Goal: Task Accomplishment & Management: Manage account settings

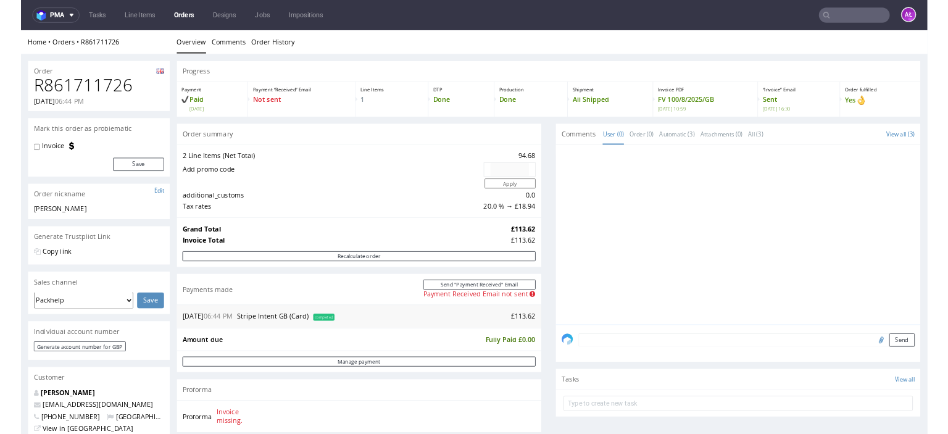
scroll to position [309, 0]
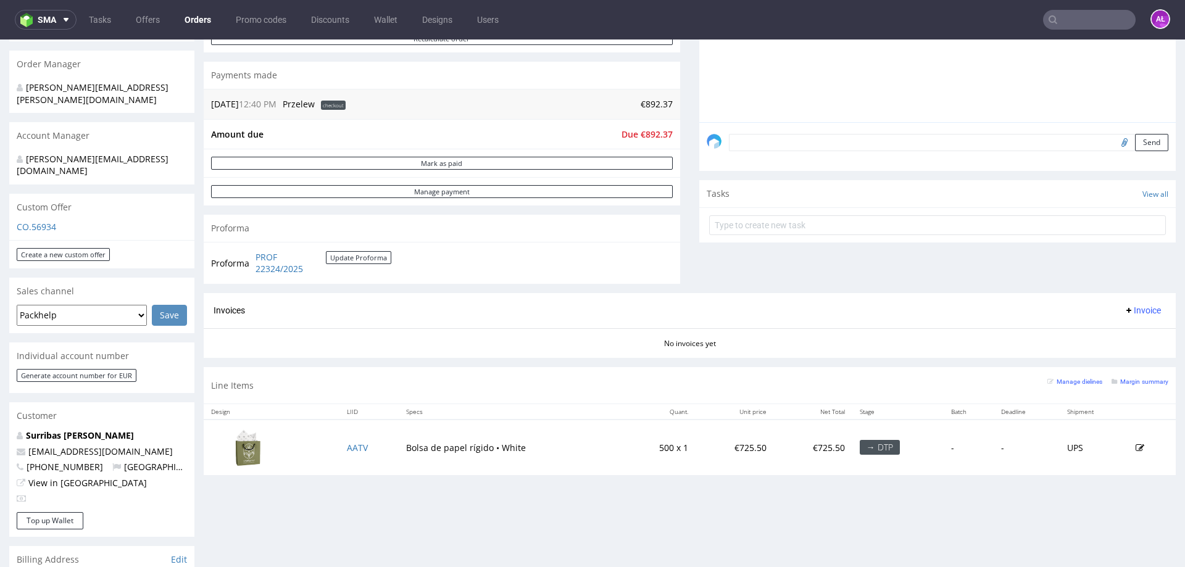
scroll to position [330, 0]
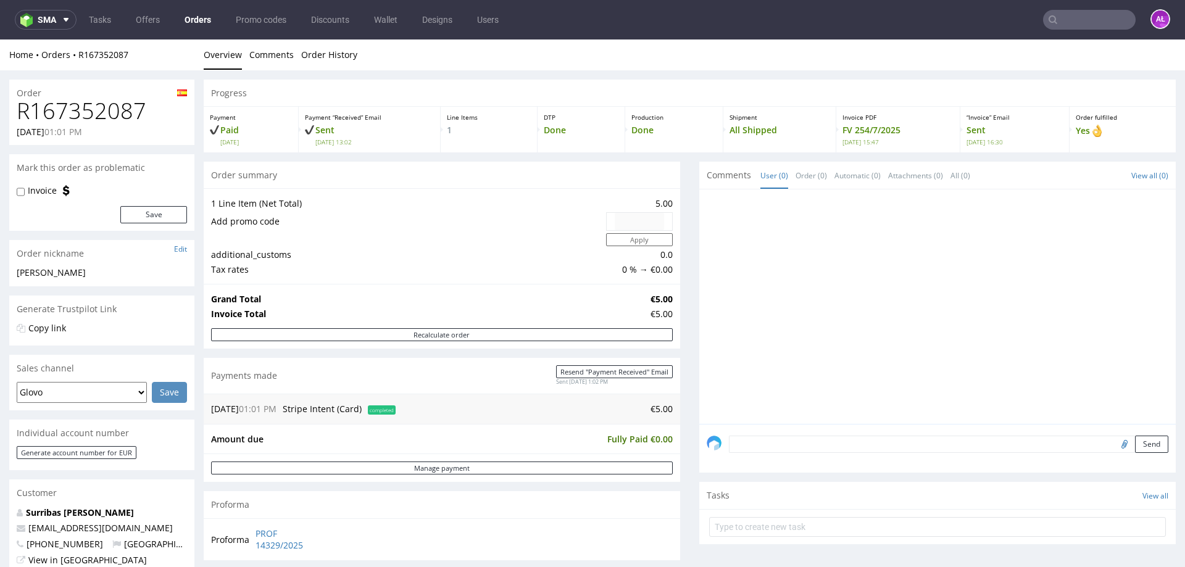
scroll to position [370, 0]
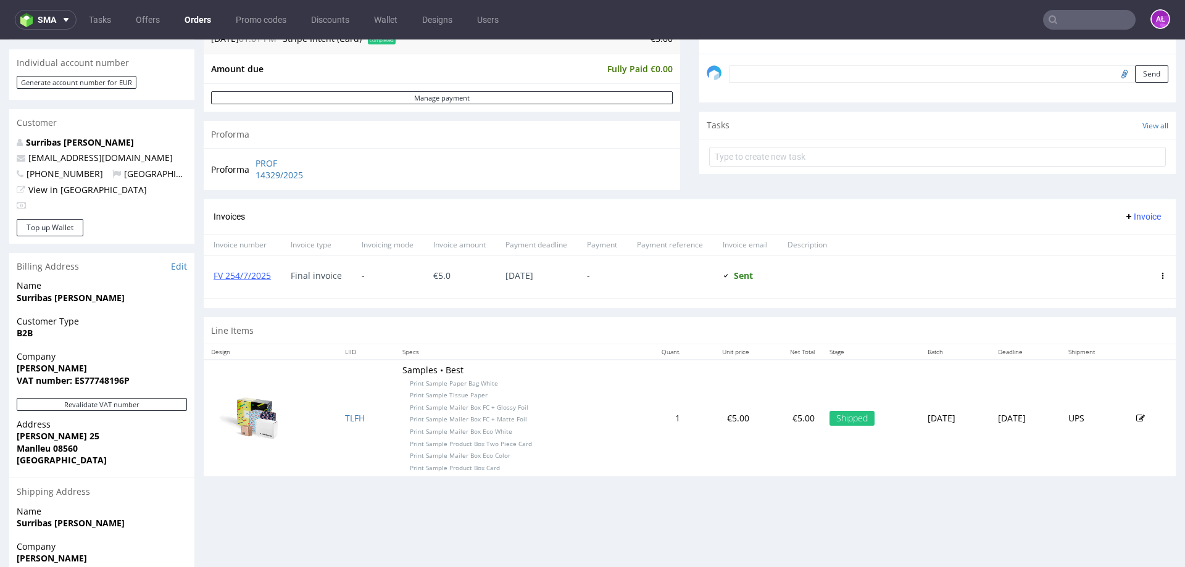
click at [144, 386] on span "VAT number: ES77748196P" at bounding box center [102, 381] width 170 height 12
drag, startPoint x: 99, startPoint y: 385, endPoint x: 72, endPoint y: 383, distance: 27.2
click at [75, 384] on span "VAT number: ES77748196P" at bounding box center [102, 381] width 170 height 12
drag, startPoint x: 14, startPoint y: 364, endPoint x: 140, endPoint y: 378, distance: 126.7
click at [140, 378] on div "Company anna surribas VAT number: ES77748196P" at bounding box center [101, 375] width 185 height 48
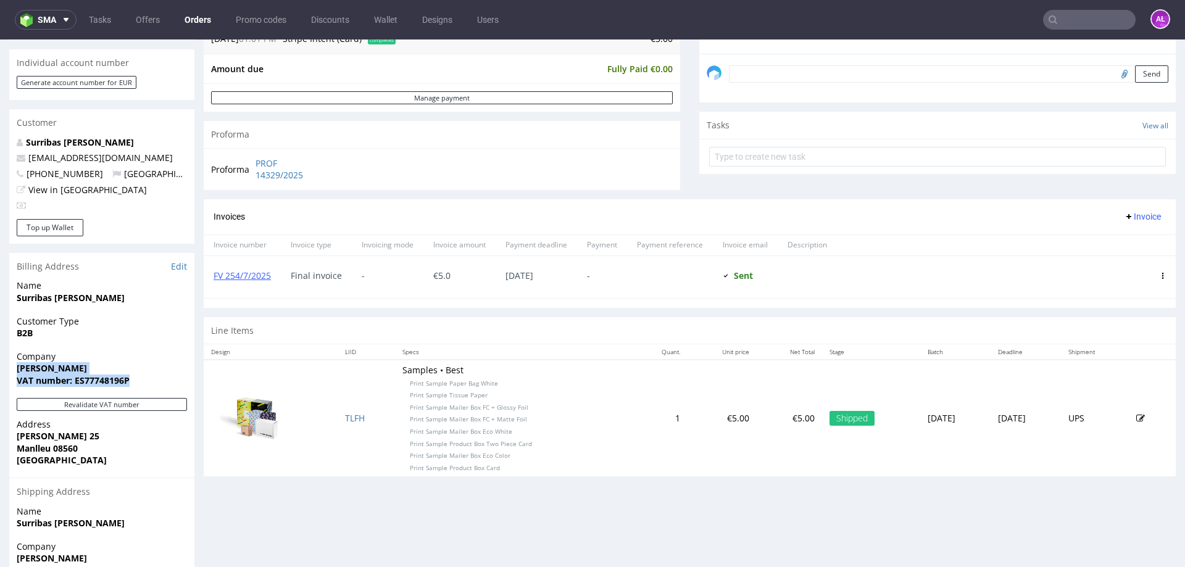
copy p "anna surribas VAT number: ES77748196P"
drag, startPoint x: 13, startPoint y: 433, endPoint x: 57, endPoint y: 466, distance: 54.7
click at [57, 466] on div "Address Angel Guimerà 25 Manlleu 08560 Spain" at bounding box center [101, 448] width 185 height 59
copy p "Angel Guimerà 25 Manlleu 08560 Spain"
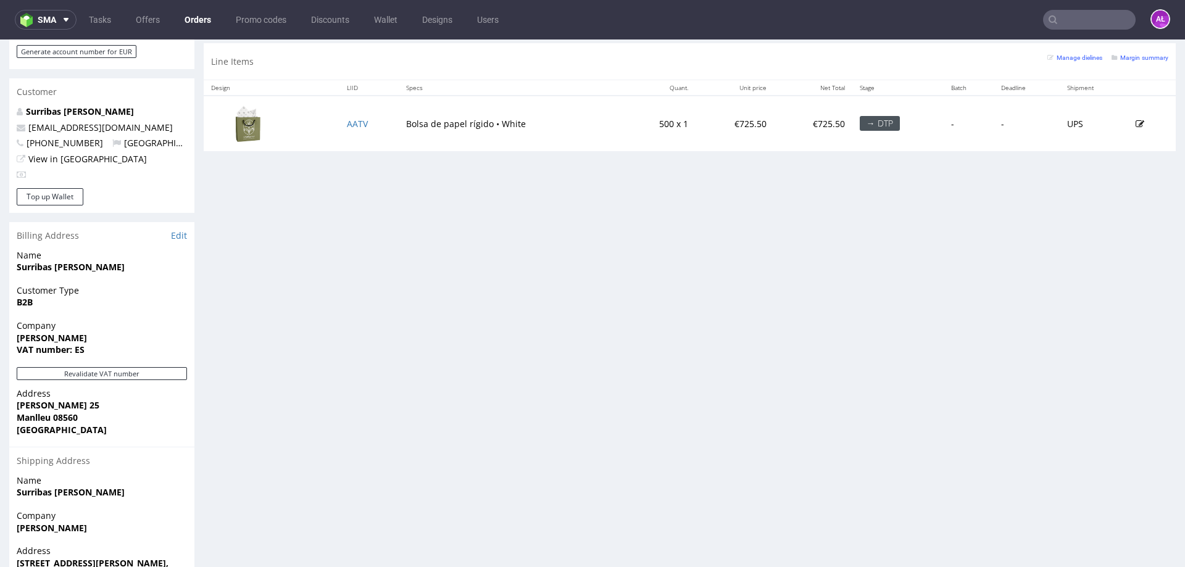
scroll to position [617, 0]
click at [180, 228] on link "Edit" at bounding box center [179, 234] width 16 height 12
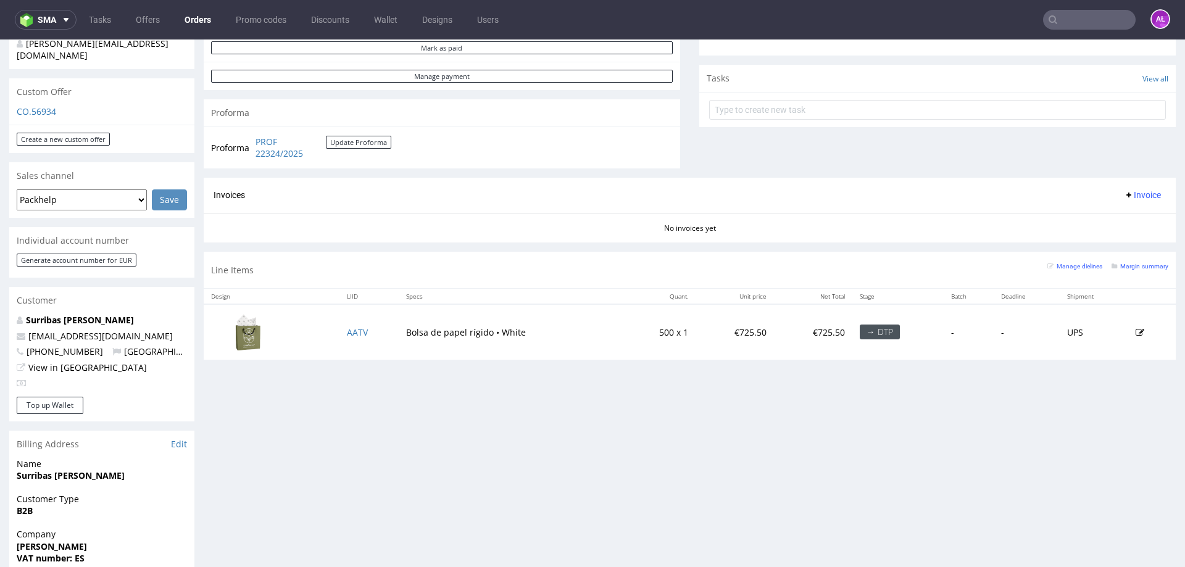
scroll to position [556, 0]
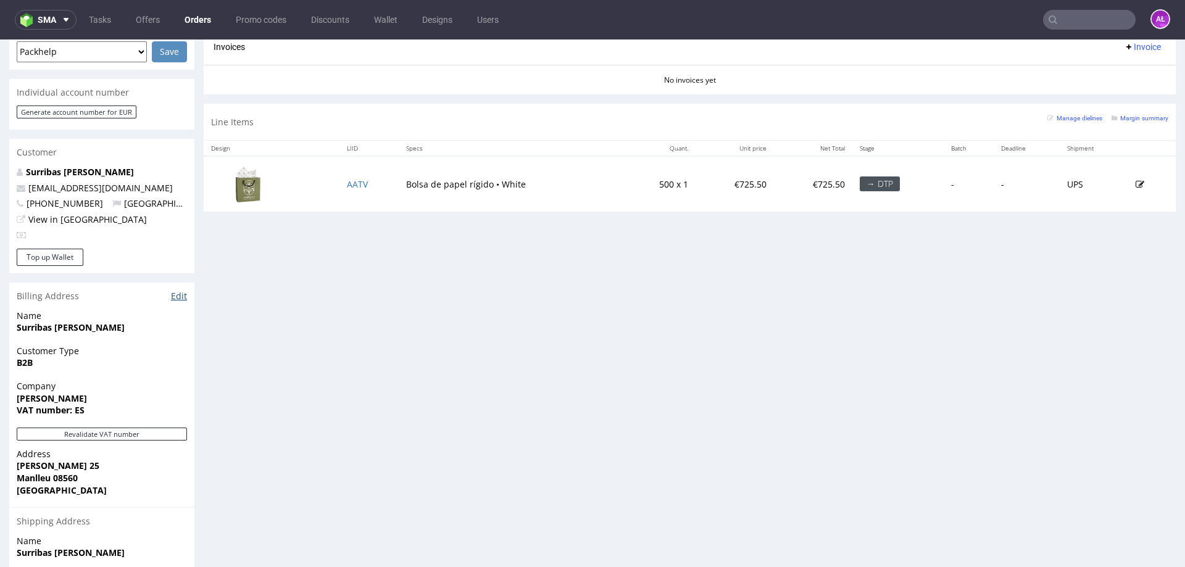
click at [185, 290] on link "Edit" at bounding box center [179, 296] width 16 height 12
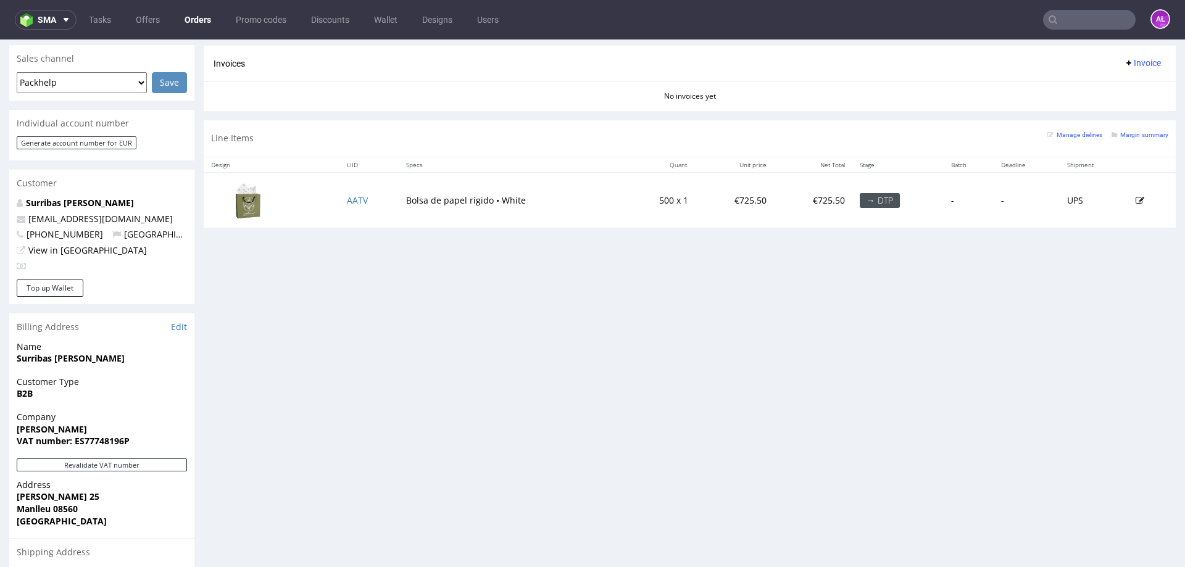
scroll to position [679, 0]
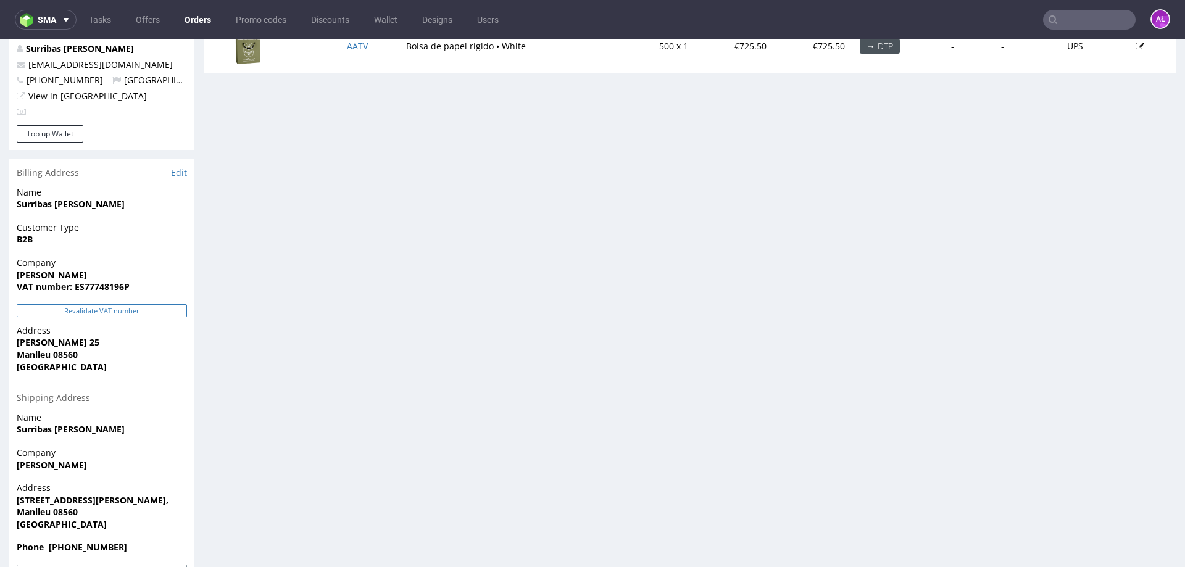
click at [159, 304] on button "Revalidate VAT number" at bounding box center [102, 310] width 170 height 13
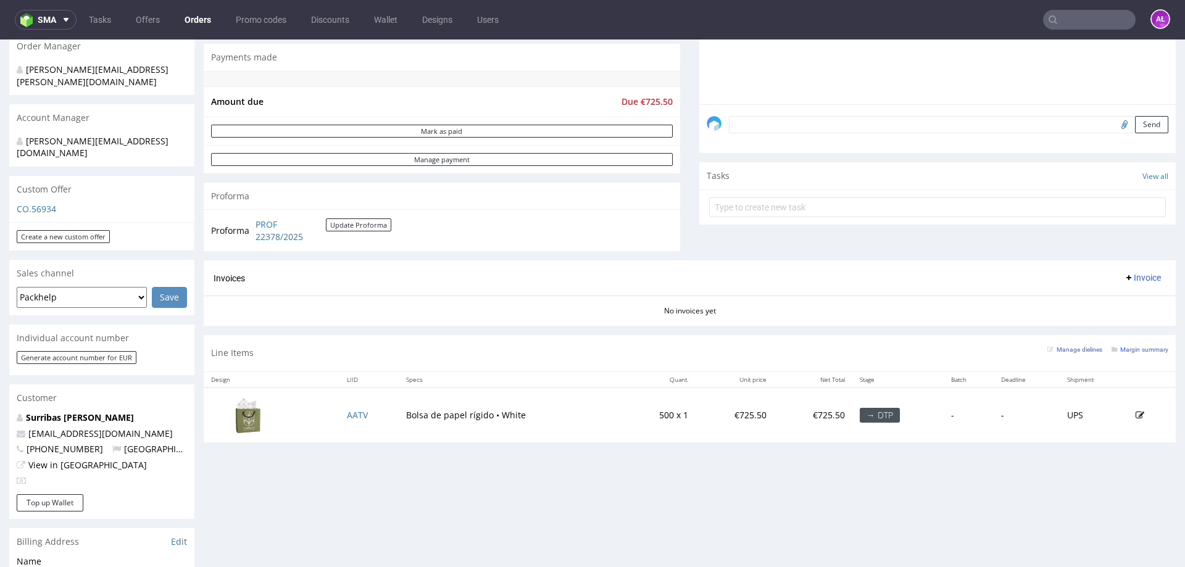
scroll to position [556, 0]
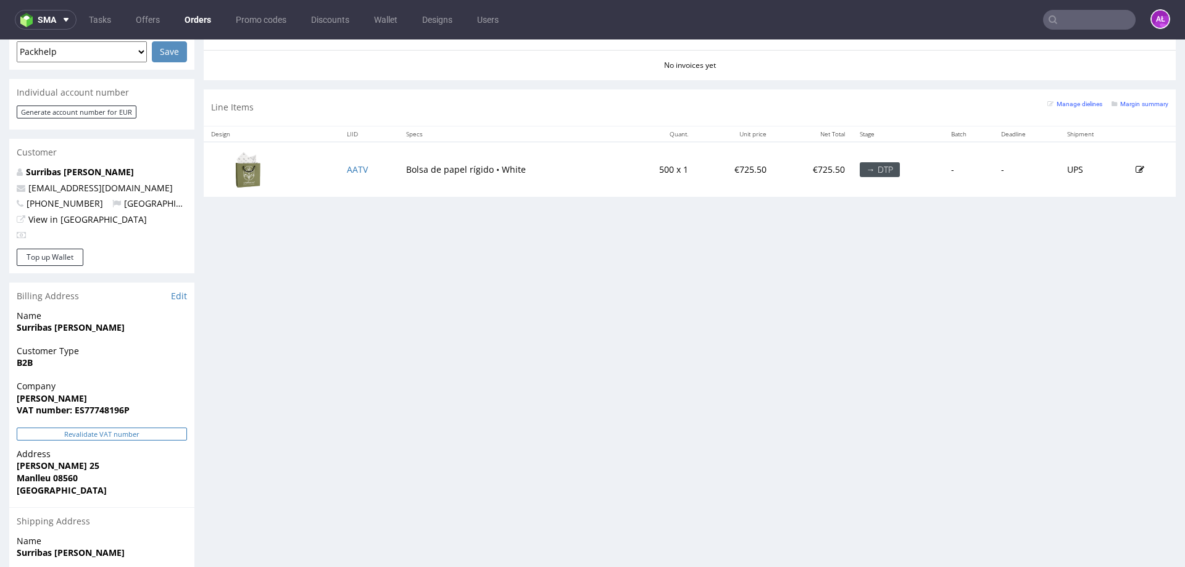
click at [153, 428] on button "Revalidate VAT number" at bounding box center [102, 434] width 170 height 13
drag, startPoint x: 95, startPoint y: 388, endPoint x: 75, endPoint y: 390, distance: 19.9
click at [75, 404] on span "VAT number: ES77748196P" at bounding box center [102, 410] width 170 height 12
copy strong "ES77748196P"
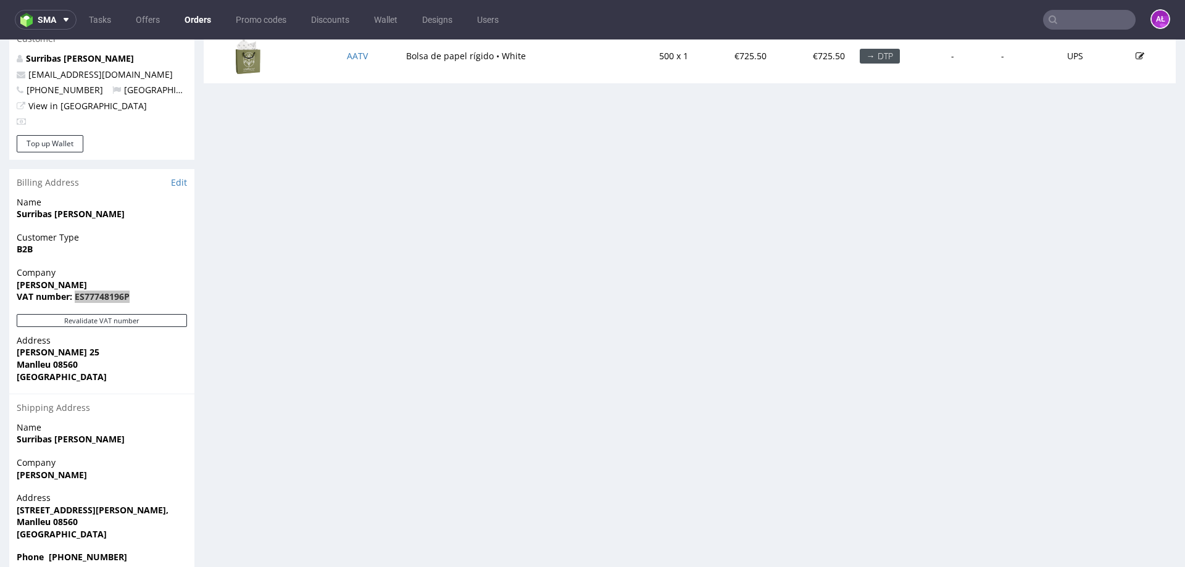
scroll to position [679, 0]
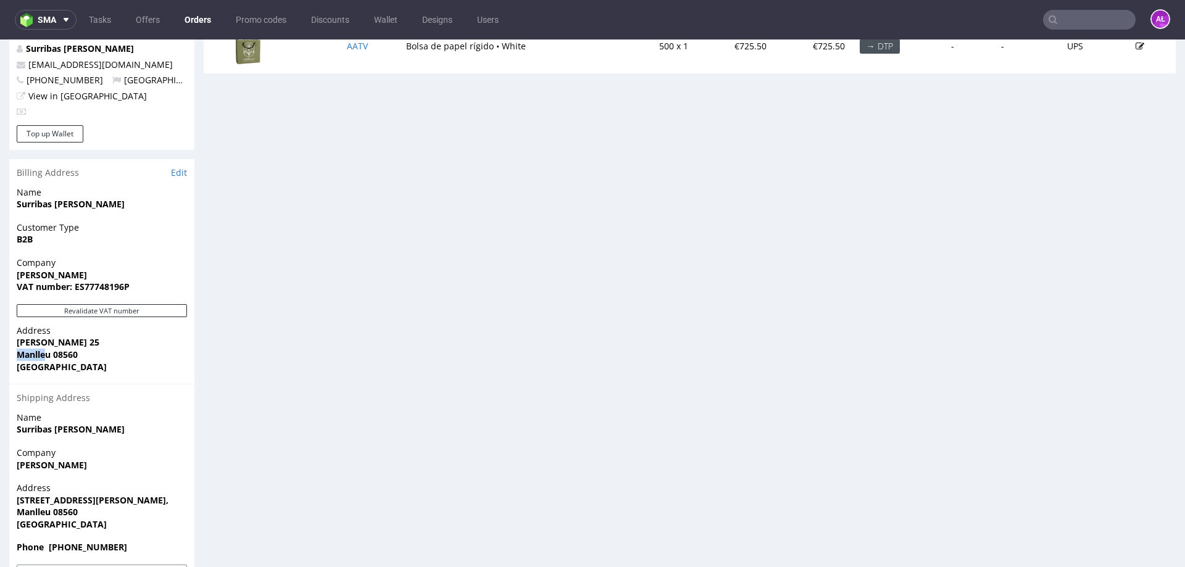
drag, startPoint x: 14, startPoint y: 333, endPoint x: 46, endPoint y: 332, distance: 32.1
click at [46, 332] on div "Address Angel Guimerà 25 Manlleu 08560 Spain" at bounding box center [101, 354] width 185 height 59
drag, startPoint x: 14, startPoint y: 322, endPoint x: 100, endPoint y: 321, distance: 85.8
click at [100, 325] on div "Address Angel Guimerà 25 Manlleu 08560 Spain" at bounding box center [101, 354] width 185 height 59
copy strong "Angel Guimerà 25"
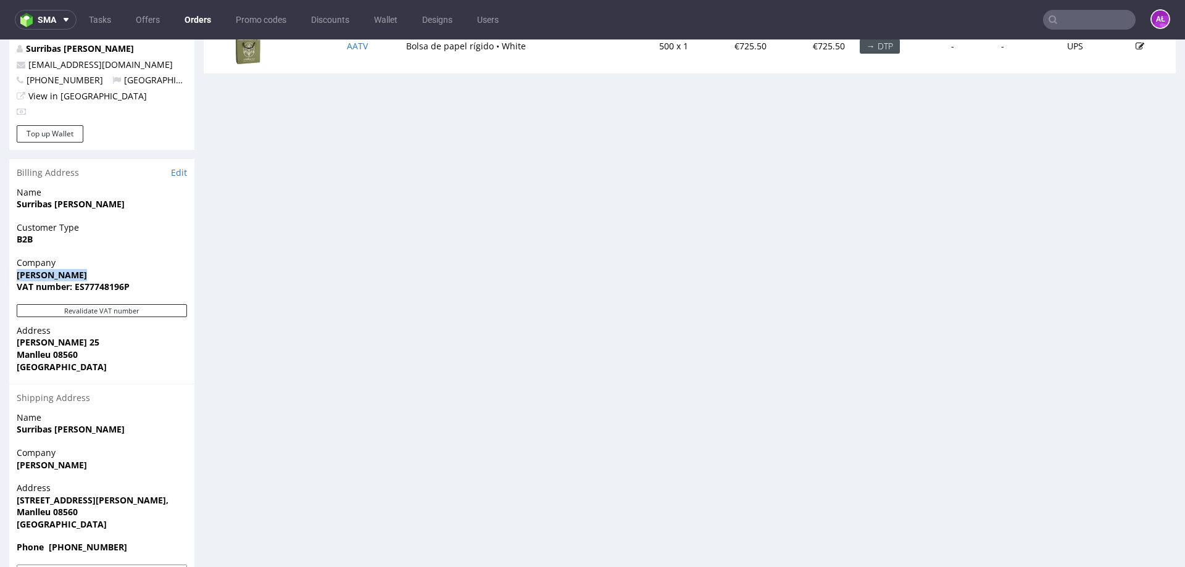
drag, startPoint x: 17, startPoint y: 251, endPoint x: 86, endPoint y: 251, distance: 69.1
click at [86, 269] on span "anna surribas" at bounding box center [102, 275] width 170 height 12
copy strong "anna surribas"
drag, startPoint x: 77, startPoint y: 264, endPoint x: 133, endPoint y: 262, distance: 56.2
click at [133, 281] on span "VAT number: ES77748196P" at bounding box center [102, 287] width 170 height 12
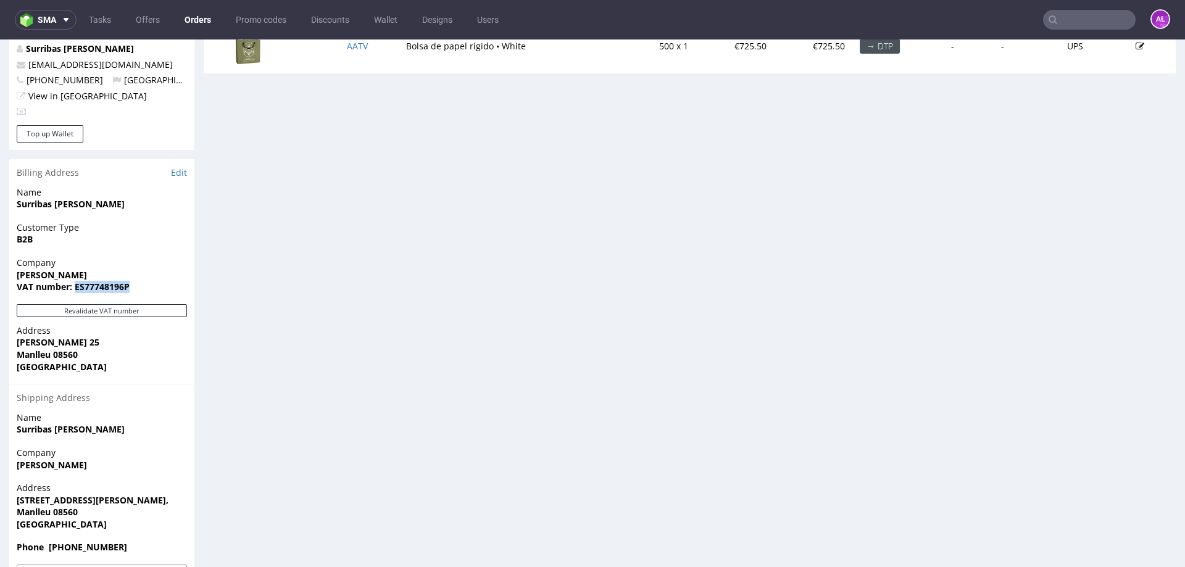
copy strong "ES77748196P"
drag, startPoint x: 12, startPoint y: 246, endPoint x: 103, endPoint y: 246, distance: 91.4
copy strong "anna surribas"
drag, startPoint x: 13, startPoint y: 315, endPoint x: 114, endPoint y: 317, distance: 101.3
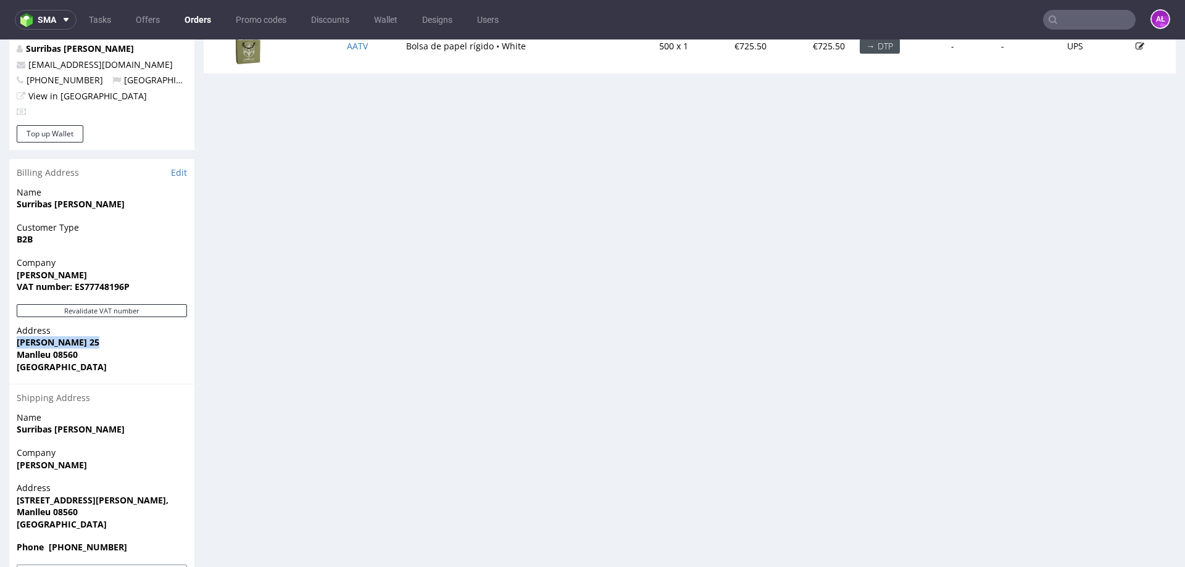
click at [114, 325] on div "Address Angel Guimerà 25 Manlleu 08560 Spain" at bounding box center [101, 354] width 185 height 59
copy strong "Angel Guimerà 25"
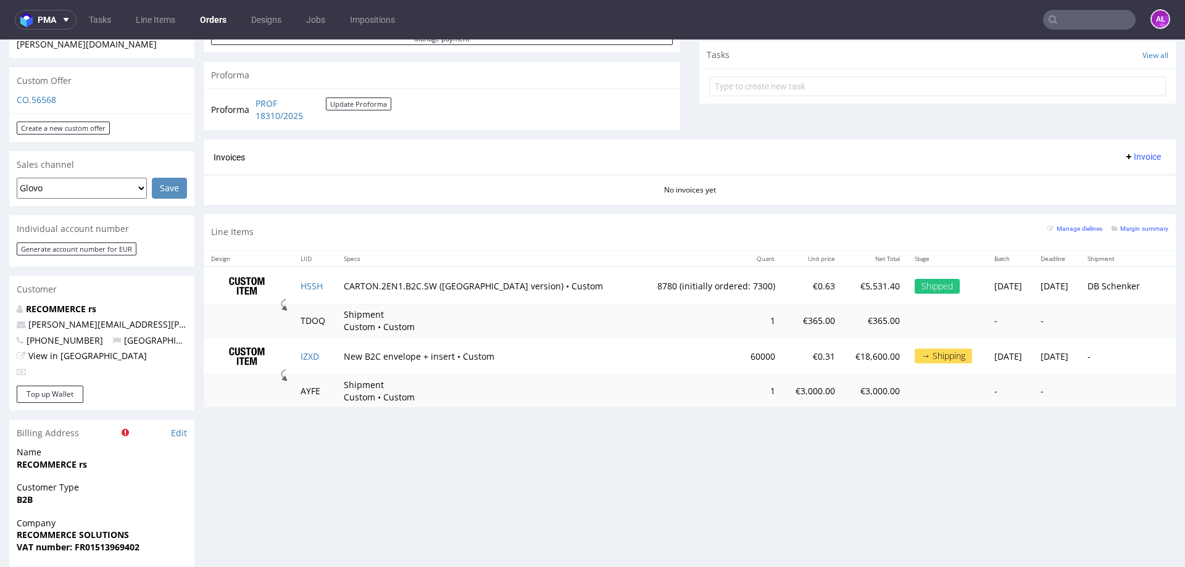
scroll to position [617, 0]
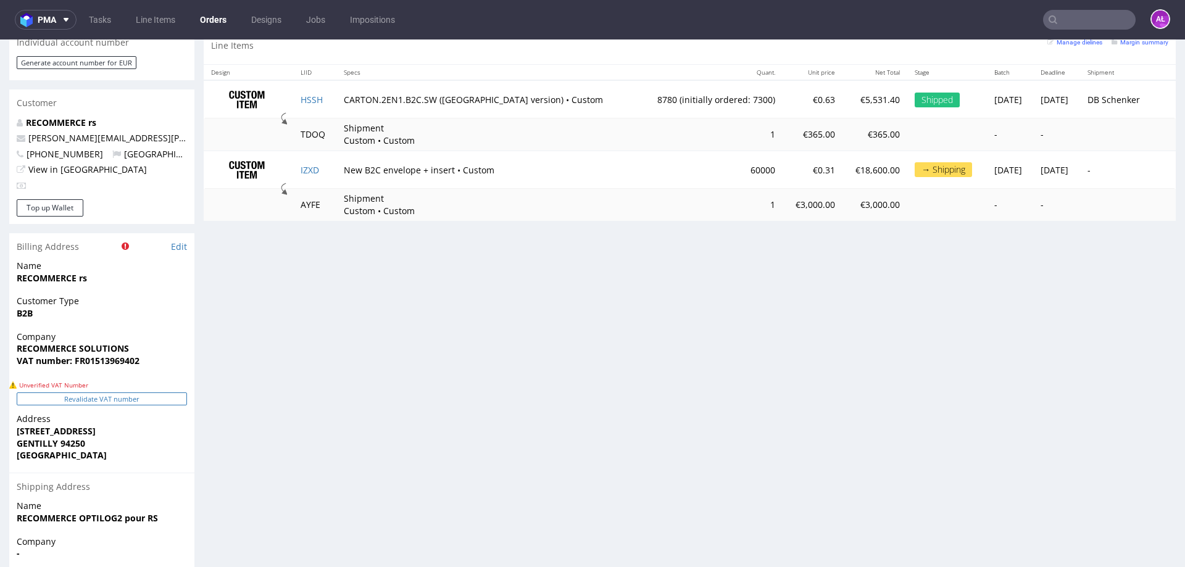
click at [169, 393] on button "Revalidate VAT number" at bounding box center [102, 399] width 170 height 13
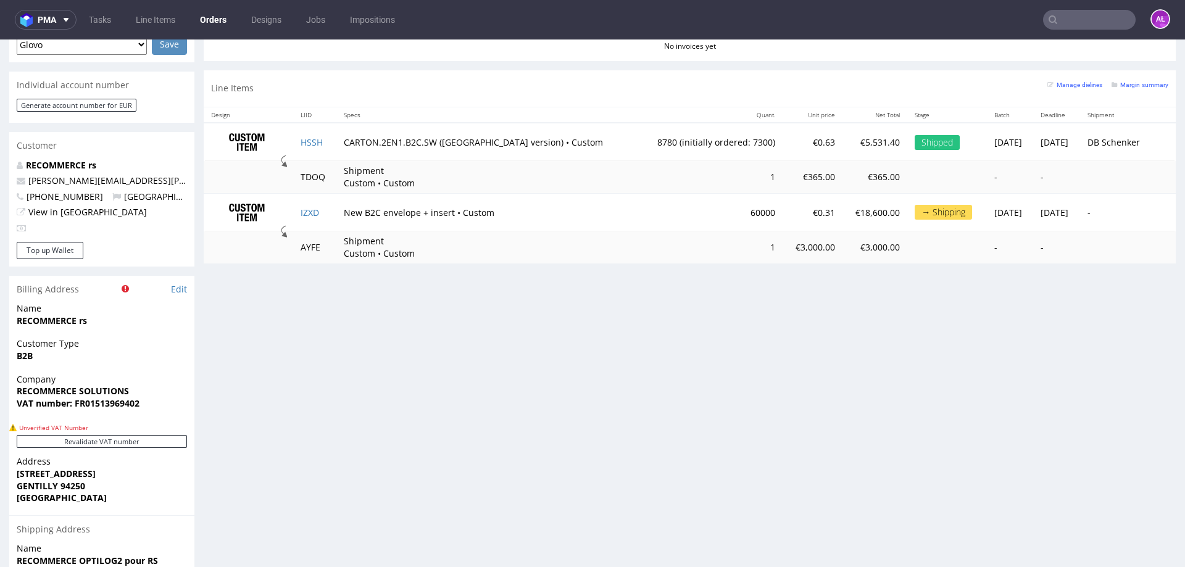
scroll to position [554, 0]
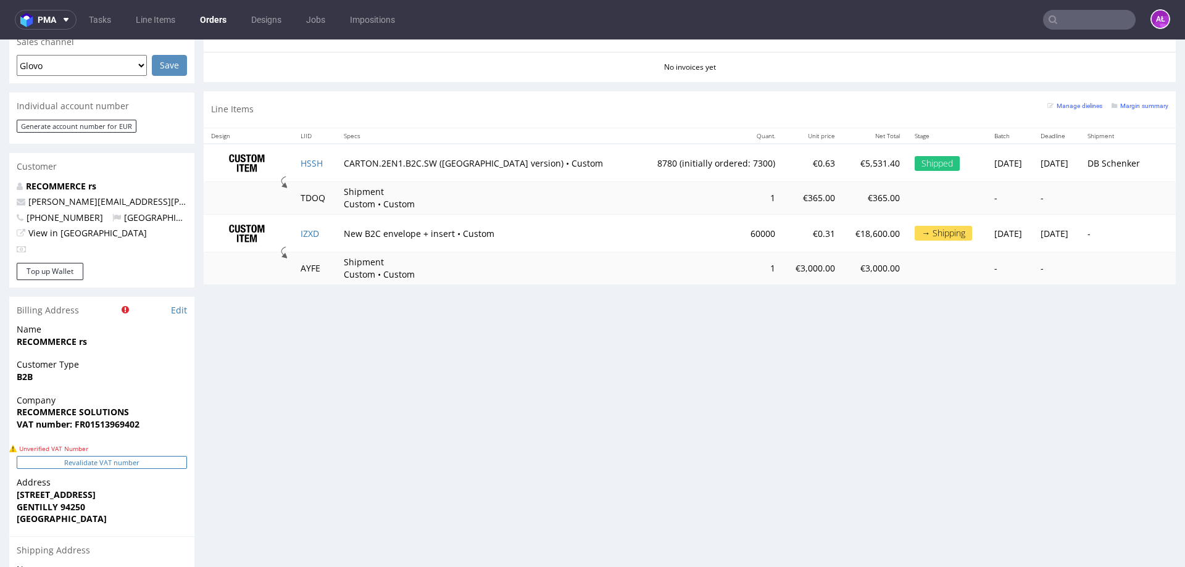
click at [123, 456] on button "Revalidate VAT number" at bounding box center [102, 462] width 170 height 13
click at [164, 456] on button "Revalidate VAT number" at bounding box center [102, 462] width 170 height 13
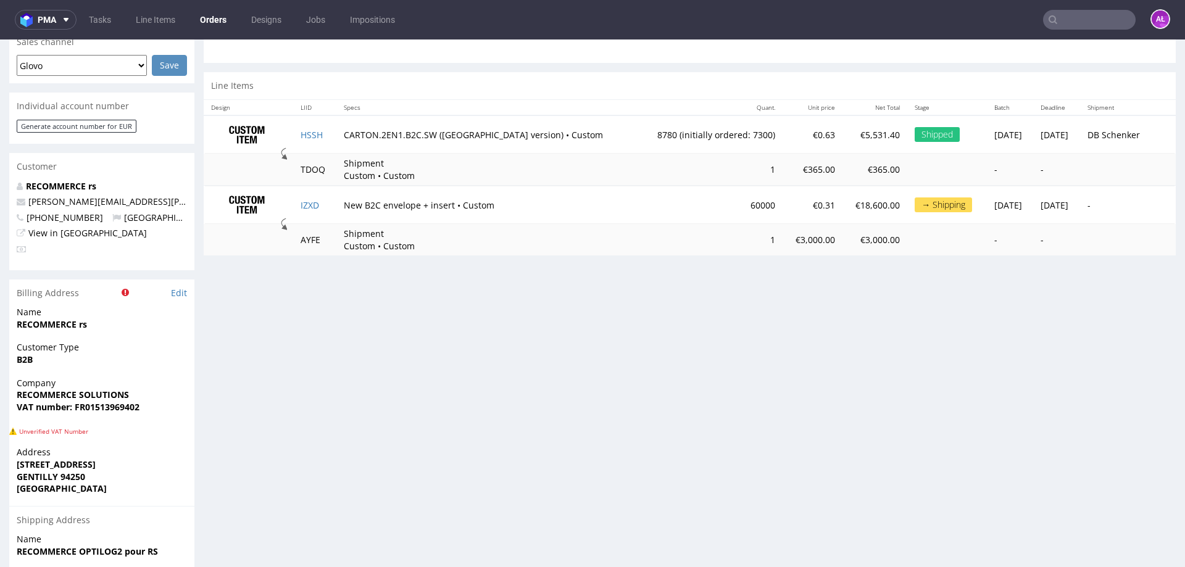
scroll to position [164, 0]
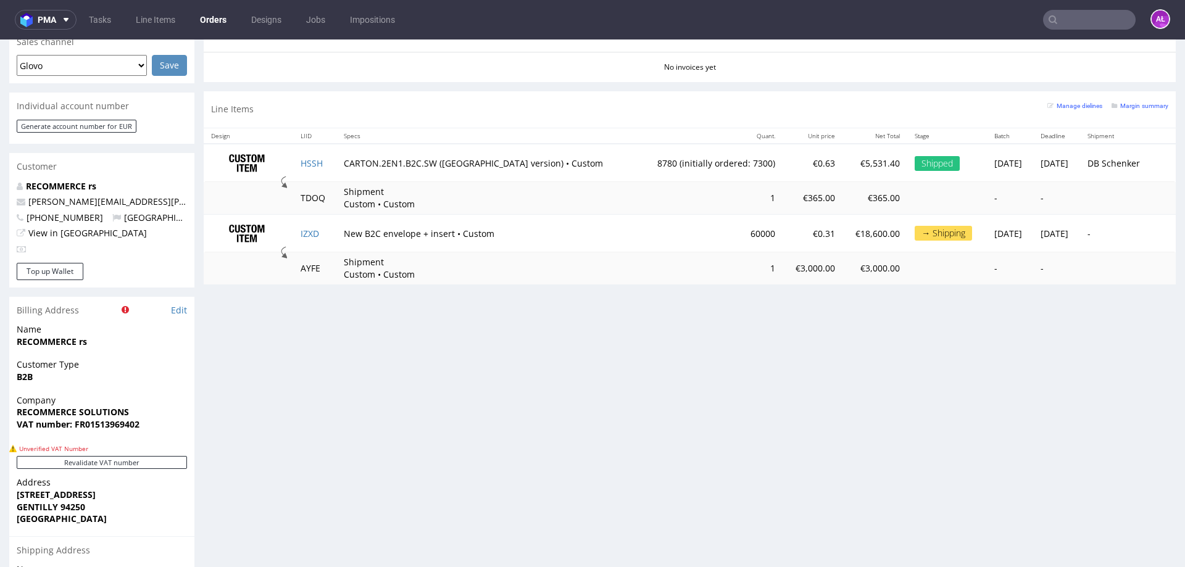
click at [164, 456] on button "Revalidate VAT number" at bounding box center [102, 462] width 170 height 13
drag, startPoint x: 173, startPoint y: 436, endPoint x: 173, endPoint y: 444, distance: 8.7
click at [173, 456] on button "Revalidate VAT number" at bounding box center [102, 462] width 170 height 13
click at [156, 456] on button "Revalidate VAT number" at bounding box center [102, 462] width 170 height 13
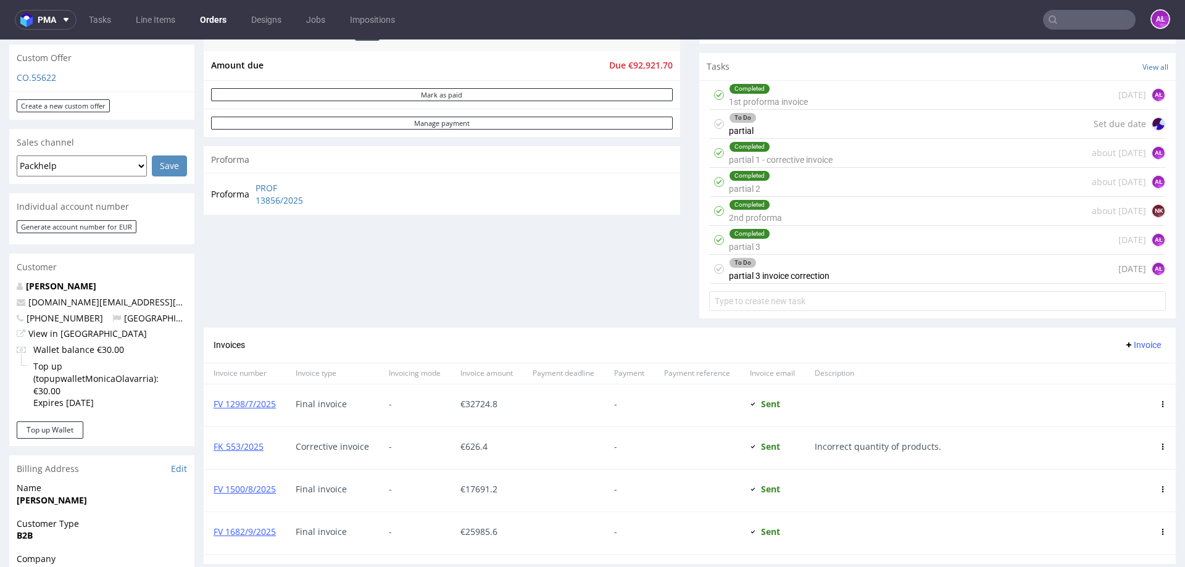
scroll to position [432, 0]
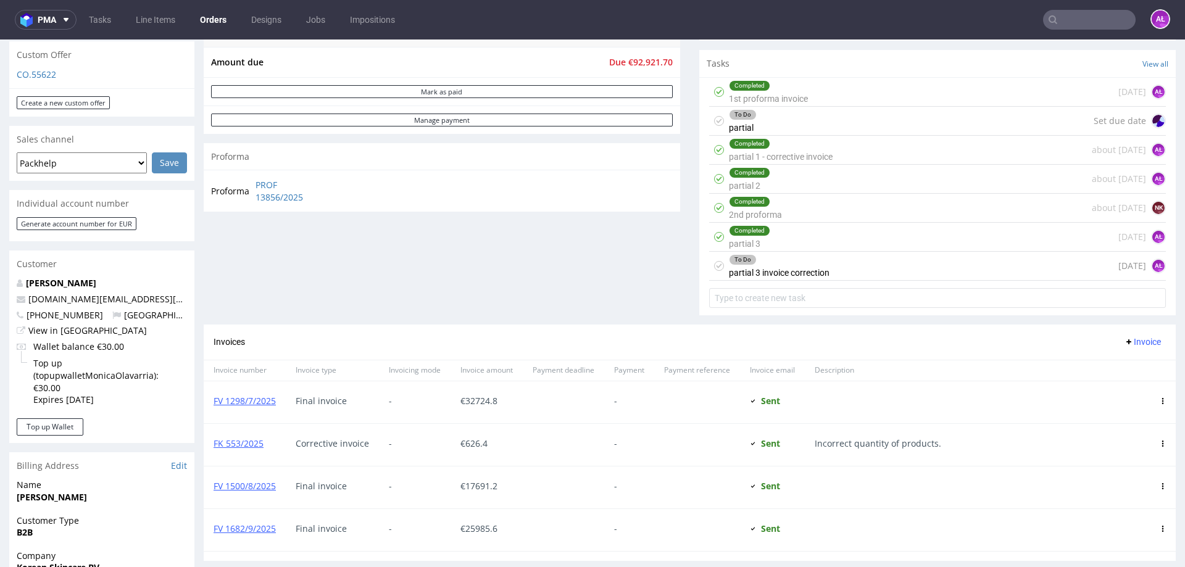
click at [786, 270] on div "To Do partial 3 invoice correction" at bounding box center [779, 266] width 101 height 28
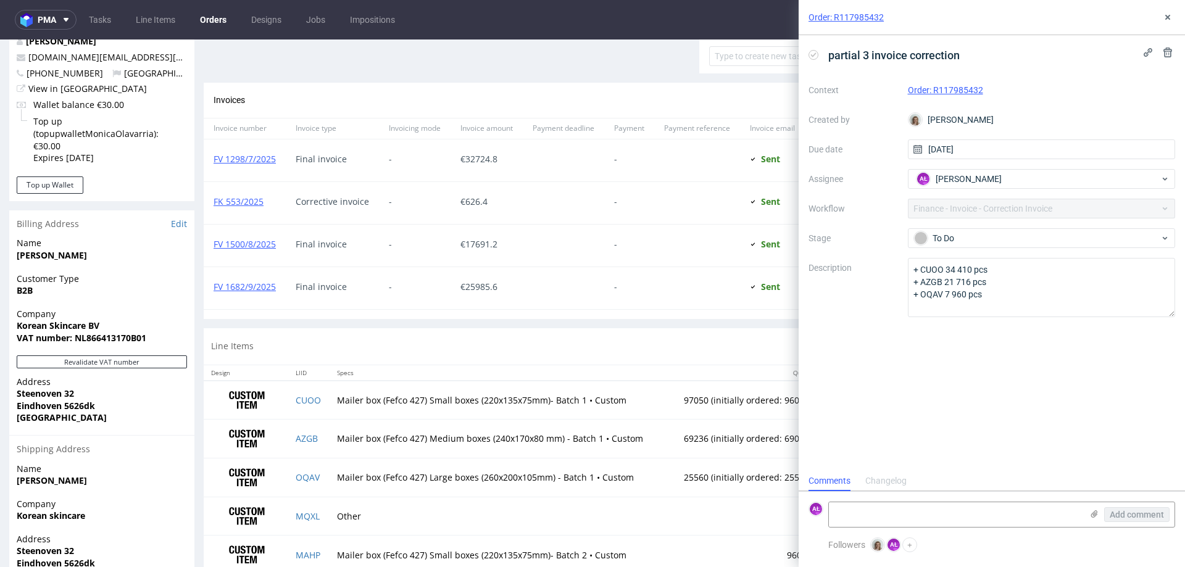
scroll to position [679, 0]
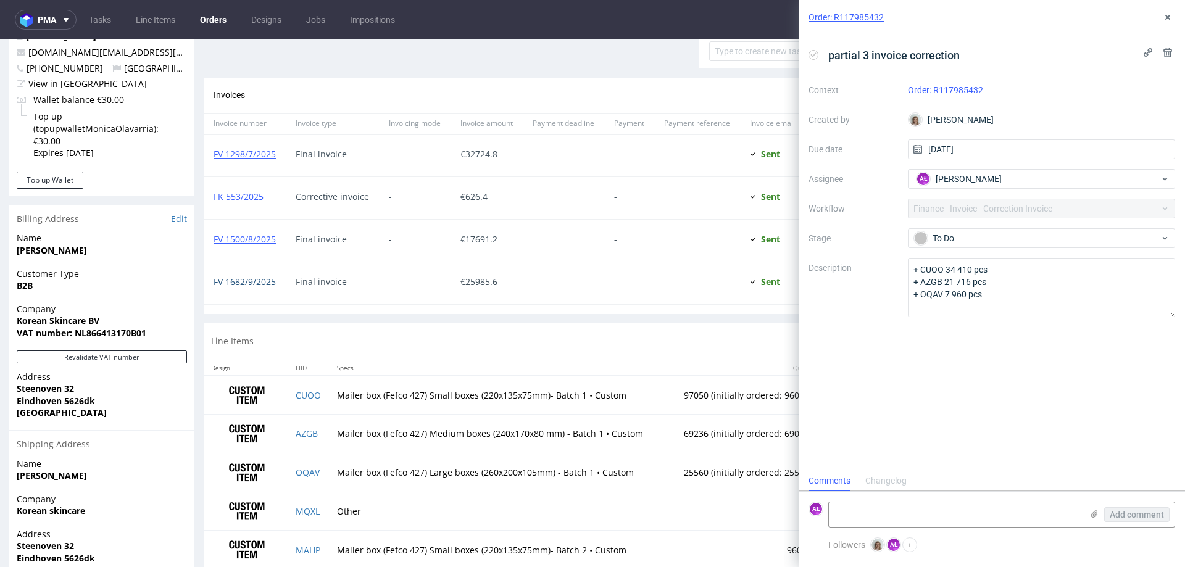
click at [256, 278] on link "FV 1682/9/2025" at bounding box center [245, 282] width 62 height 12
click at [265, 280] on link "FV 1682/9/2025" at bounding box center [245, 282] width 62 height 12
click at [261, 281] on link "FV 1682/9/2025" at bounding box center [245, 282] width 62 height 12
click at [230, 236] on link "FV 1500/8/2025" at bounding box center [245, 239] width 62 height 12
drag, startPoint x: 281, startPoint y: 294, endPoint x: 211, endPoint y: 296, distance: 69.8
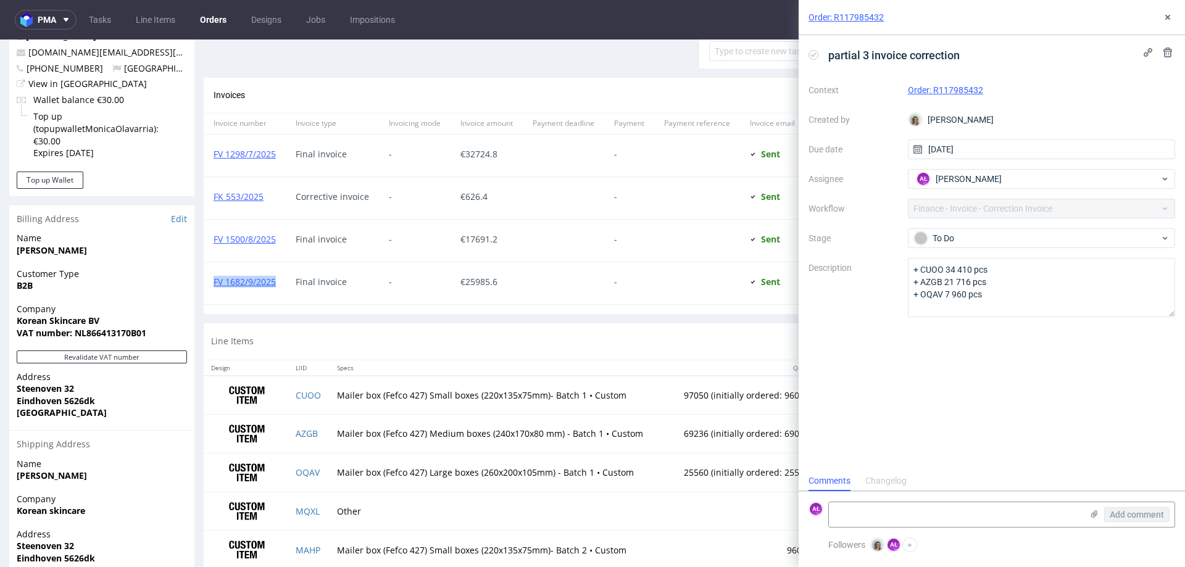
click at [211, 296] on div "FV 1682/9/2025" at bounding box center [245, 283] width 82 height 42
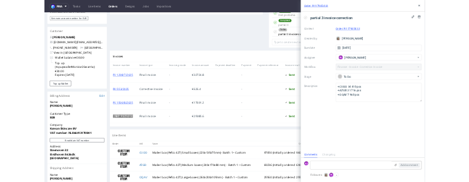
scroll to position [617, 0]
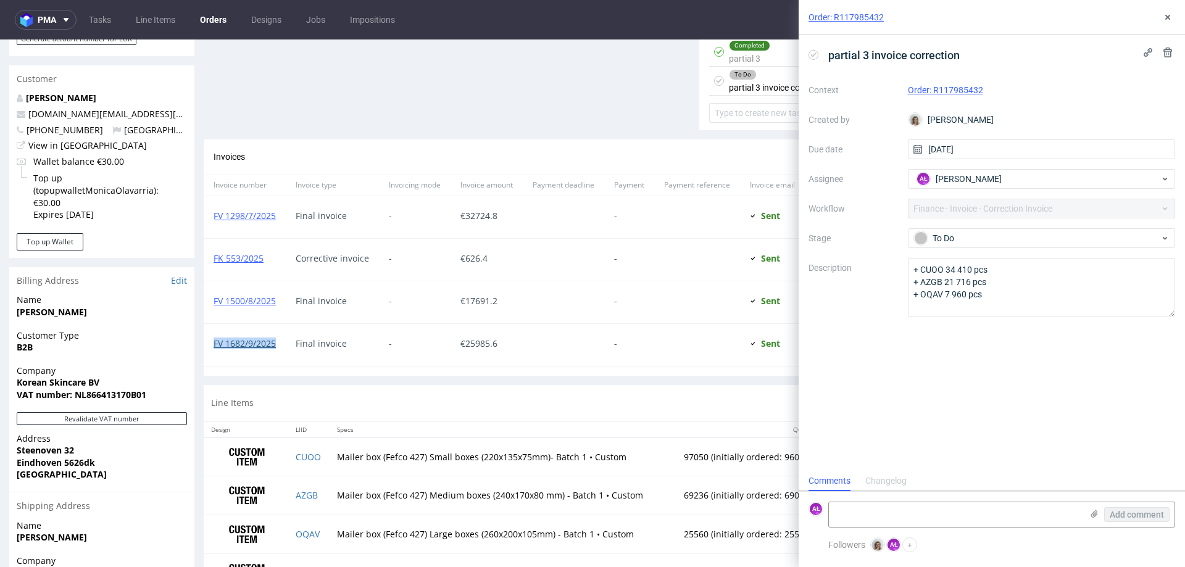
copy link "FV 1682/9/2025"
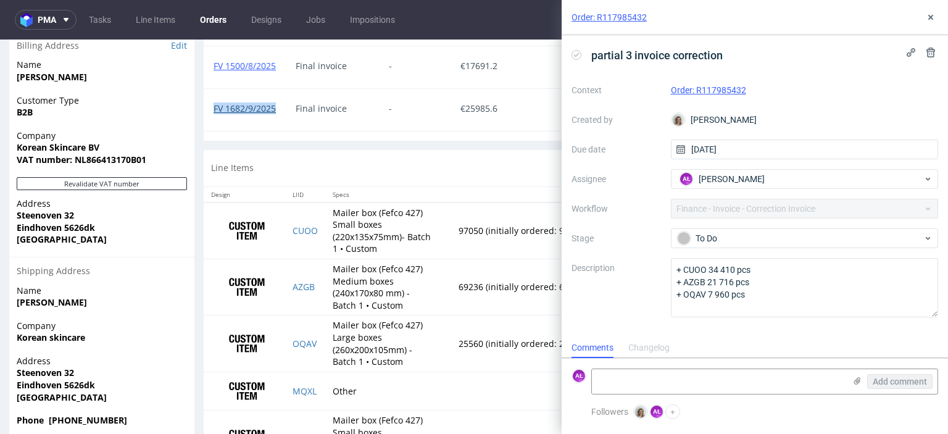
scroll to position [926, 0]
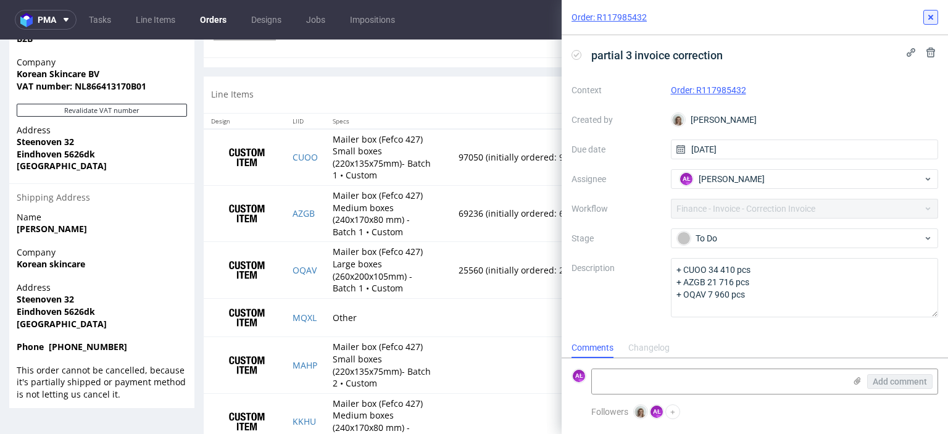
click at [925, 19] on button at bounding box center [930, 17] width 15 height 15
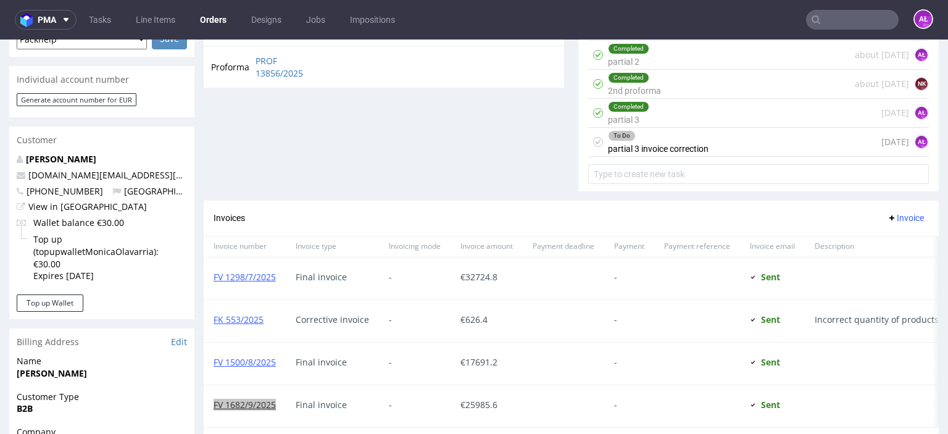
scroll to position [556, 0]
click at [644, 143] on div "To Do partial 3 invoice correction" at bounding box center [658, 142] width 101 height 28
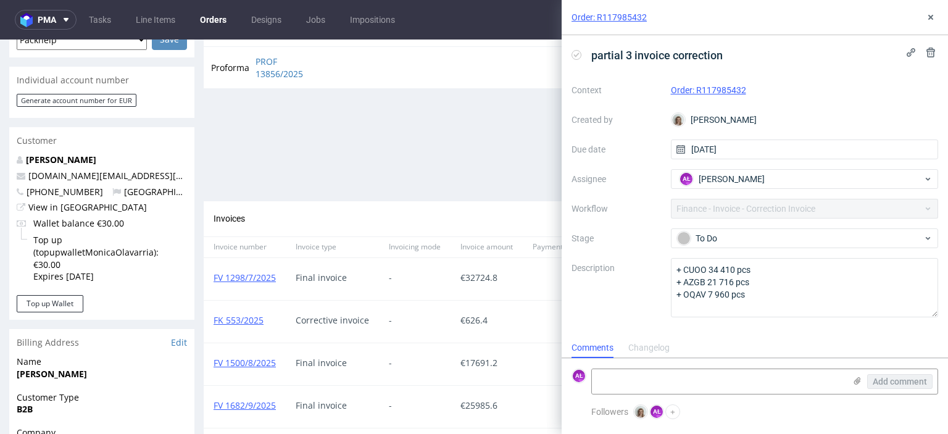
scroll to position [10, 0]
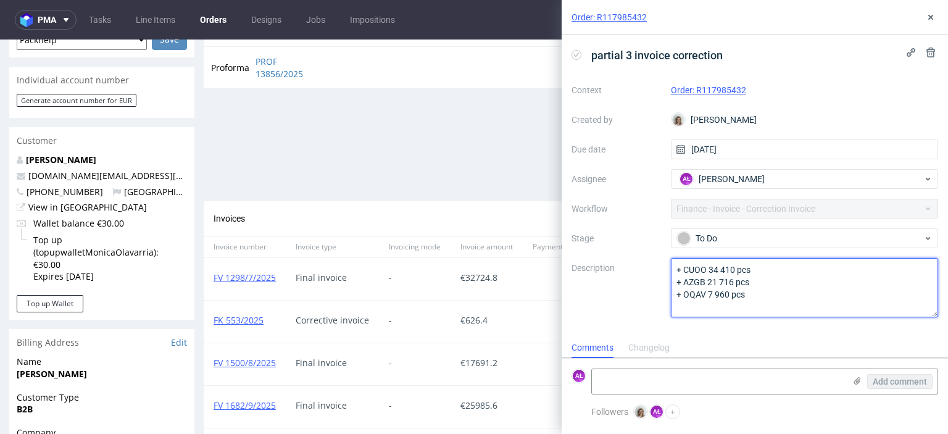
drag, startPoint x: 711, startPoint y: 271, endPoint x: 735, endPoint y: 273, distance: 23.5
click at [735, 273] on textarea "+ CUOO 34 410 pcs + AZGB 21 716 pcs + OQAV 7 960 pcs" at bounding box center [805, 287] width 268 height 59
drag, startPoint x: 709, startPoint y: 273, endPoint x: 733, endPoint y: 273, distance: 24.1
click at [734, 273] on textarea "+ CUOO 34 410 pcs + AZGB 21 716 pcs + OQAV 7 960 pcs" at bounding box center [805, 287] width 268 height 59
drag, startPoint x: 709, startPoint y: 286, endPoint x: 732, endPoint y: 286, distance: 22.8
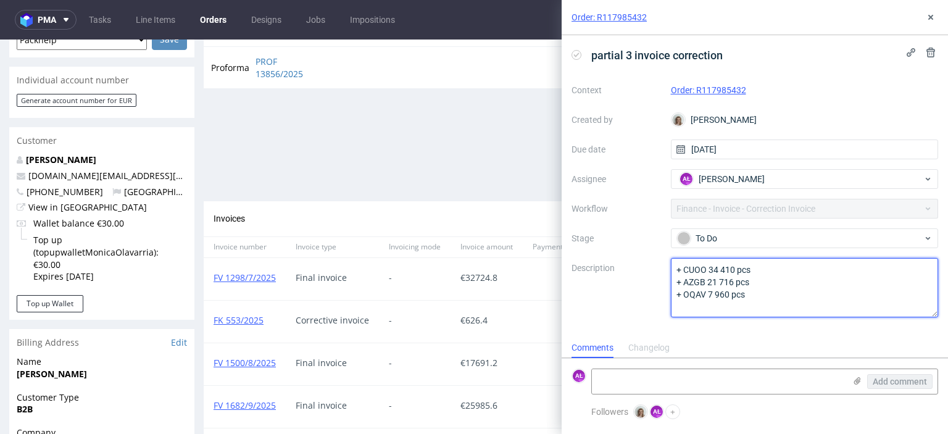
click at [732, 286] on textarea "+ CUOO 34 410 pcs + AZGB 21 716 pcs + OQAV 7 960 pcs" at bounding box center [805, 287] width 268 height 59
drag, startPoint x: 708, startPoint y: 296, endPoint x: 730, endPoint y: 296, distance: 21.6
click at [730, 296] on textarea "+ CUOO 34 410 pcs + AZGB 21 716 pcs + OQAV 7 960 pcs" at bounding box center [805, 287] width 268 height 59
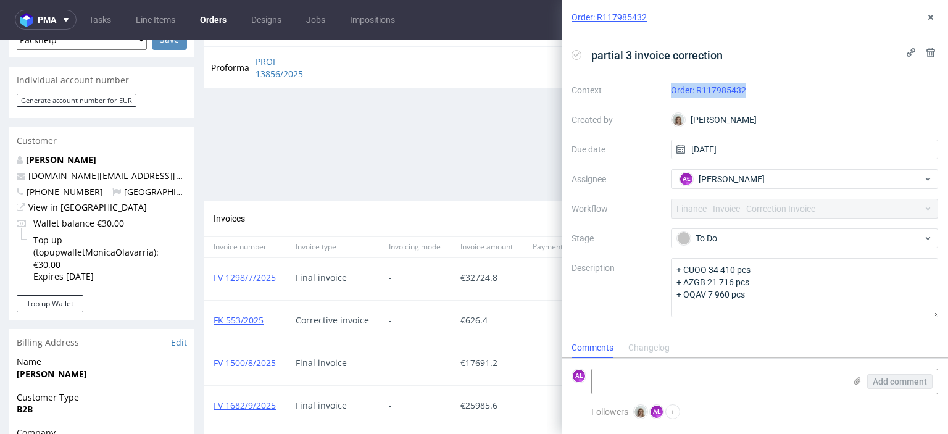
drag, startPoint x: 773, startPoint y: 93, endPoint x: 664, endPoint y: 90, distance: 108.7
click at [664, 90] on div "Context Order: R117985432 Created by Monika Poźniak Due date 15/10/2025 Assigne…" at bounding box center [755, 198] width 367 height 237
copy div "Order: R117985432"
click at [577, 54] on icon at bounding box center [577, 55] width 10 height 10
drag, startPoint x: 728, startPoint y: 385, endPoint x: 851, endPoint y: 382, distance: 122.3
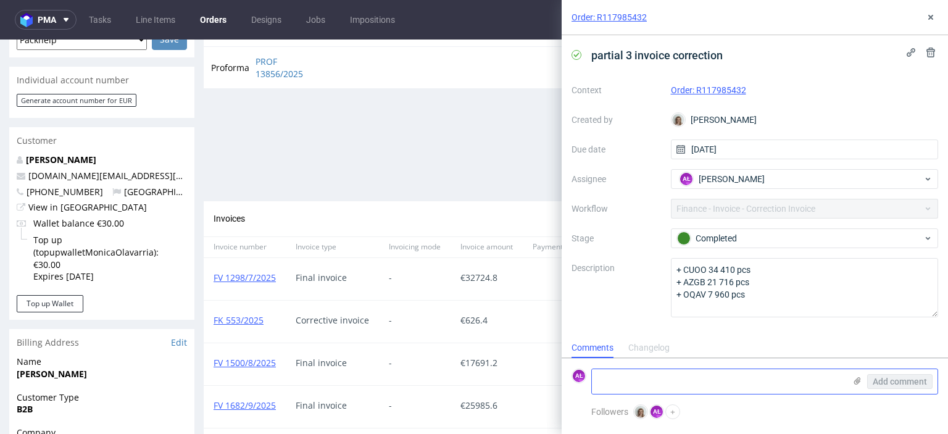
click at [729, 385] on textarea at bounding box center [718, 381] width 253 height 25
paste textarea "FK 668/2025"
type textarea "FK 668/2025"
click at [891, 381] on span "Add comment" at bounding box center [900, 381] width 54 height 9
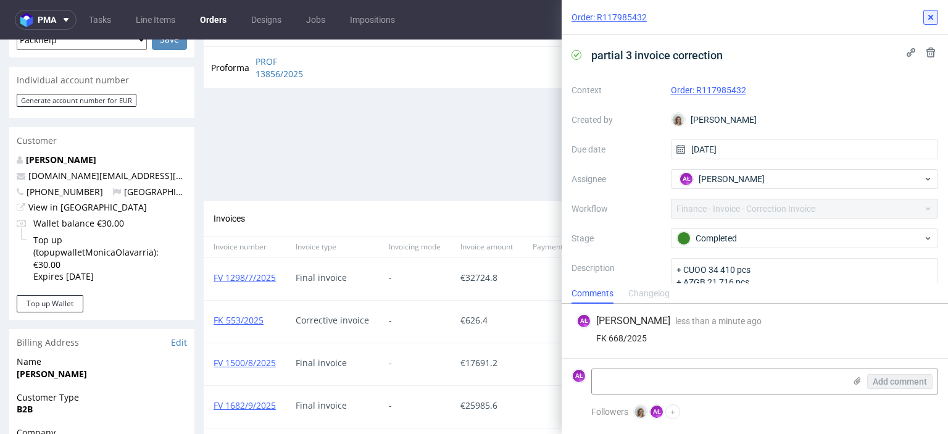
click at [930, 17] on use at bounding box center [930, 17] width 5 height 5
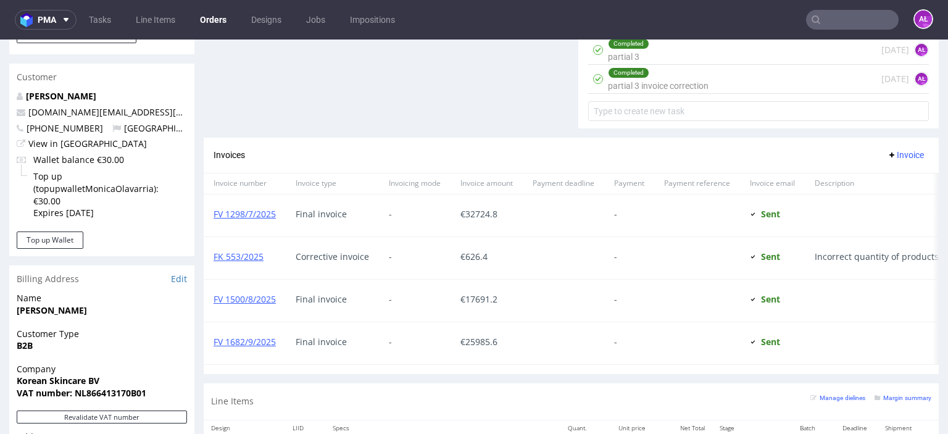
scroll to position [617, 0]
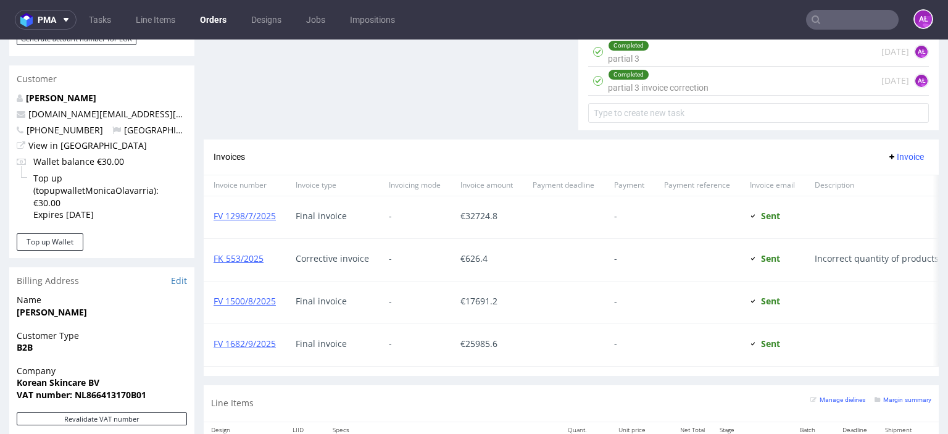
click at [888, 152] on span "Invoice" at bounding box center [905, 157] width 37 height 10
click at [889, 203] on span "Add corrective" at bounding box center [888, 204] width 62 height 12
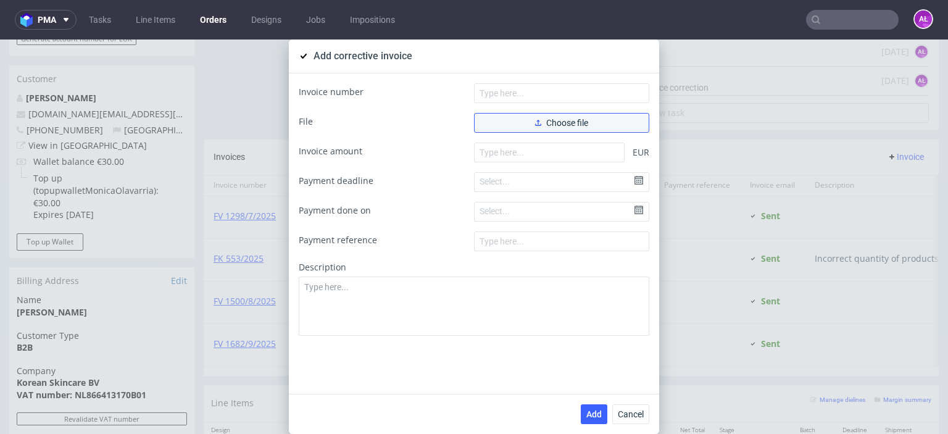
click at [575, 117] on button "Choose file" at bounding box center [561, 123] width 175 height 20
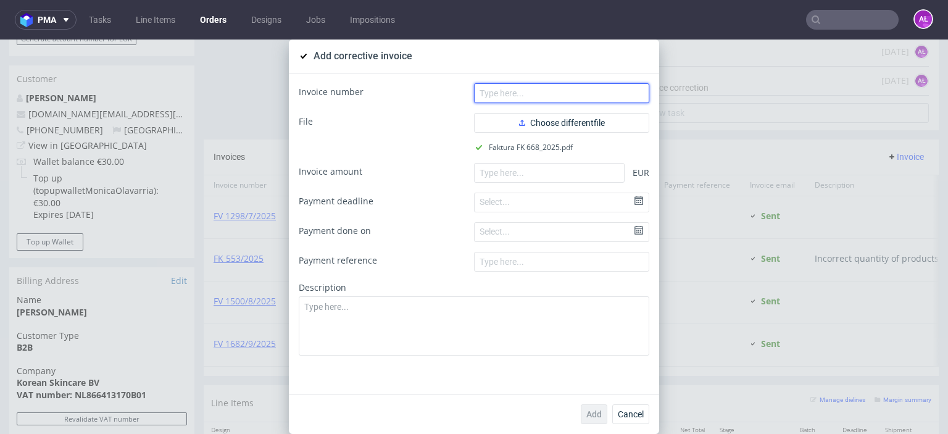
click at [519, 92] on input "text" at bounding box center [561, 93] width 175 height 20
paste input "FK 668/2025"
type input "FK 668/2025"
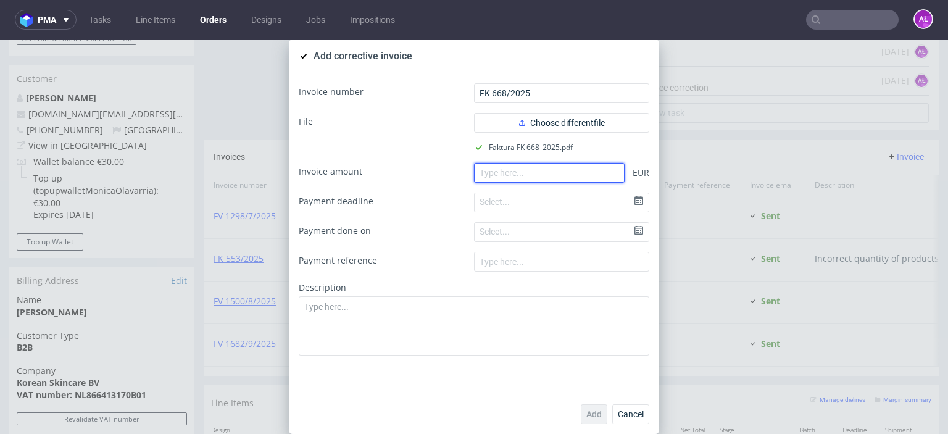
click at [592, 172] on input "number" at bounding box center [549, 173] width 151 height 20
paste input "-1038.86"
type input "-1038.86"
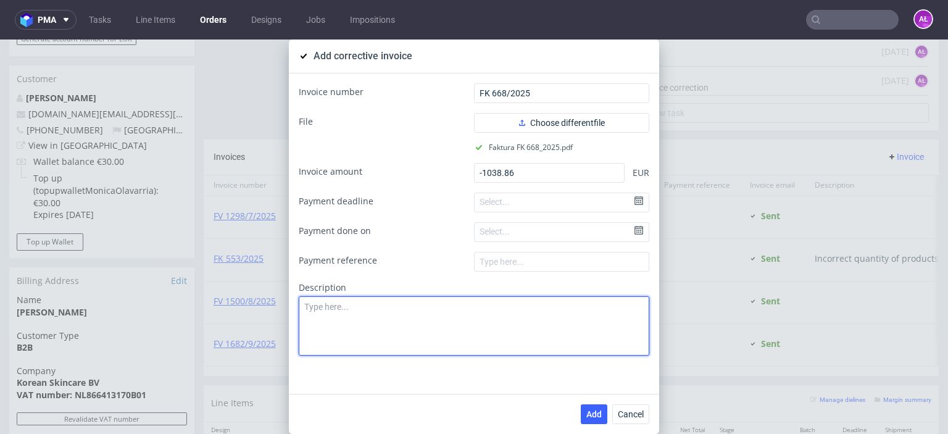
drag, startPoint x: 562, startPoint y: 328, endPoint x: 565, endPoint y: 338, distance: 9.8
click at [562, 328] on textarea at bounding box center [474, 325] width 351 height 59
paste textarea "Incorrect quantity of products"
type textarea "Incorrect quantity of products"
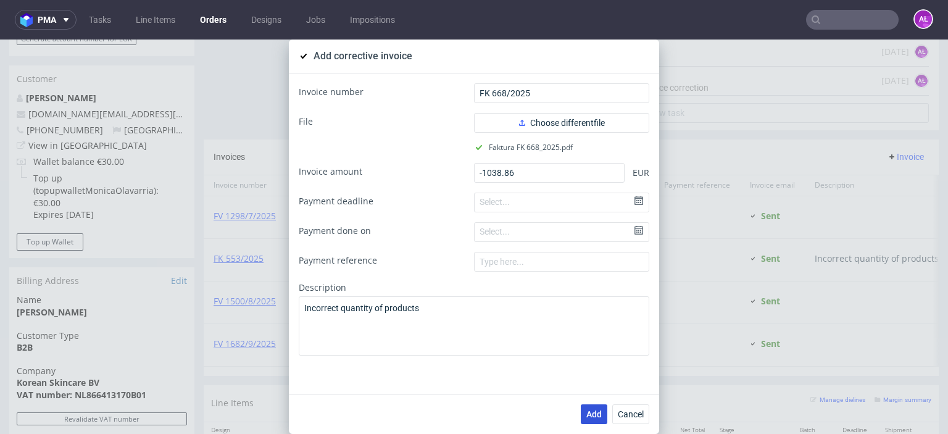
click at [585, 404] on button "Add" at bounding box center [594, 414] width 27 height 20
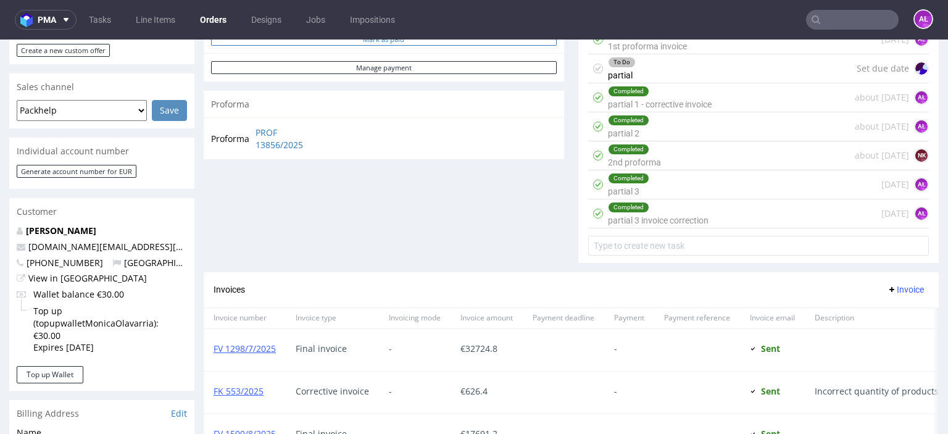
scroll to position [494, 0]
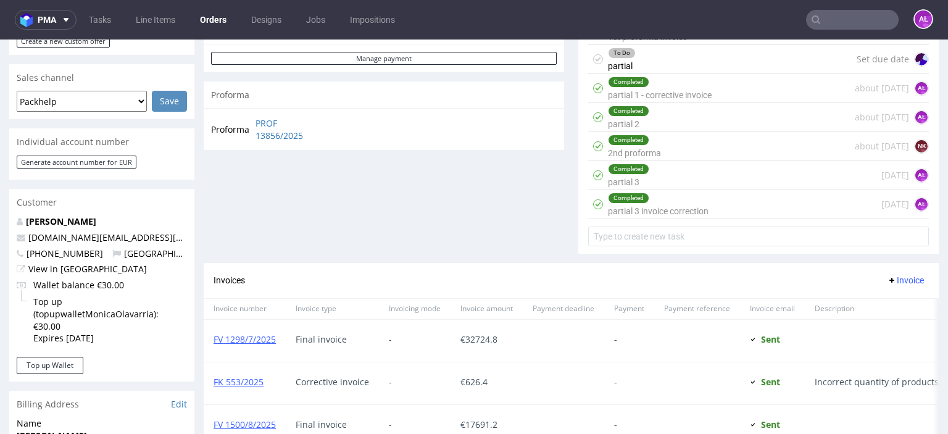
click at [645, 198] on div "Completed" at bounding box center [658, 198] width 99 height 10
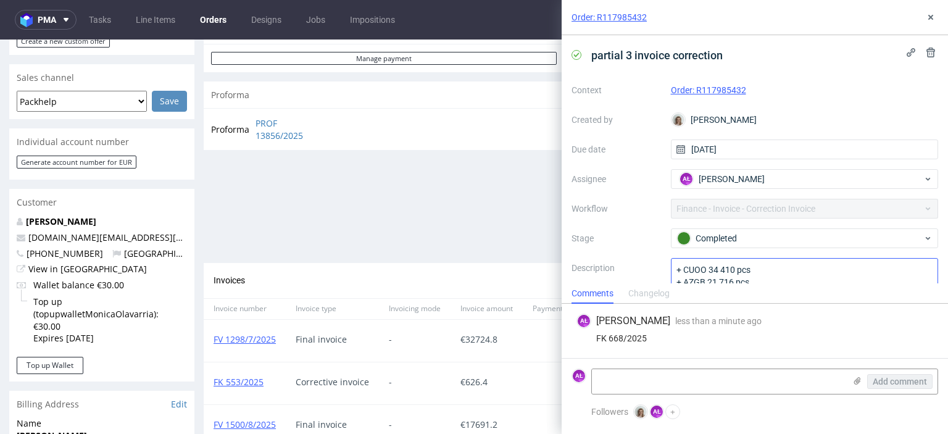
scroll to position [43, 0]
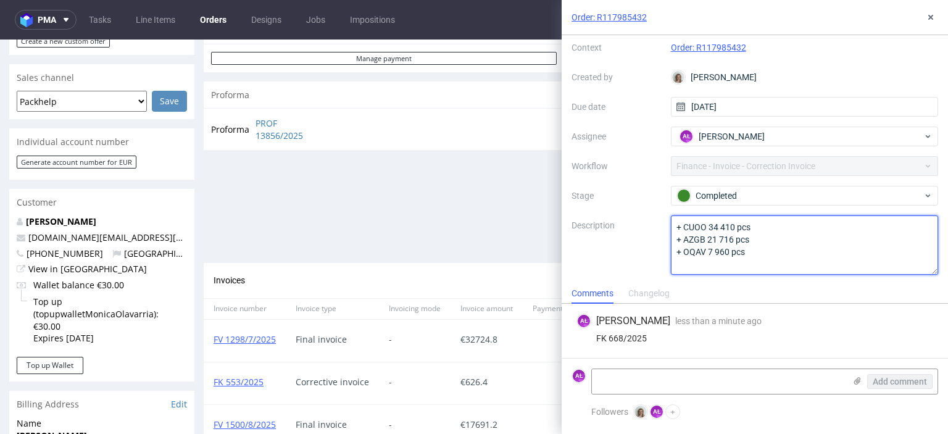
drag, startPoint x: 673, startPoint y: 226, endPoint x: 752, endPoint y: 263, distance: 87.3
click at [752, 263] on textarea "+ CUOO 34 410 pcs + AZGB 21 716 pcs + OQAV 7 960 pcs" at bounding box center [805, 244] width 268 height 59
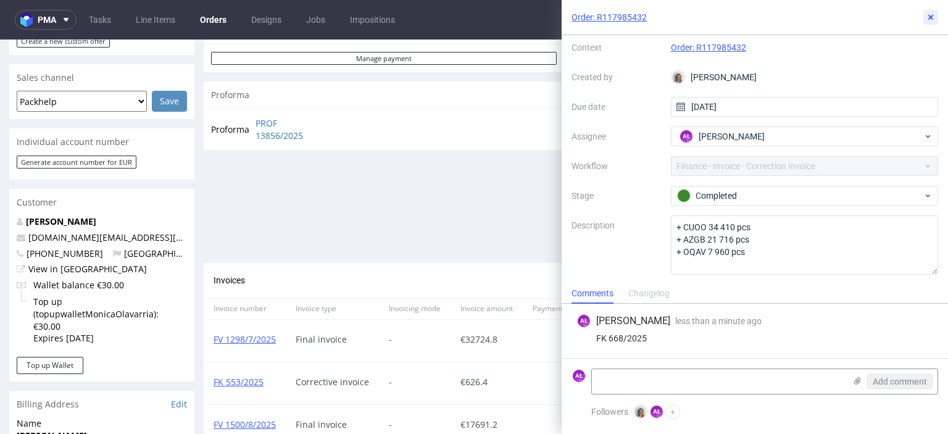
click at [930, 17] on use at bounding box center [930, 17] width 5 height 5
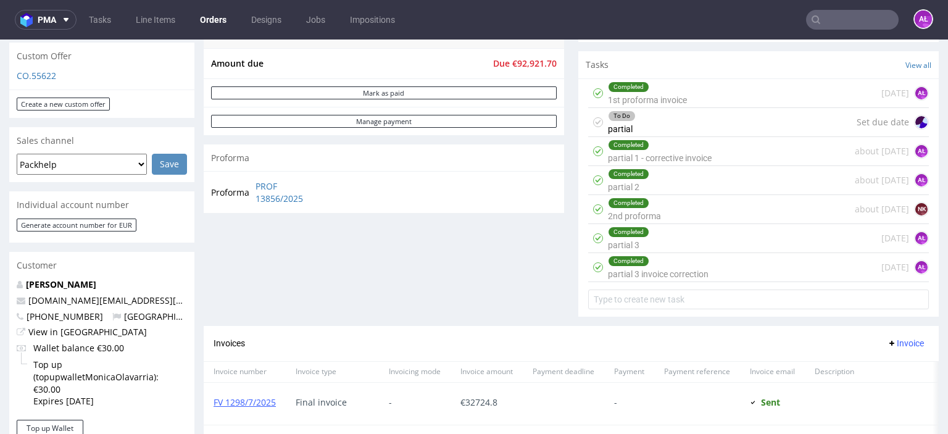
scroll to position [309, 0]
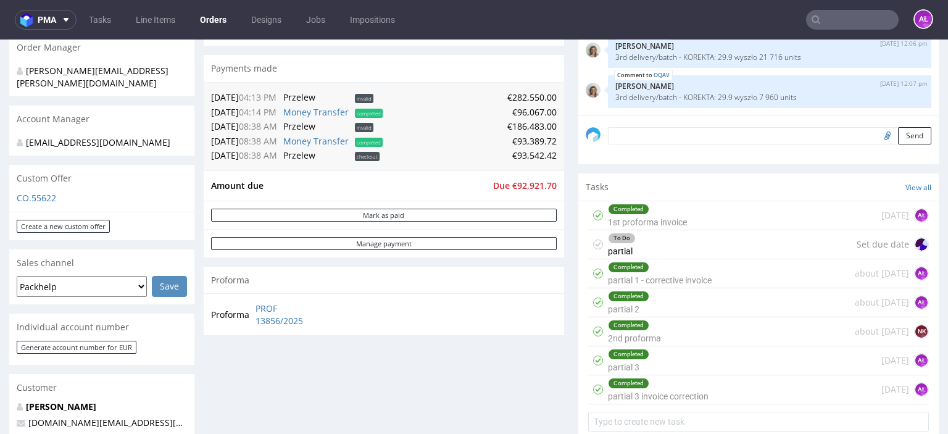
click at [654, 248] on div "To Do partial Set due date" at bounding box center [758, 244] width 341 height 29
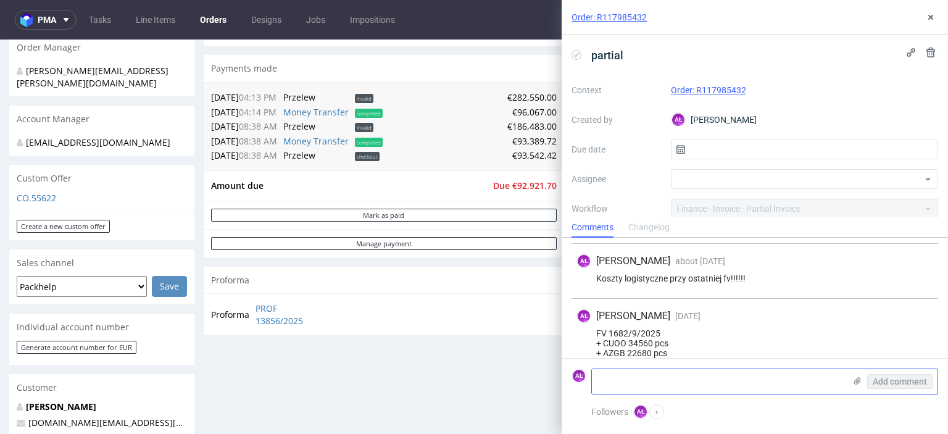
click at [725, 383] on textarea at bounding box center [718, 381] width 253 height 25
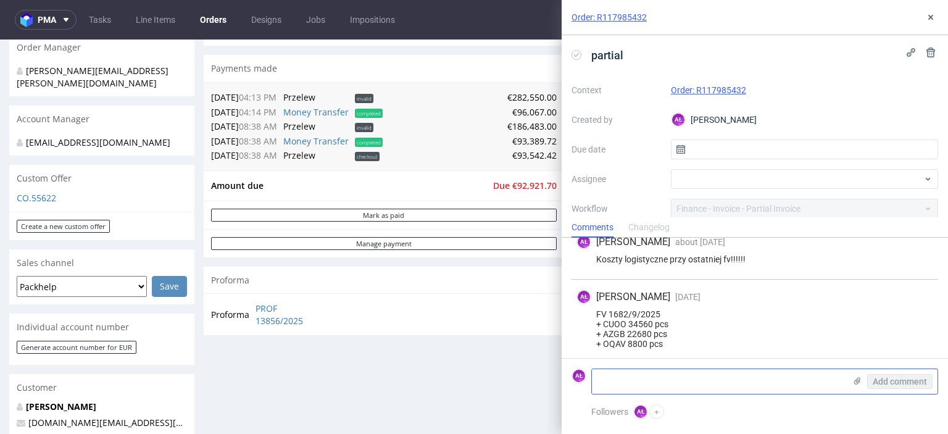
paste textarea "+ CUOO 34 410 pcs + AZGB 21 716 pcs + OQAV 7 960 pcs"
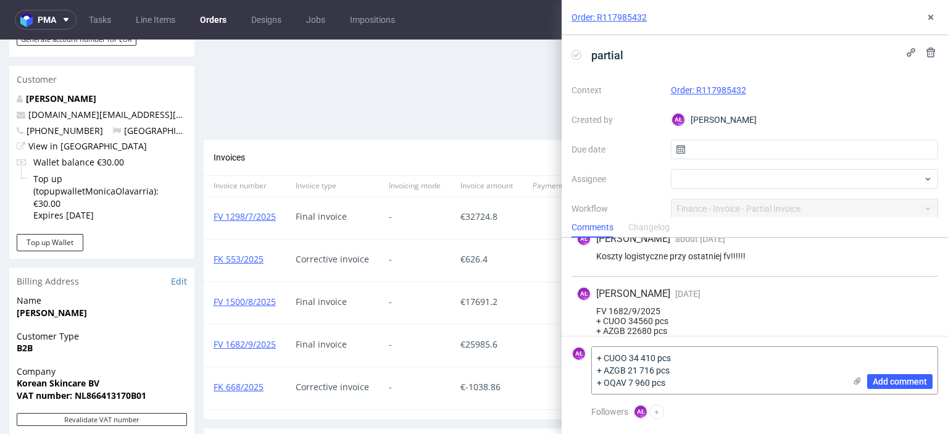
scroll to position [617, 0]
drag, startPoint x: 261, startPoint y: 388, endPoint x: 213, endPoint y: 391, distance: 47.6
click at [213, 391] on div "FK 668/2025" at bounding box center [245, 388] width 82 height 42
copy link "FK 668/2025"
click at [595, 357] on textarea "+ CUOO 34 410 pcs + AZGB 21 716 pcs + OQAV 7 960 pcs" at bounding box center [718, 370] width 253 height 47
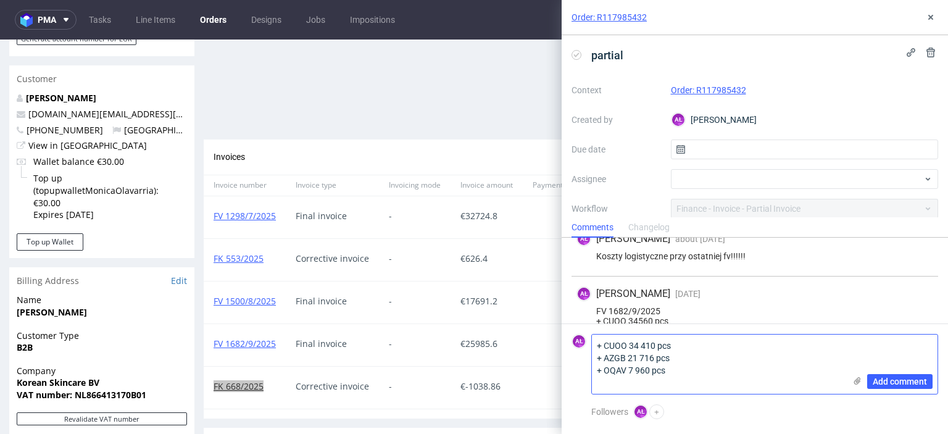
click at [604, 348] on textarea "+ CUOO 34 410 pcs + AZGB 21 716 pcs + OQAV 7 960 pcs" at bounding box center [718, 364] width 253 height 59
paste textarea "FK 668/2025"
type textarea "FK 668/2025 + CUOO 34 410 pcs + AZGB 21 716 pcs + OQAV 7 960 pcs"
click at [894, 385] on span "Add comment" at bounding box center [900, 381] width 54 height 9
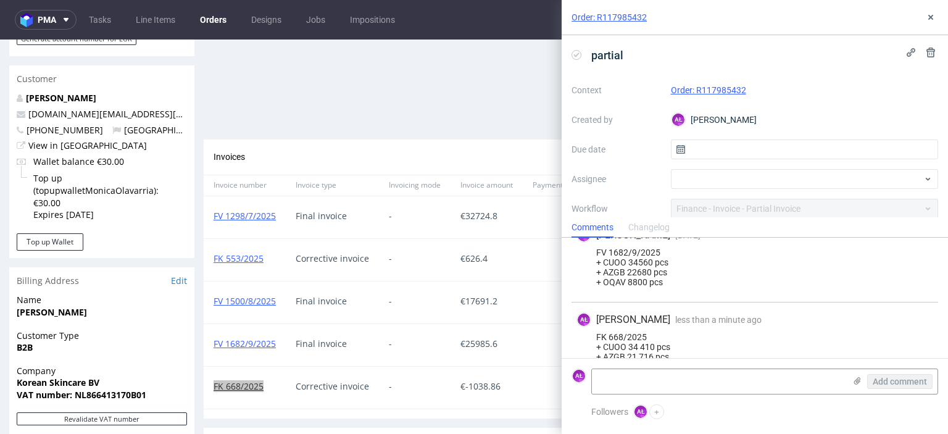
scroll to position [594, 0]
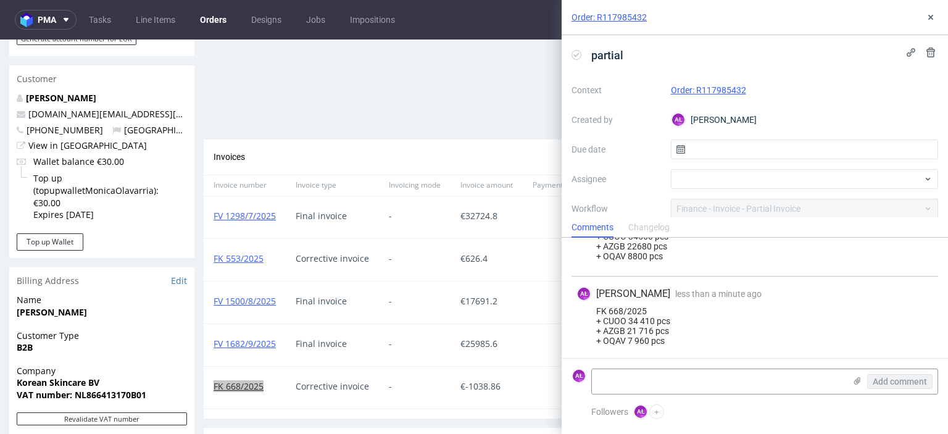
click at [940, 15] on div "Order: R117985432" at bounding box center [755, 17] width 386 height 35
click at [933, 14] on icon at bounding box center [931, 17] width 10 height 10
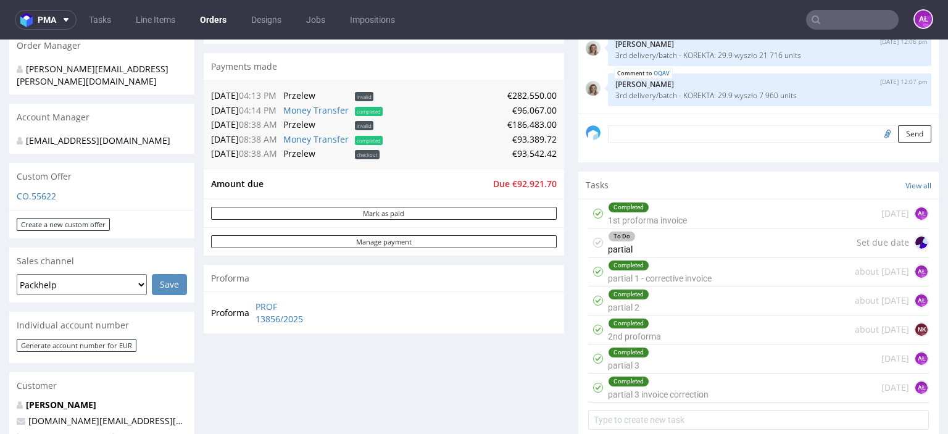
scroll to position [309, 0]
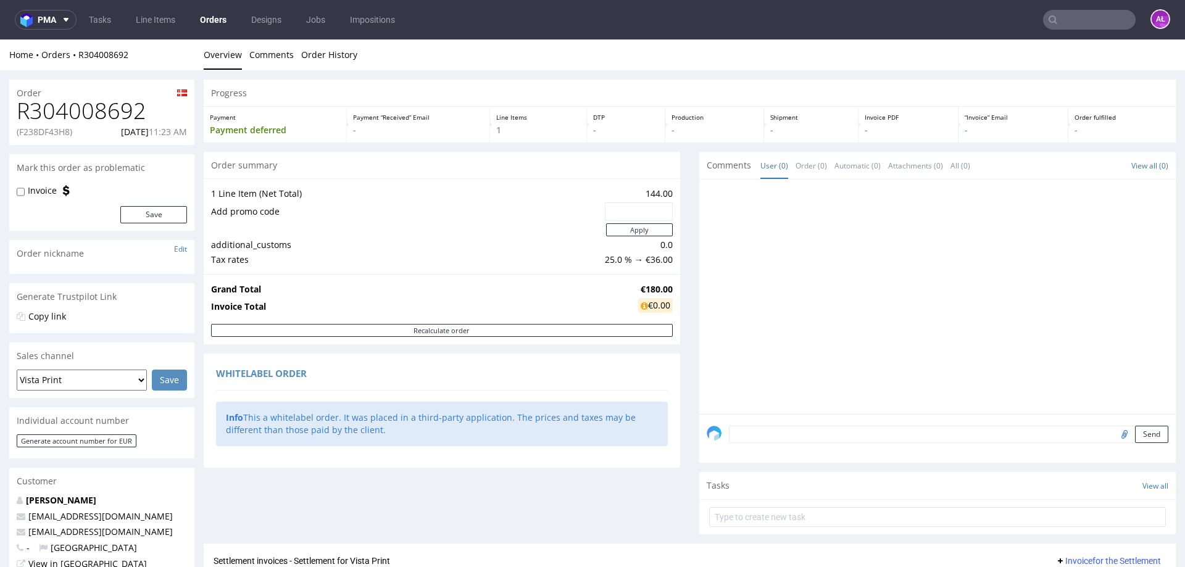
scroll to position [288, 0]
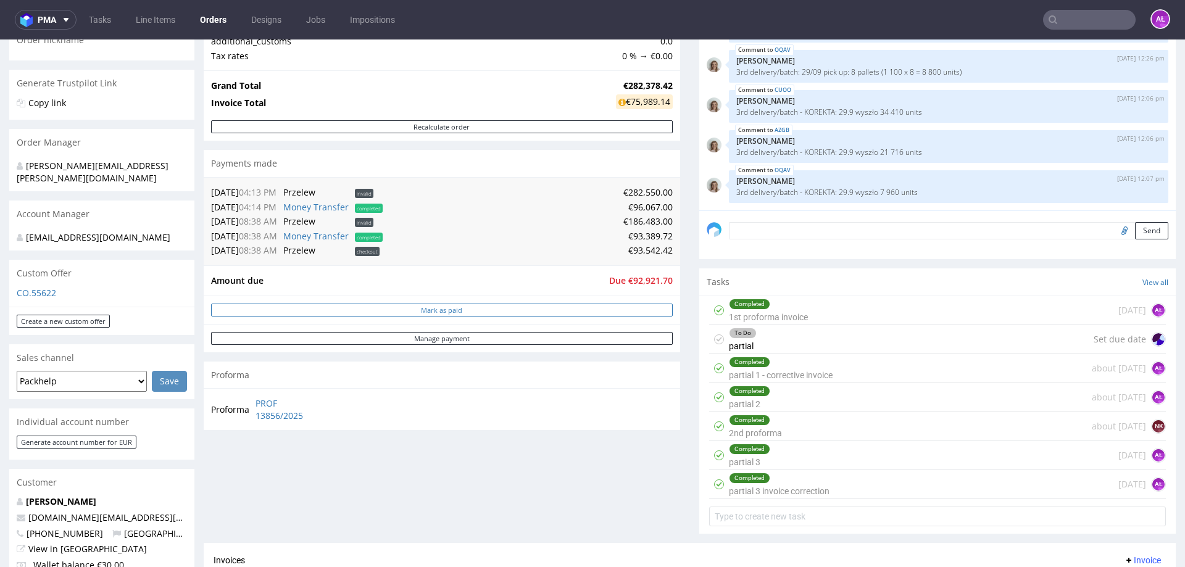
scroll to position [185, 0]
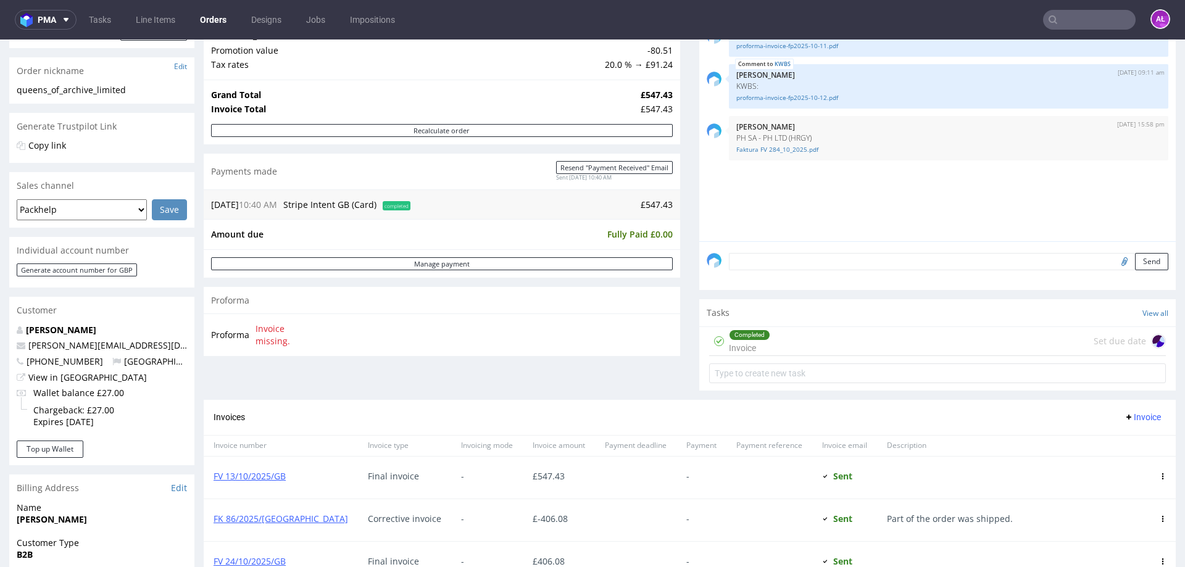
scroll to position [309, 0]
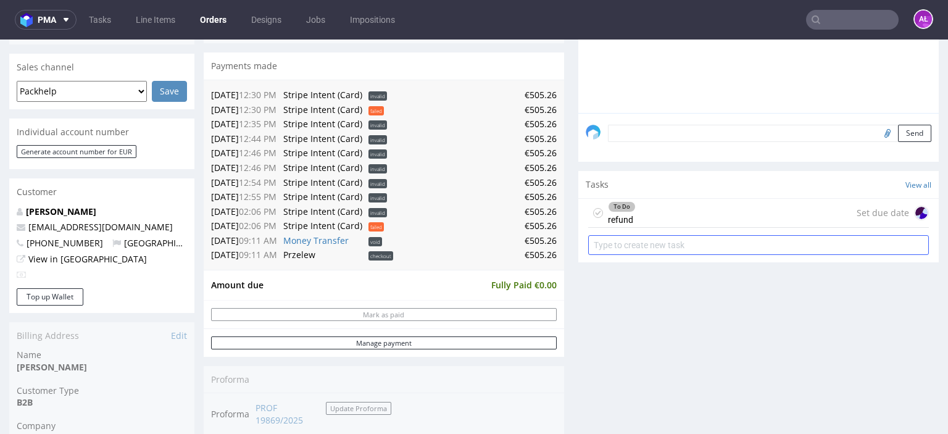
scroll to position [370, 0]
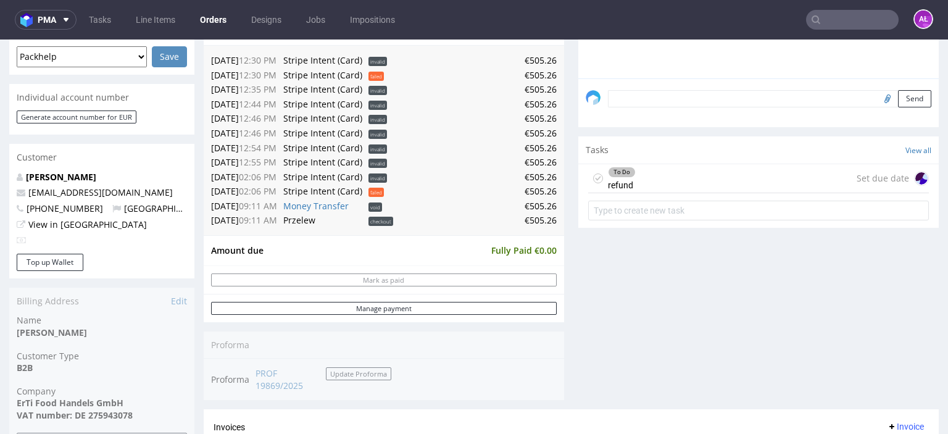
click at [638, 179] on div "To Do refund Set due date" at bounding box center [758, 178] width 341 height 29
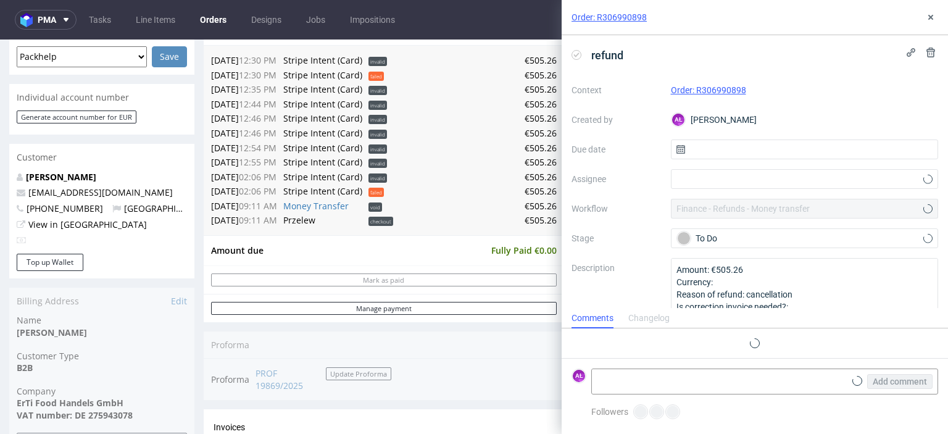
scroll to position [10, 0]
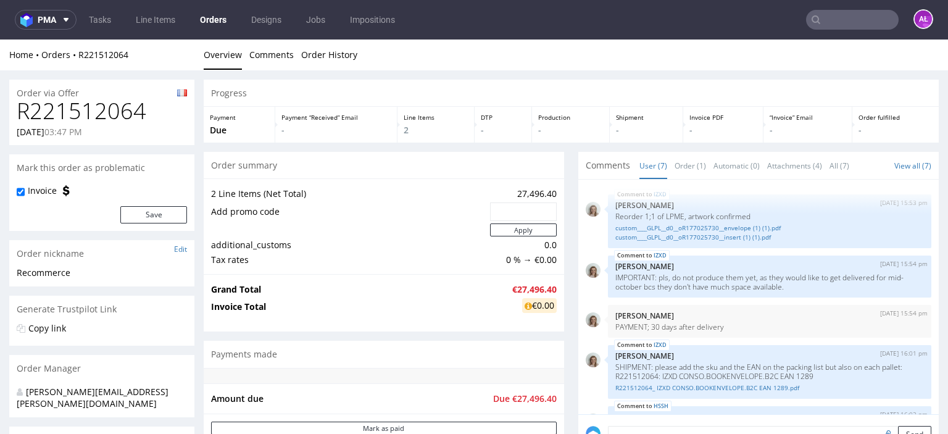
scroll to position [163, 0]
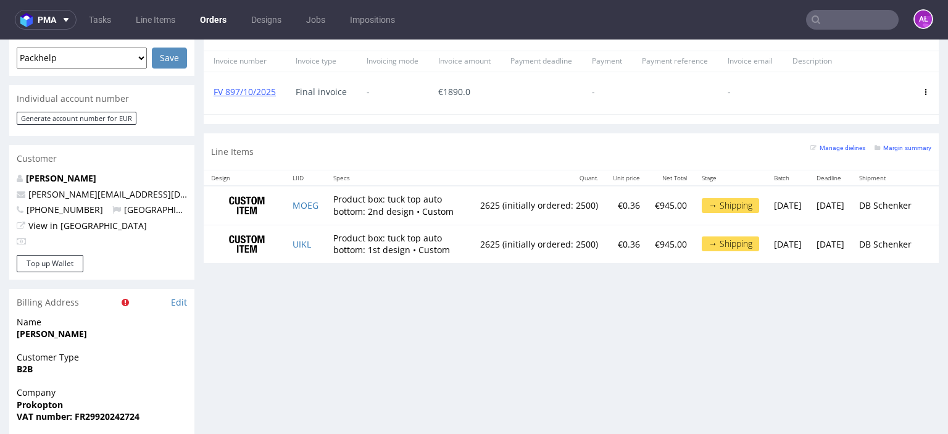
scroll to position [556, 0]
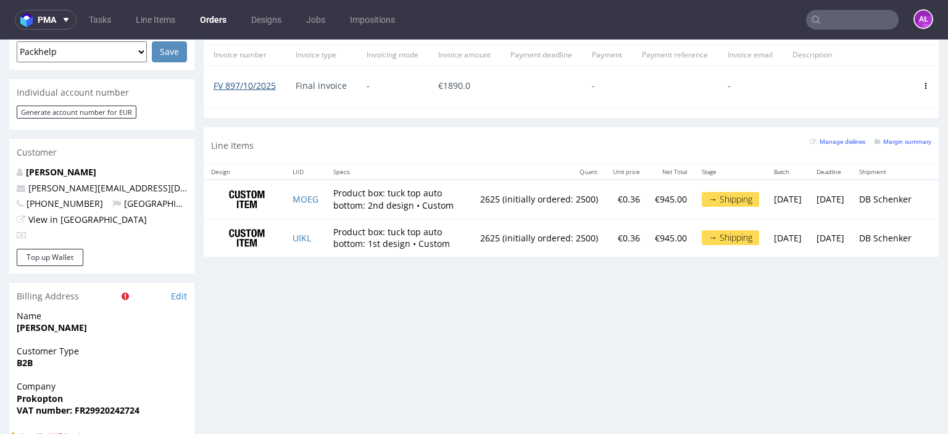
click at [257, 80] on link "FV 897/10/2025" at bounding box center [245, 86] width 62 height 12
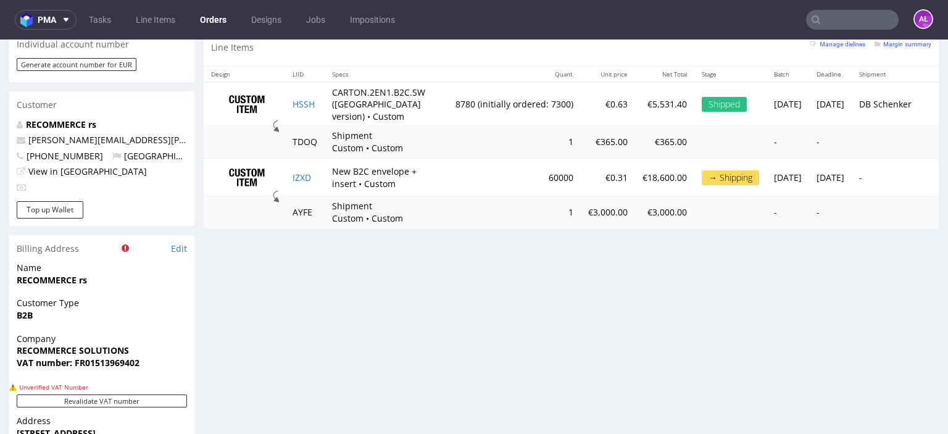
scroll to position [617, 0]
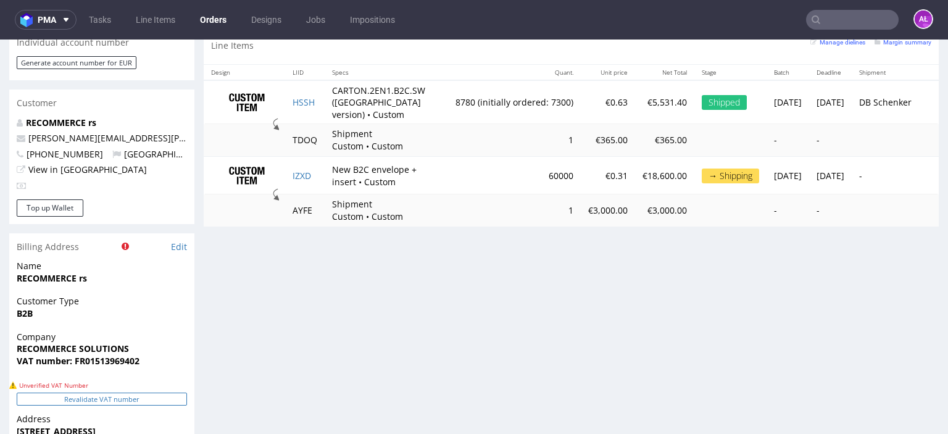
click at [150, 393] on button "Revalidate VAT number" at bounding box center [102, 399] width 170 height 13
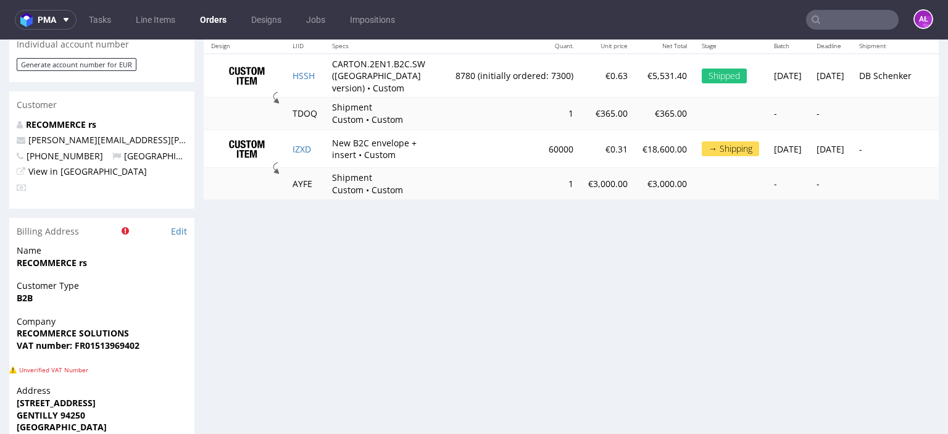
scroll to position [163, 0]
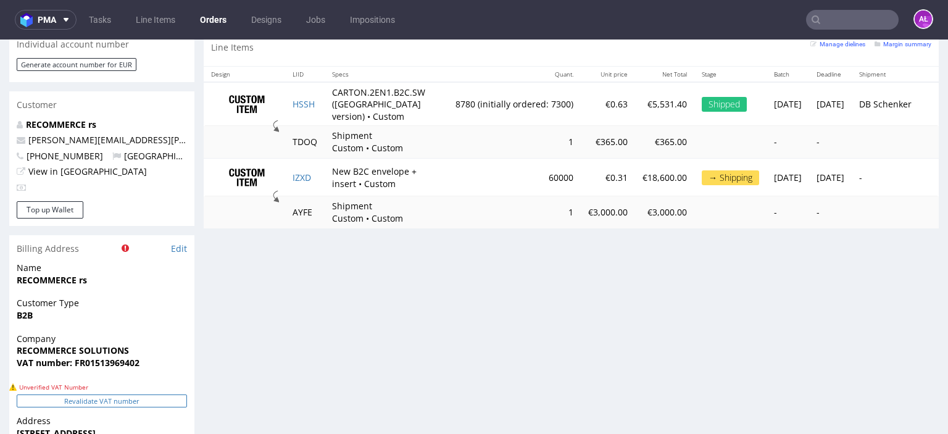
click at [153, 394] on button "Revalidate VAT number" at bounding box center [102, 400] width 170 height 13
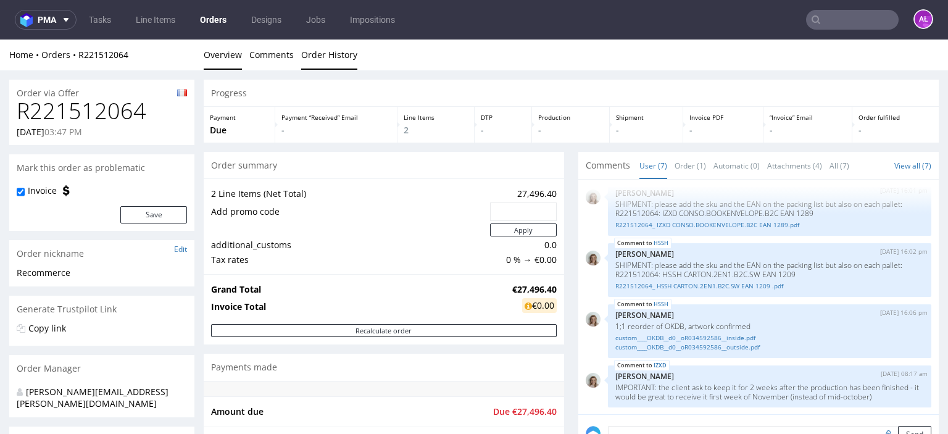
scroll to position [0, 0]
click at [323, 57] on link "Order History" at bounding box center [329, 55] width 56 height 30
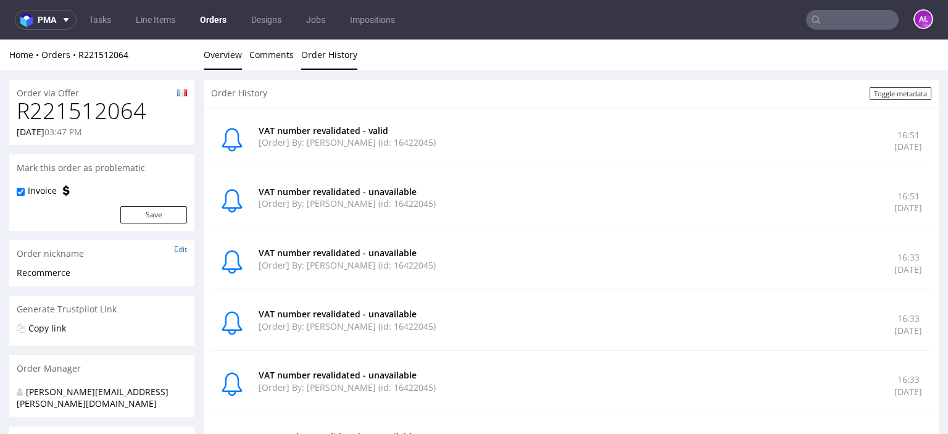
click at [227, 59] on link "Overview" at bounding box center [223, 55] width 38 height 30
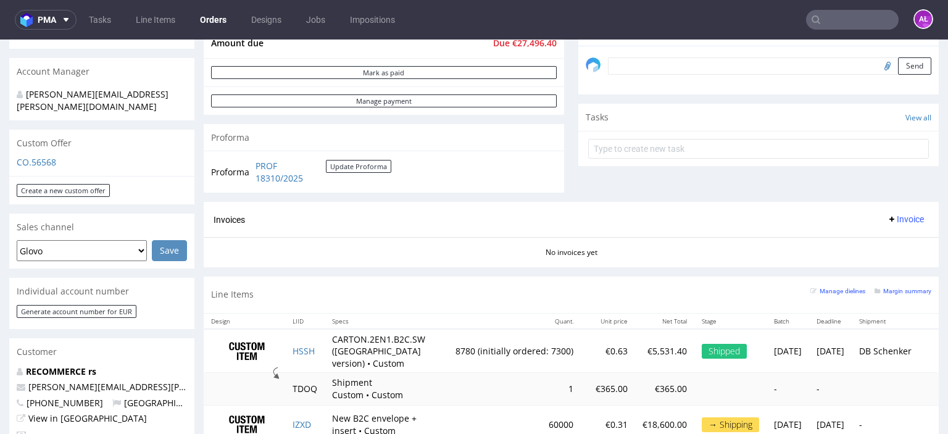
scroll to position [370, 0]
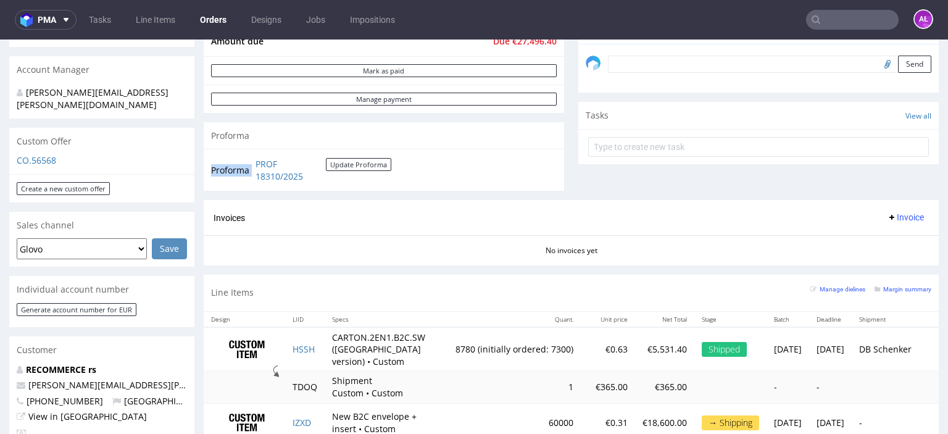
drag, startPoint x: 253, startPoint y: 162, endPoint x: 151, endPoint y: 202, distance: 110.3
click at [321, 185] on div "Proforma PROF 18310/2025 Update Proforma" at bounding box center [384, 170] width 361 height 42
copy tbody "Proforma"
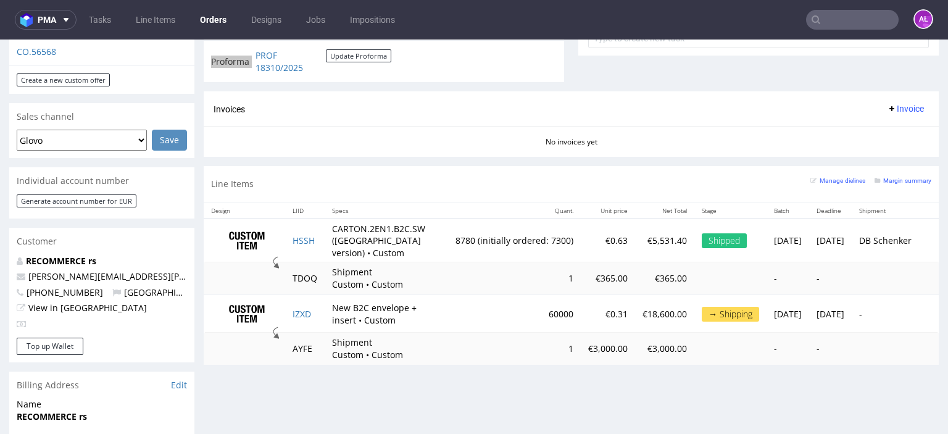
scroll to position [494, 0]
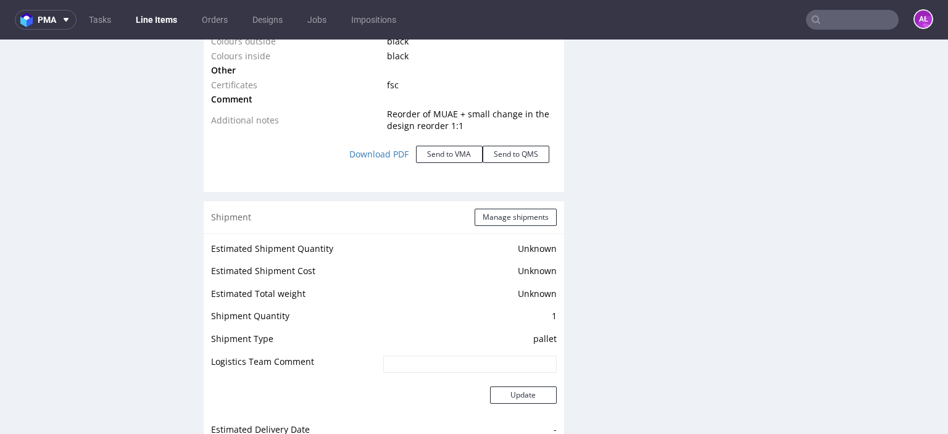
scroll to position [1823, 0]
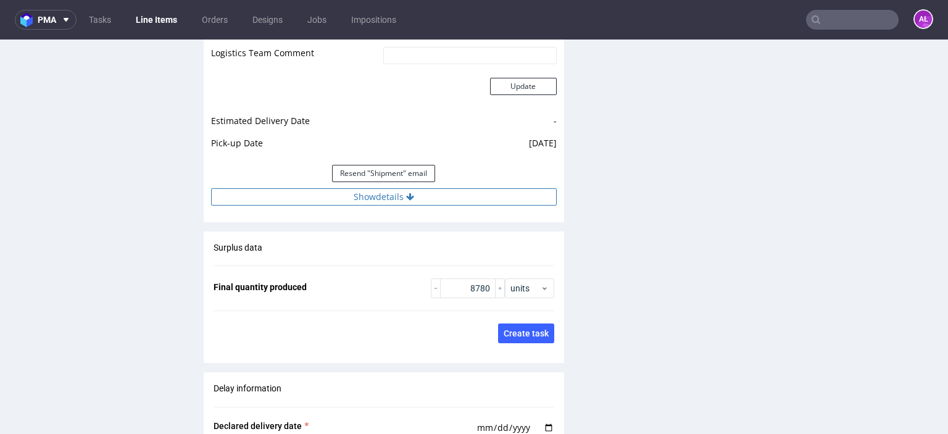
click at [406, 193] on icon at bounding box center [410, 197] width 8 height 9
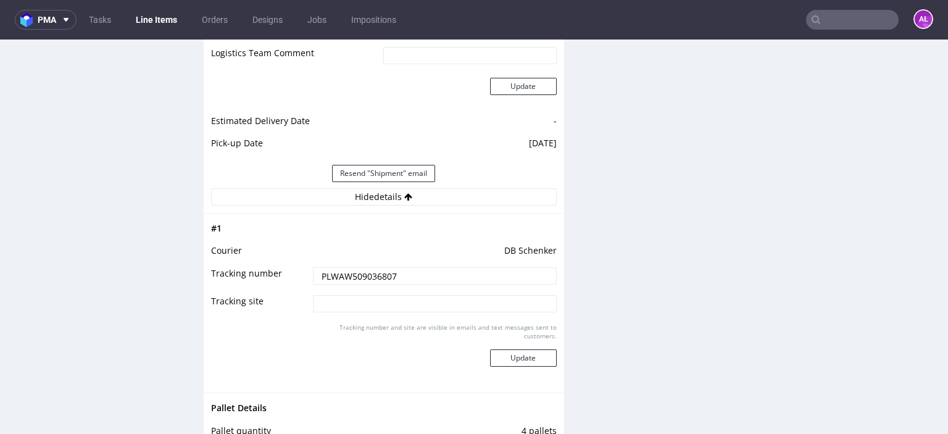
drag, startPoint x: 406, startPoint y: 264, endPoint x: 307, endPoint y: 269, distance: 98.9
click at [310, 269] on td "PLWAW509036807" at bounding box center [433, 280] width 247 height 28
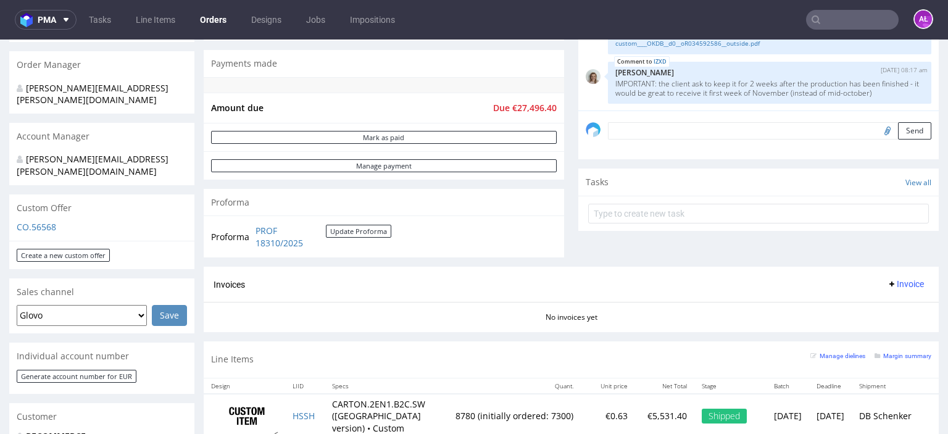
scroll to position [309, 0]
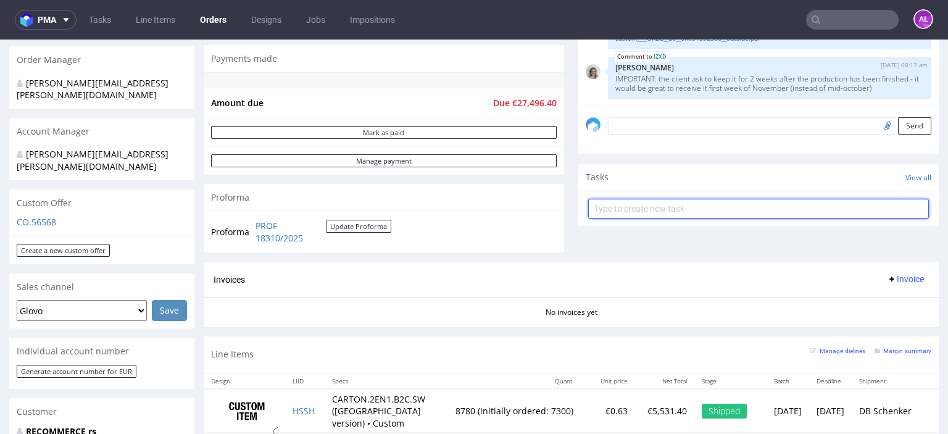
drag, startPoint x: 615, startPoint y: 215, endPoint x: 606, endPoint y: 204, distance: 14.5
click at [615, 215] on input "text" at bounding box center [758, 209] width 341 height 20
type input "partial"
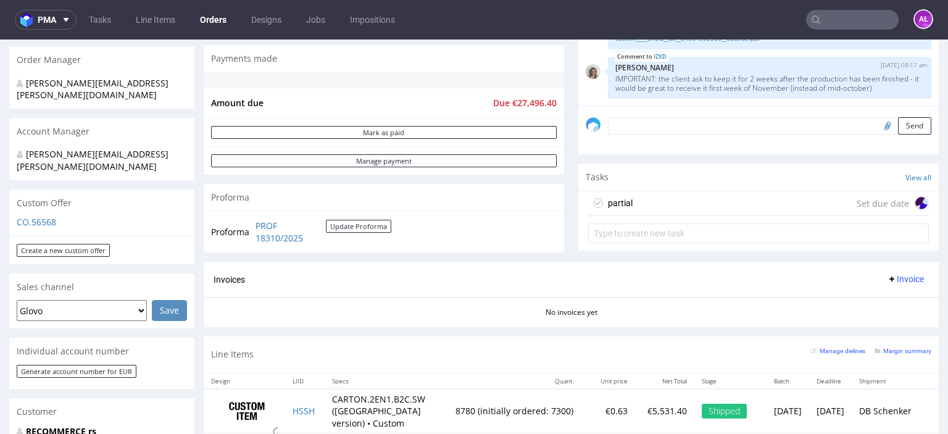
drag, startPoint x: 645, startPoint y: 202, endPoint x: 647, endPoint y: 241, distance: 39.6
click at [645, 202] on div "partial Set due date" at bounding box center [758, 203] width 341 height 25
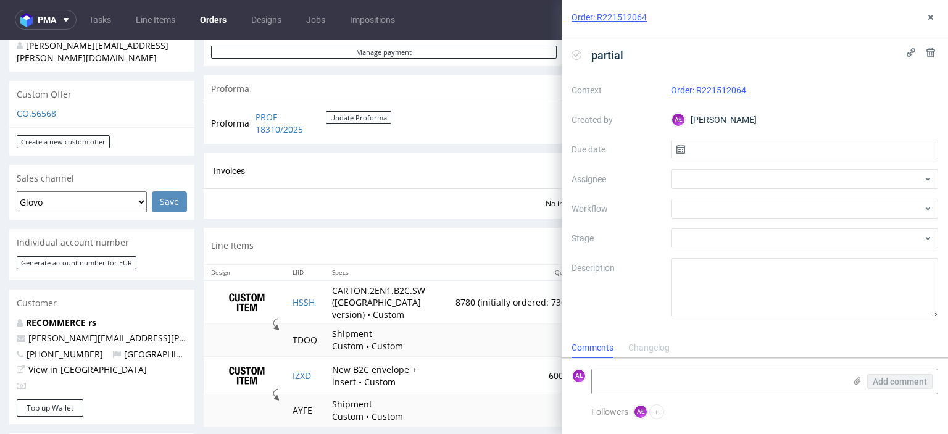
scroll to position [494, 0]
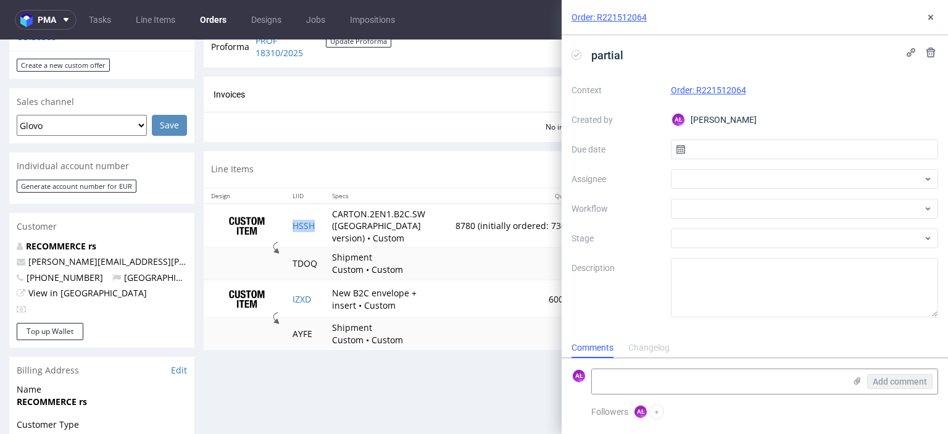
click at [316, 236] on td "HSSH" at bounding box center [305, 226] width 40 height 44
copy link "HSSH"
click at [671, 378] on textarea at bounding box center [718, 381] width 253 height 25
paste textarea "HSSH"
click at [694, 335] on div "partial Context Order: R221512064 Created by AŁ Aleksandra Łętowska Due date As…" at bounding box center [755, 186] width 386 height 302
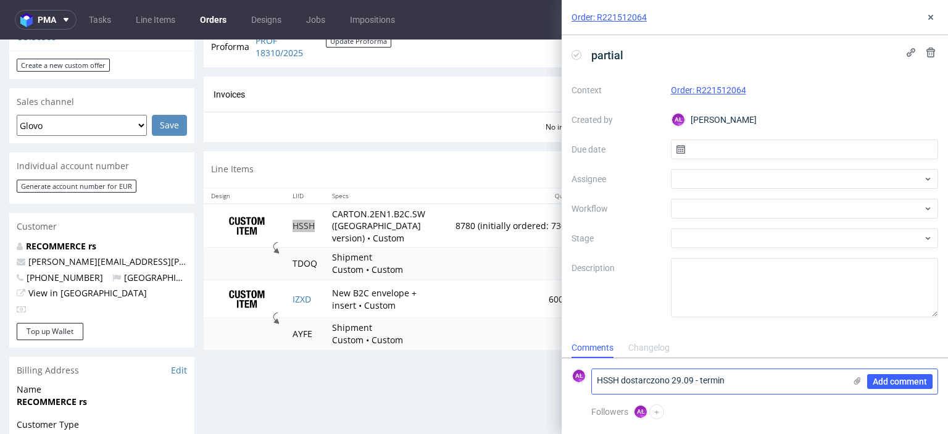
click at [752, 391] on textarea "HSSH dostarczono 29.09 - termin" at bounding box center [718, 381] width 253 height 25
type textarea "HSSH dostarczono 29.09 - termin płatności 29.10"
click at [880, 381] on span "Add comment" at bounding box center [900, 381] width 54 height 9
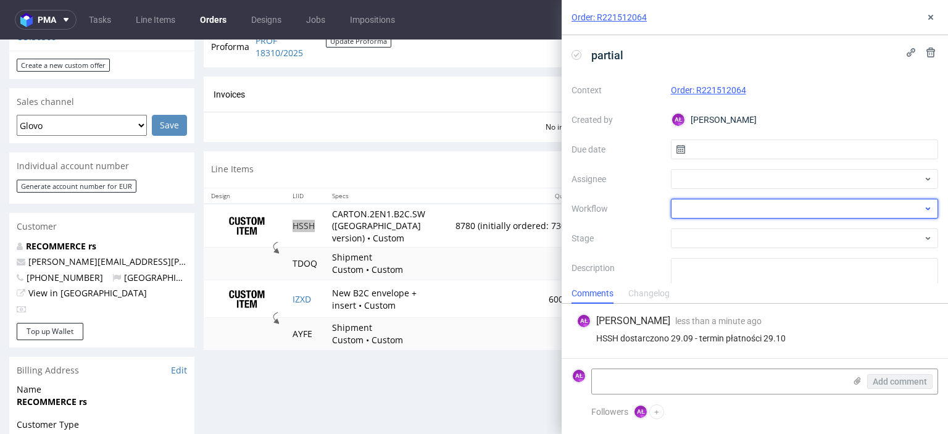
click at [751, 207] on div at bounding box center [805, 209] width 268 height 20
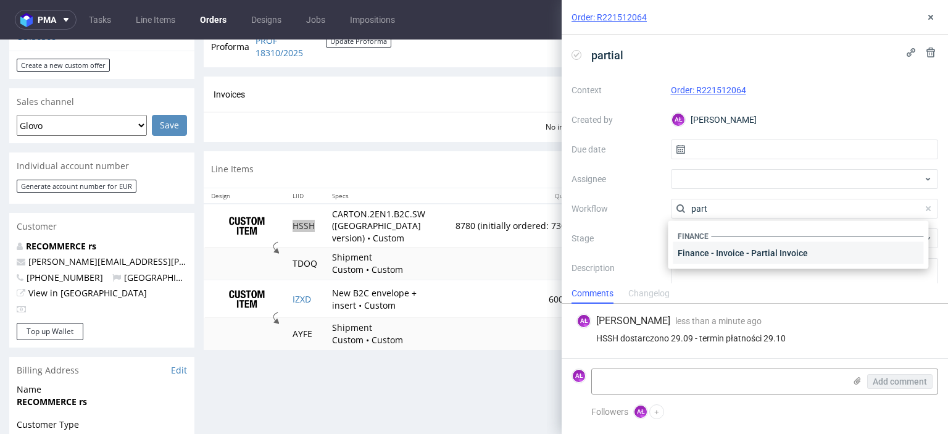
type input "part"
click at [798, 254] on div "Finance - Invoice - Partial Invoice" at bounding box center [798, 253] width 251 height 22
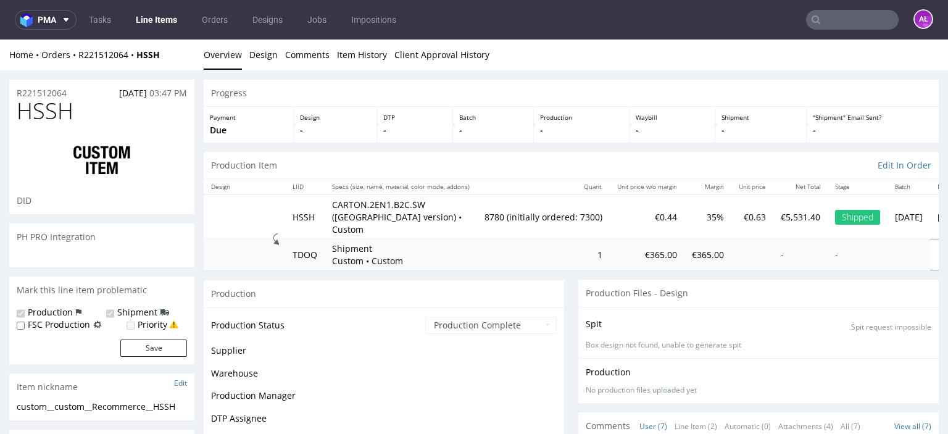
scroll to position [163, 0]
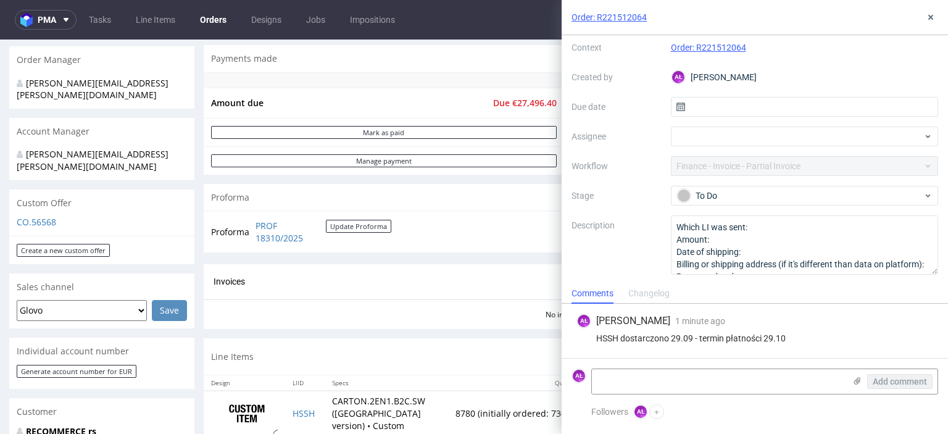
scroll to position [494, 0]
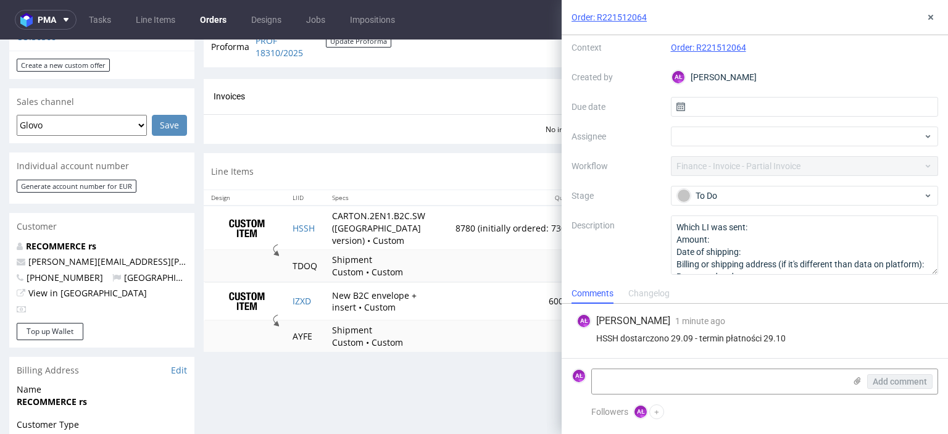
click at [922, 12] on div "Order: R221512064" at bounding box center [755, 17] width 386 height 35
click at [926, 19] on icon at bounding box center [931, 17] width 10 height 10
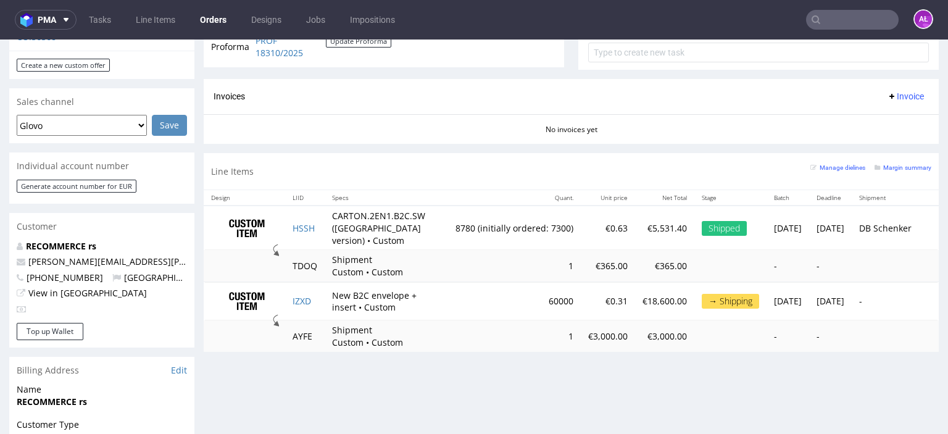
click at [887, 93] on span "Invoice" at bounding box center [905, 96] width 37 height 10
click at [888, 142] on span "Upload" at bounding box center [887, 143] width 60 height 12
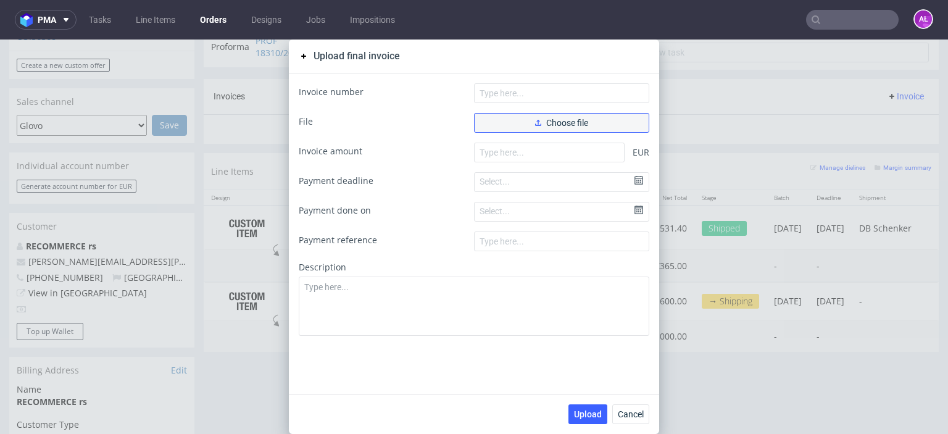
click at [567, 119] on span "Choose file" at bounding box center [561, 123] width 53 height 9
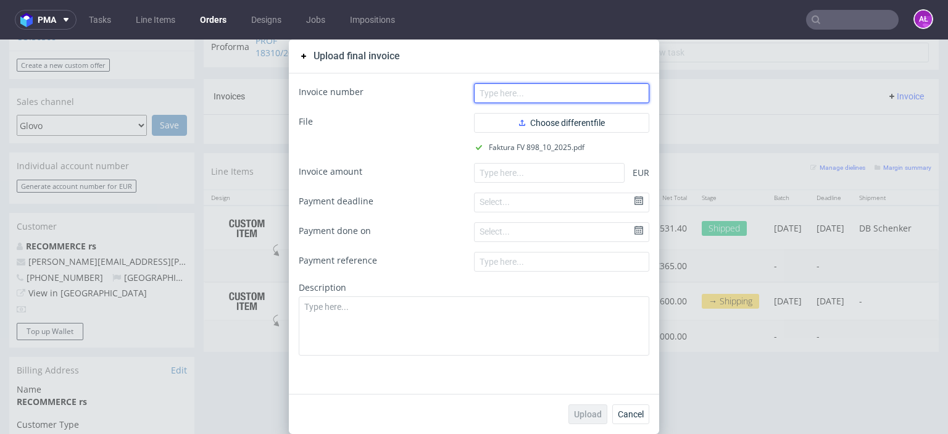
click at [580, 85] on input "text" at bounding box center [561, 93] width 175 height 20
paste input "FV 898/10/2025"
type input "FV 898/10/2025"
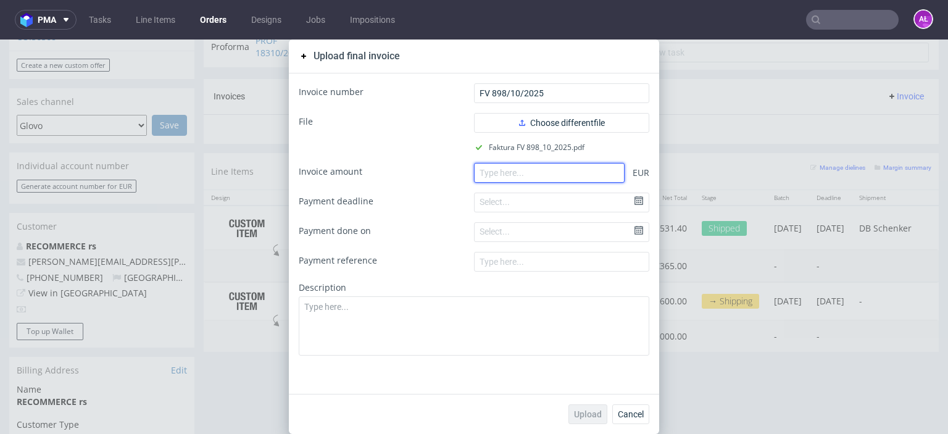
click at [561, 177] on input "number" at bounding box center [549, 173] width 151 height 20
paste input "5896.40"
type input "5896.40"
click at [584, 406] on button "Upload" at bounding box center [588, 414] width 39 height 20
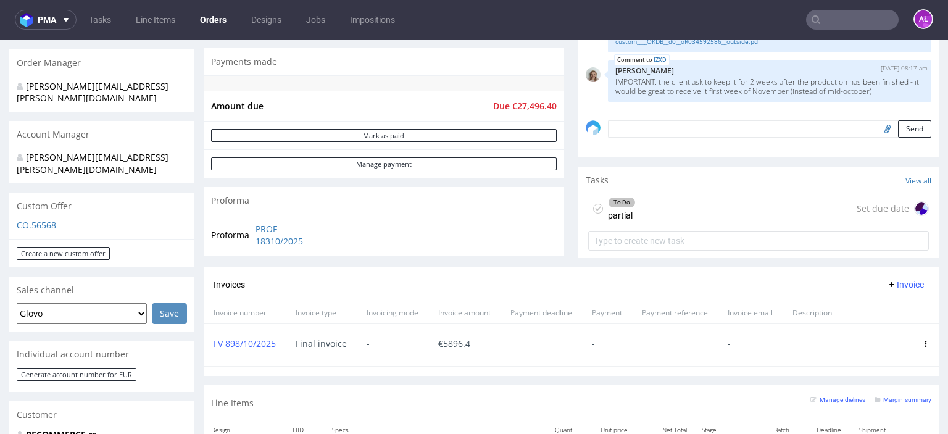
scroll to position [370, 0]
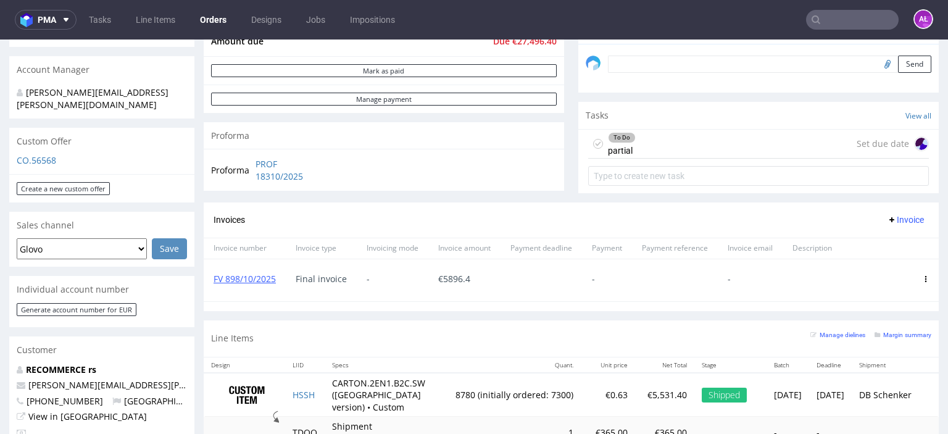
click at [637, 140] on div "To Do partial Set due date" at bounding box center [758, 144] width 341 height 29
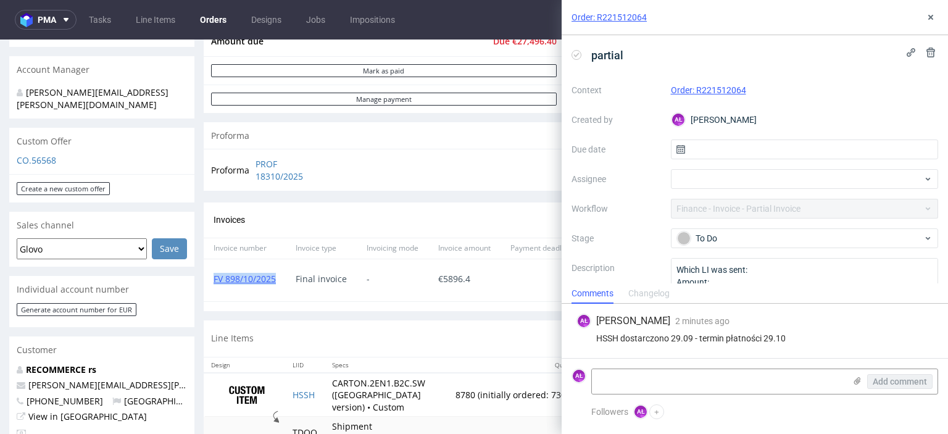
click at [209, 286] on div "FV 898/10/2025" at bounding box center [245, 280] width 82 height 42
copy link "FV 898/10/2025"
click at [672, 375] on textarea at bounding box center [718, 381] width 253 height 25
paste textarea "FV 898/10/2025"
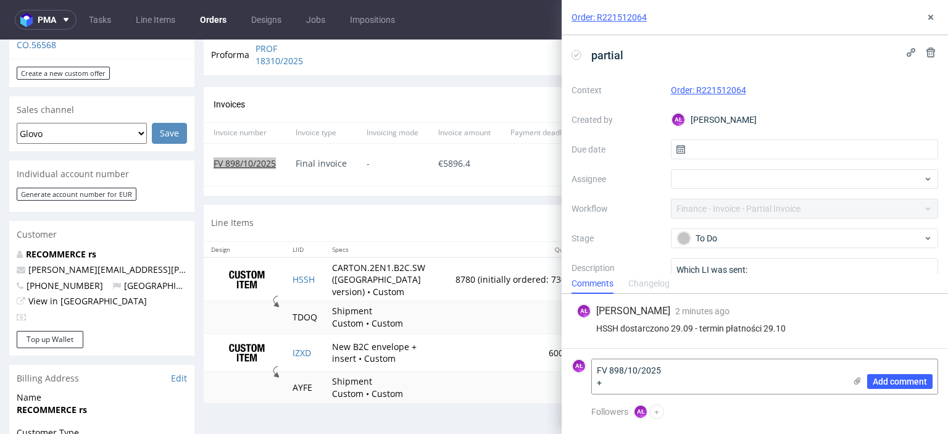
scroll to position [494, 0]
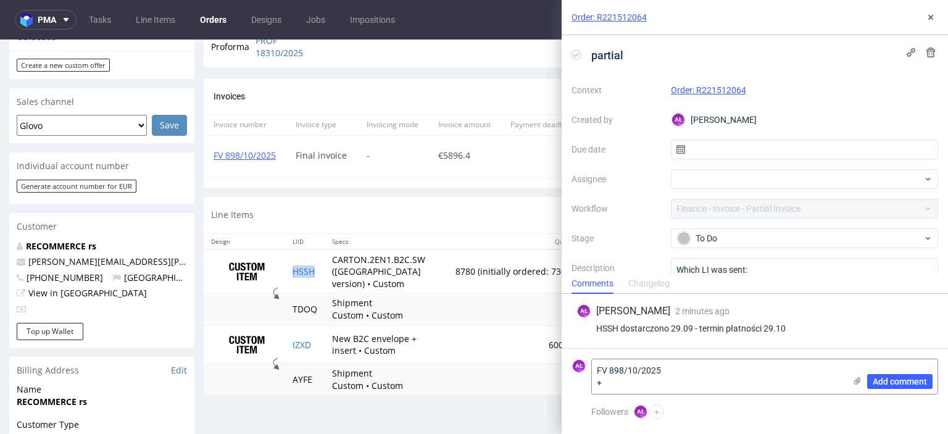
click at [309, 281] on td "HSSH" at bounding box center [305, 271] width 40 height 44
copy link "HSSH"
click at [644, 376] on textarea "FV 898/10/2025 +" at bounding box center [718, 376] width 253 height 35
paste textarea "HSSH"
click at [652, 381] on textarea "FV 898/10/2025 +" at bounding box center [718, 376] width 253 height 35
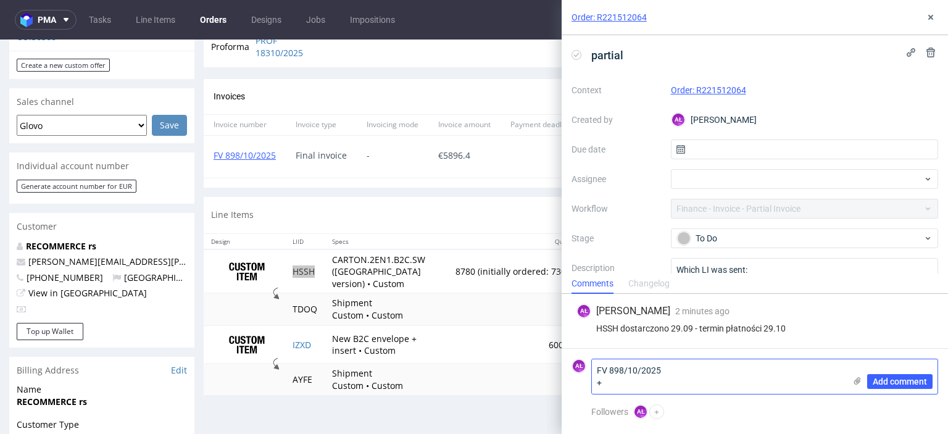
paste textarea "HSSH"
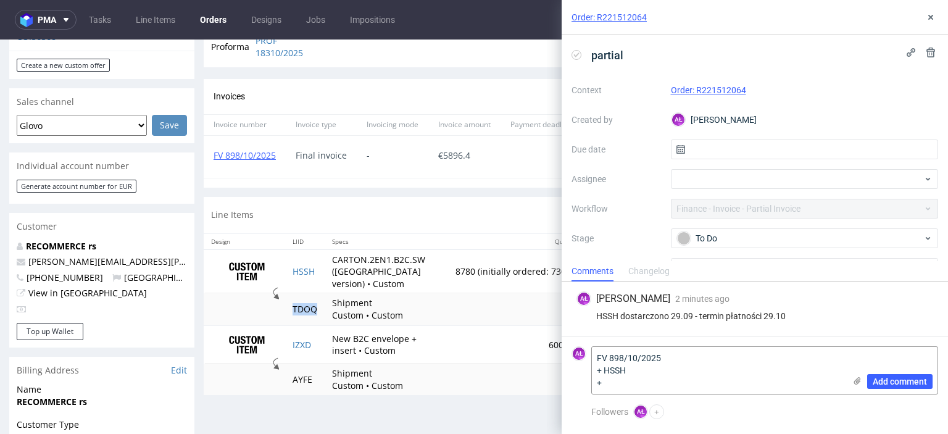
drag, startPoint x: 318, startPoint y: 309, endPoint x: 294, endPoint y: 311, distance: 24.1
click at [294, 311] on td "TDOQ" at bounding box center [305, 309] width 40 height 32
copy td "TDOQ"
click at [632, 380] on textarea "FV 898/10/2025 + HSSH +" at bounding box center [718, 370] width 253 height 47
paste textarea "TDOQ"
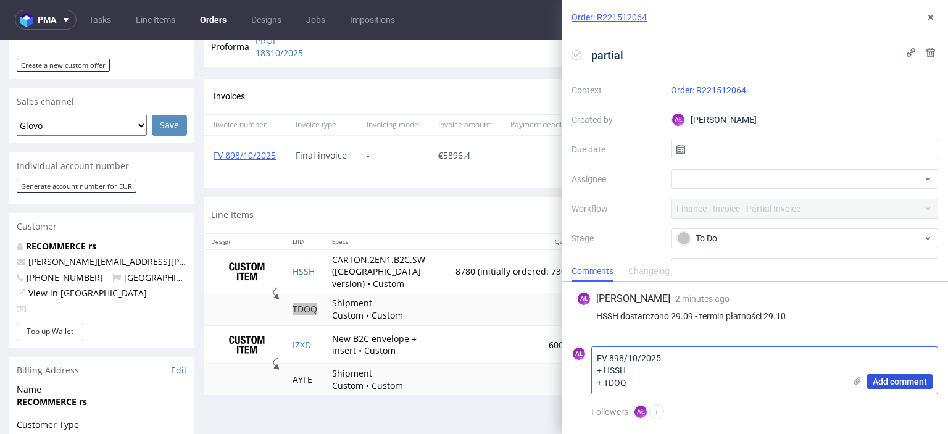
type textarea "FV 898/10/2025 + HSSH + TDOQ"
click at [879, 378] on span "Add comment" at bounding box center [900, 381] width 54 height 9
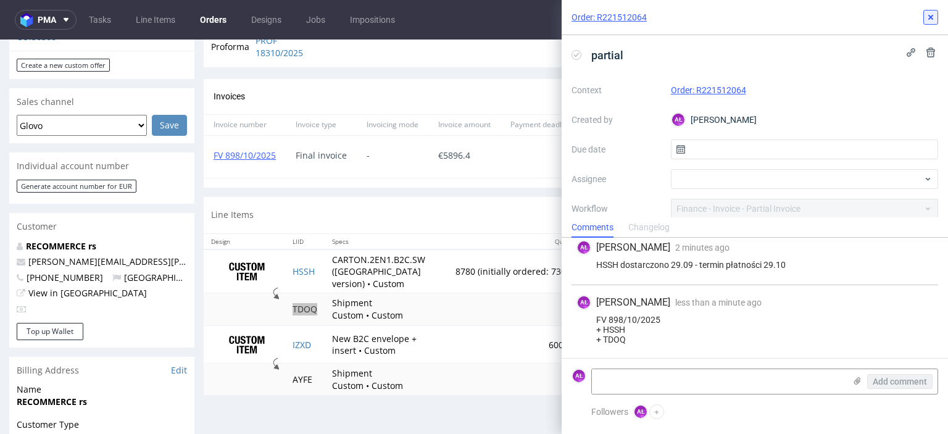
click at [932, 14] on icon at bounding box center [931, 17] width 10 height 10
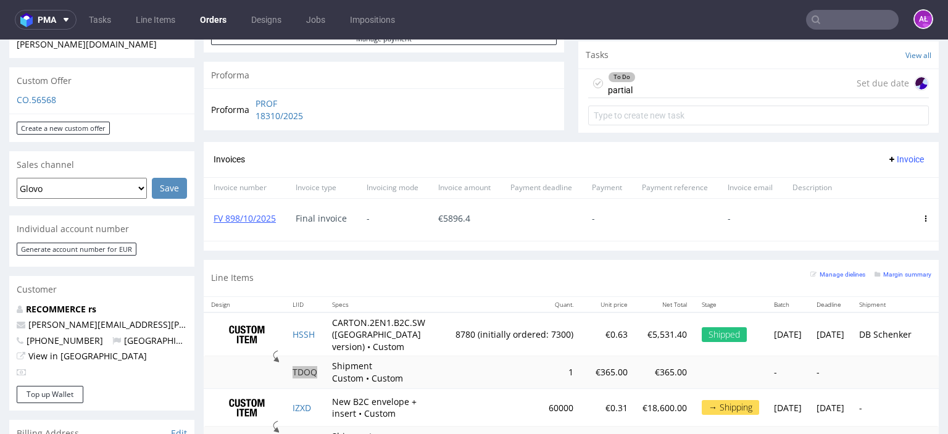
scroll to position [309, 0]
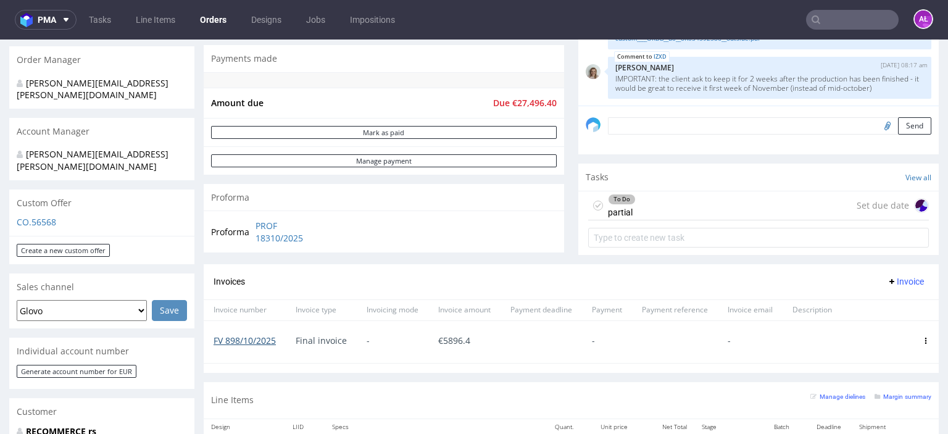
click at [254, 337] on link "FV 898/10/2025" at bounding box center [245, 341] width 62 height 12
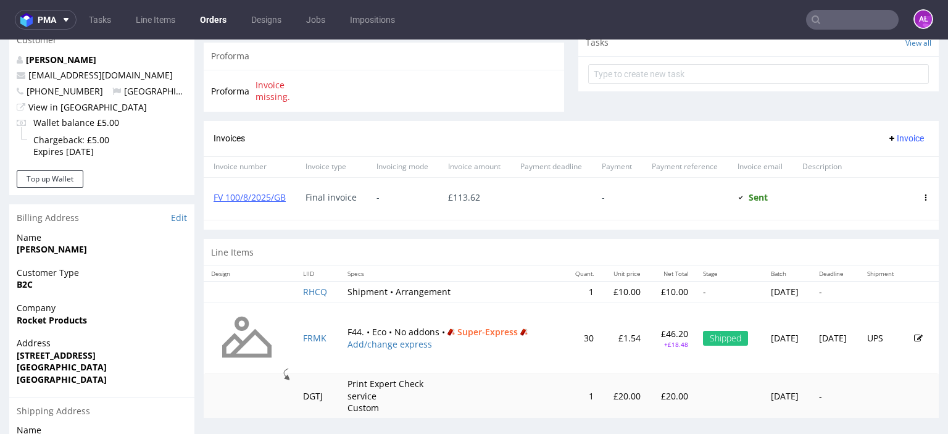
scroll to position [432, 0]
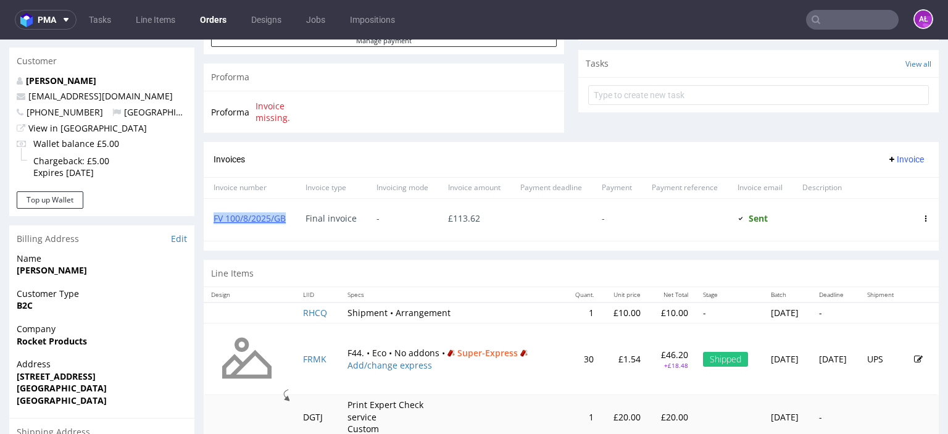
drag, startPoint x: 291, startPoint y: 222, endPoint x: 208, endPoint y: 227, distance: 83.4
click at [208, 227] on div "FV 100/8/2025/GB" at bounding box center [250, 220] width 92 height 42
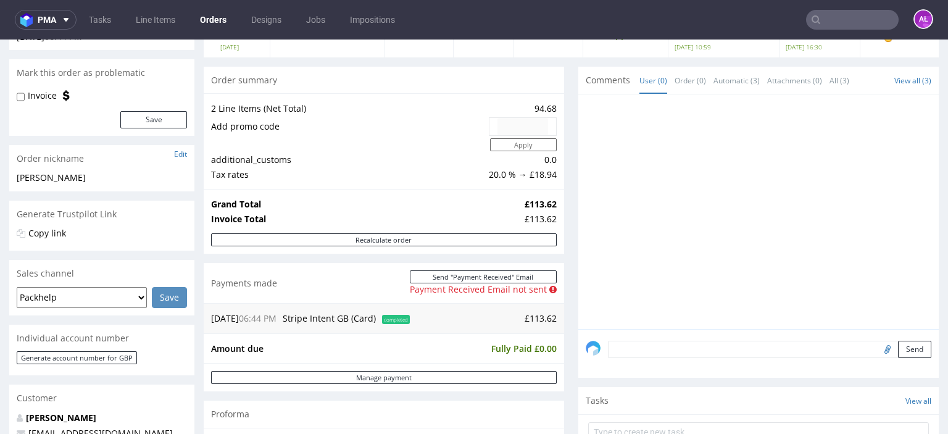
scroll to position [123, 0]
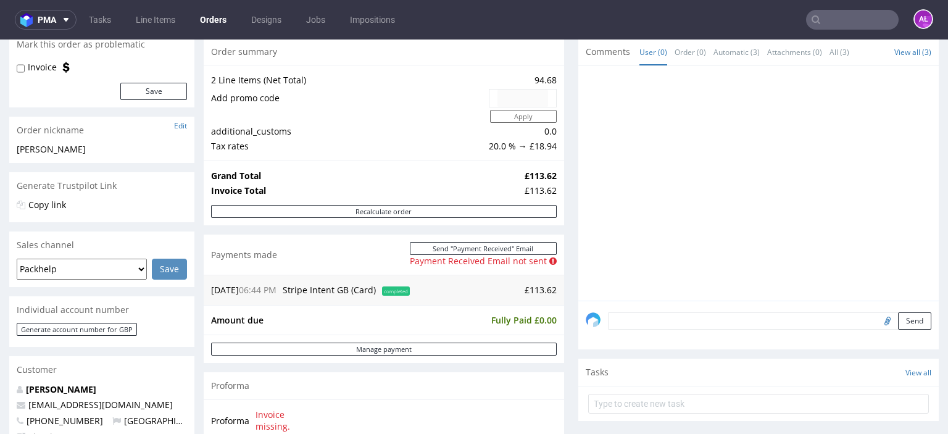
click at [704, 329] on div "Send" at bounding box center [758, 325] width 361 height 49
click at [707, 317] on textarea at bounding box center [769, 320] width 323 height 17
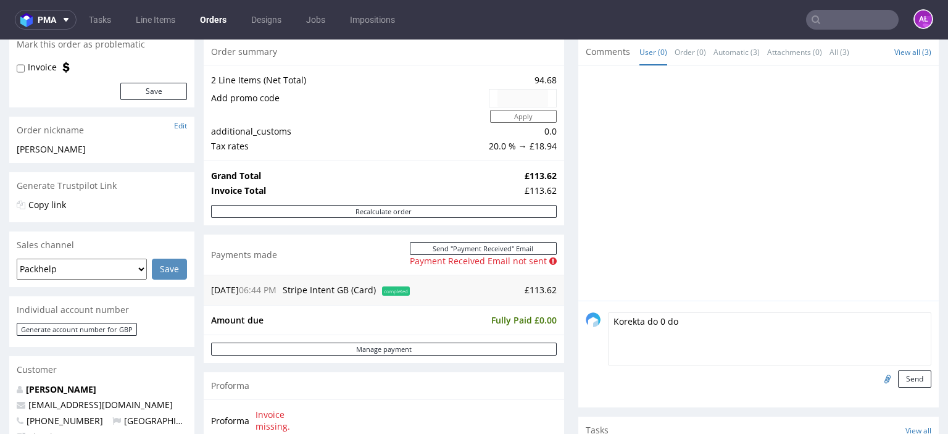
paste textarea "ZK515"
click at [756, 330] on textarea "Korekta do 0 do ZK515 -" at bounding box center [769, 338] width 323 height 53
paste textarea "Powód: "Niekompletny adres przy pierwszej próbie""
type textarea "Korekta do 0 do ZK515 - Powód: "Niekompletny adres przy pierwszej próbie""
click at [904, 378] on button "Send" at bounding box center [914, 378] width 33 height 17
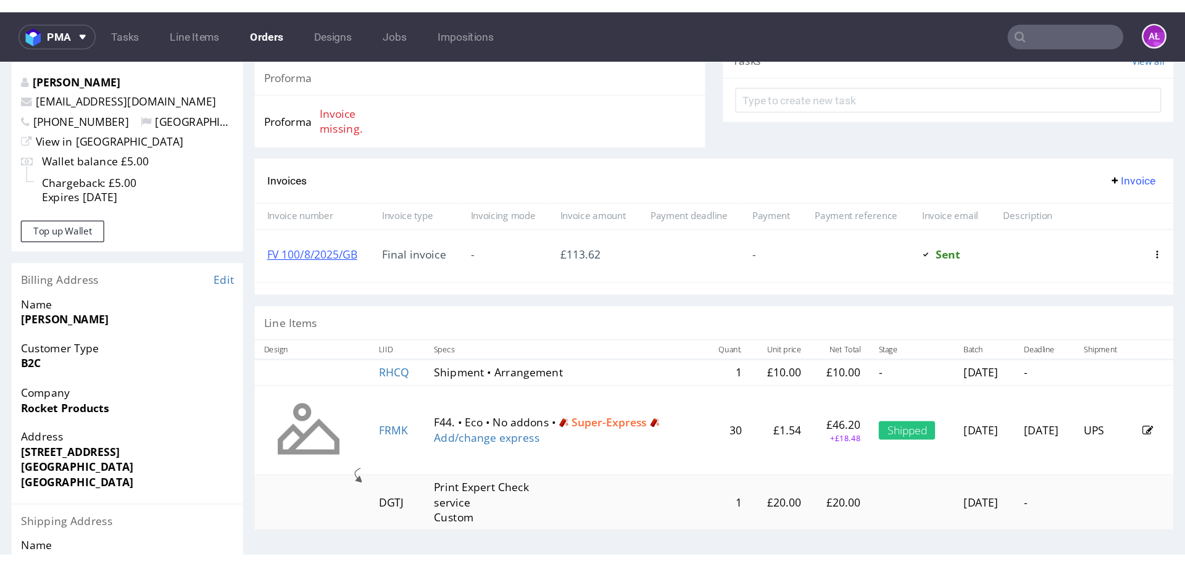
scroll to position [494, 0]
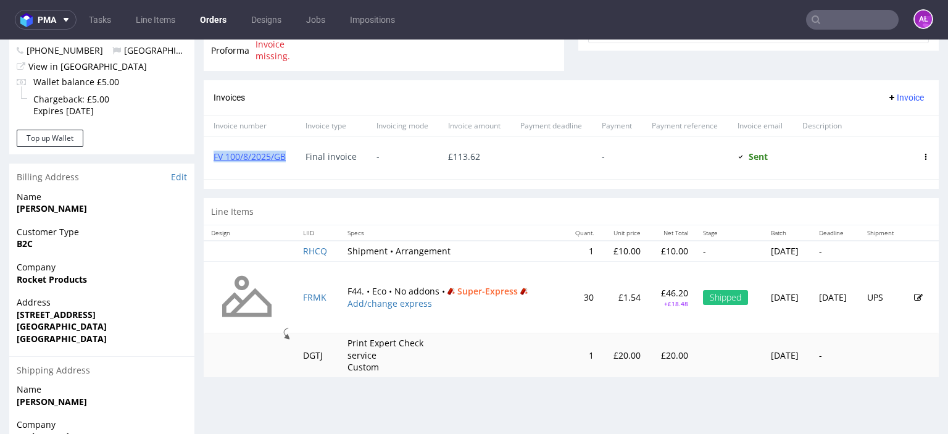
drag, startPoint x: 289, startPoint y: 159, endPoint x: 209, endPoint y: 161, distance: 80.3
click at [209, 161] on div "FV 100/8/2025/GB" at bounding box center [250, 158] width 92 height 42
copy link "FV 100/8/2025/GB"
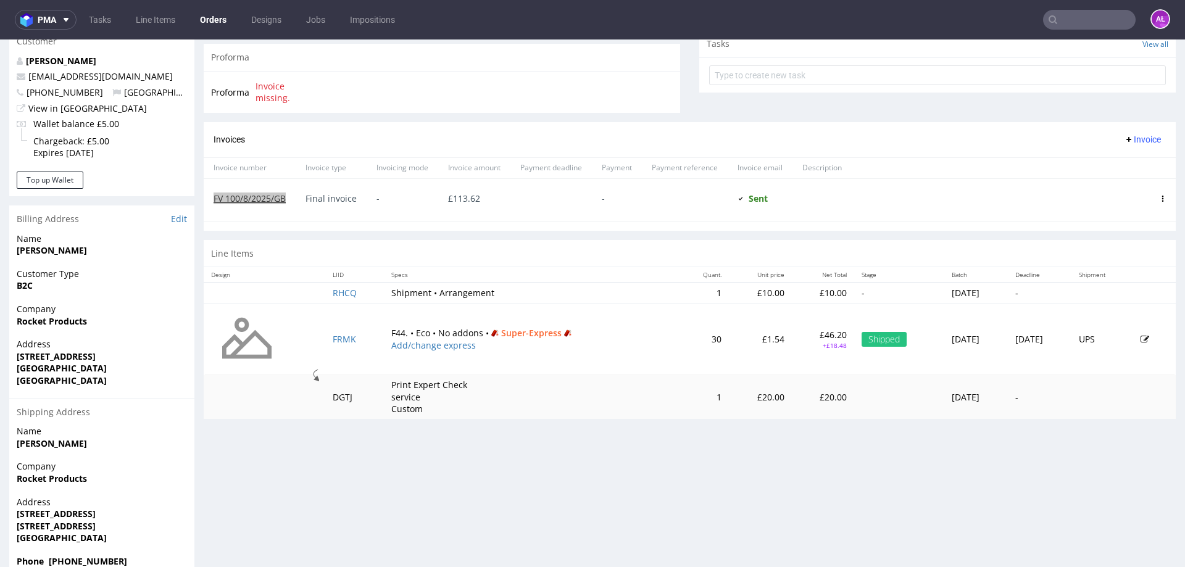
scroll to position [432, 0]
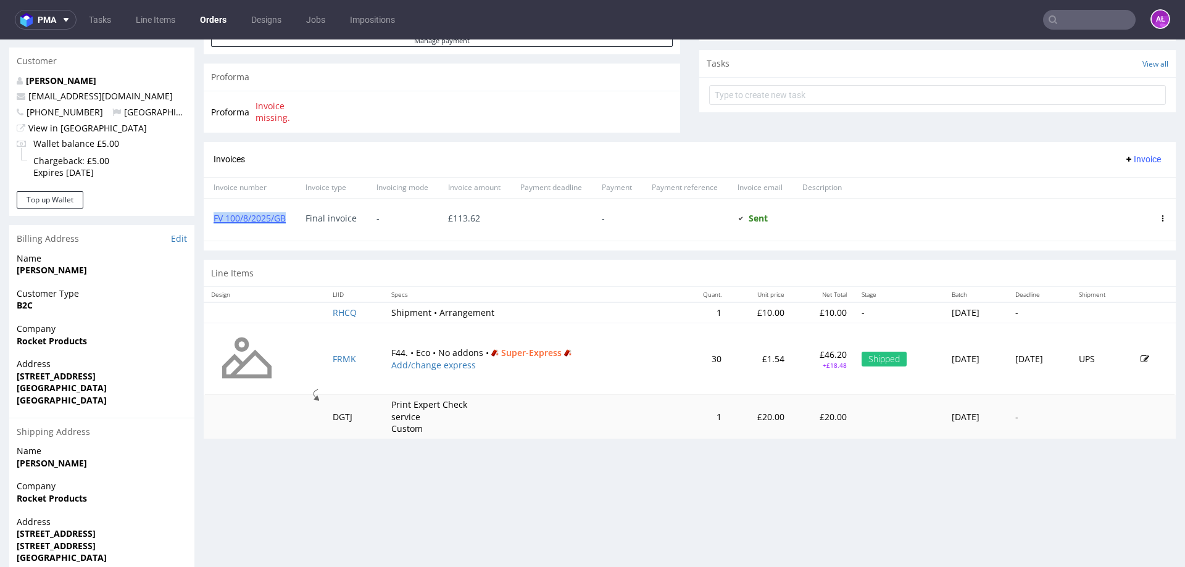
click at [948, 157] on span "Invoice" at bounding box center [1142, 159] width 37 height 10
click at [948, 200] on li "Add corrective" at bounding box center [1119, 208] width 81 height 22
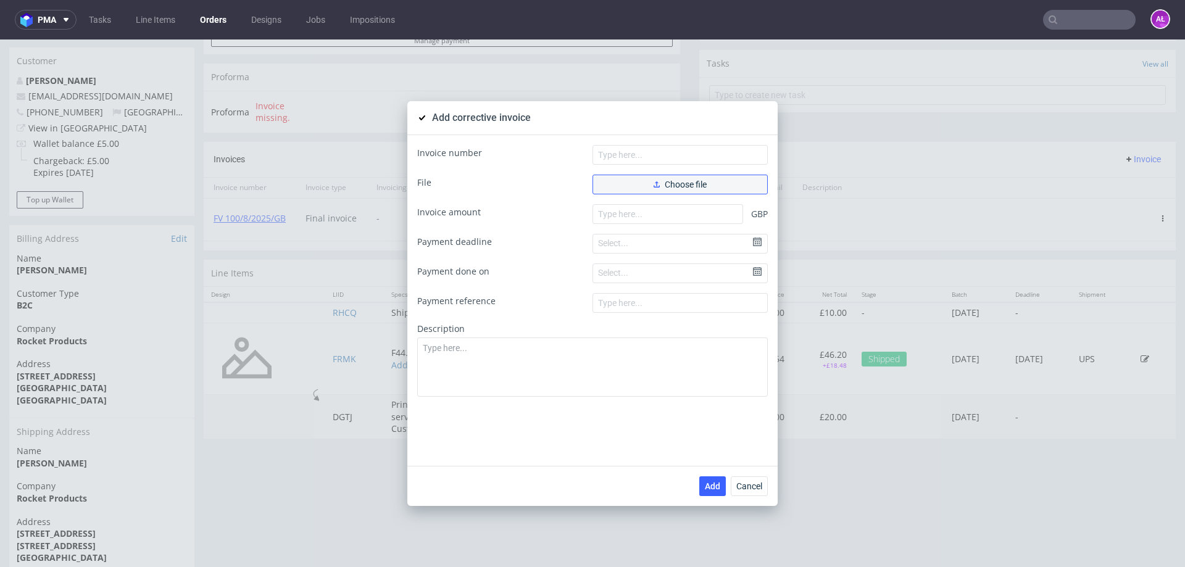
click at [691, 188] on span "Choose file" at bounding box center [680, 184] width 53 height 9
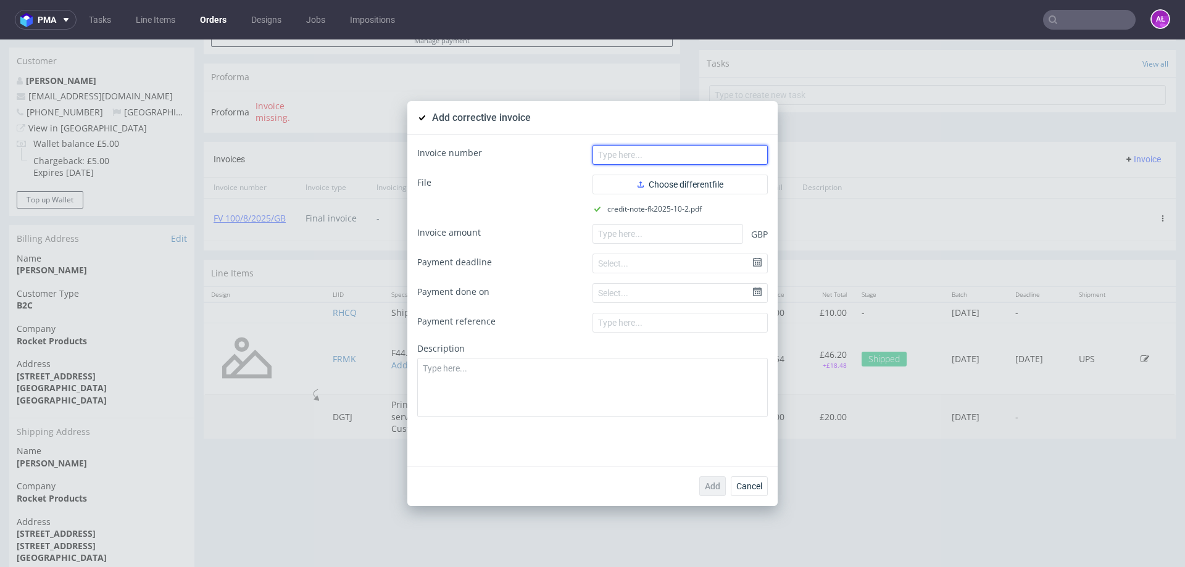
click at [669, 151] on input "text" at bounding box center [680, 155] width 175 height 20
paste input "FK 89/2025/[GEOGRAPHIC_DATA]"
type input "FK 89/2025/[GEOGRAPHIC_DATA]"
click at [648, 234] on input "number" at bounding box center [668, 234] width 151 height 20
paste input "-113.62"
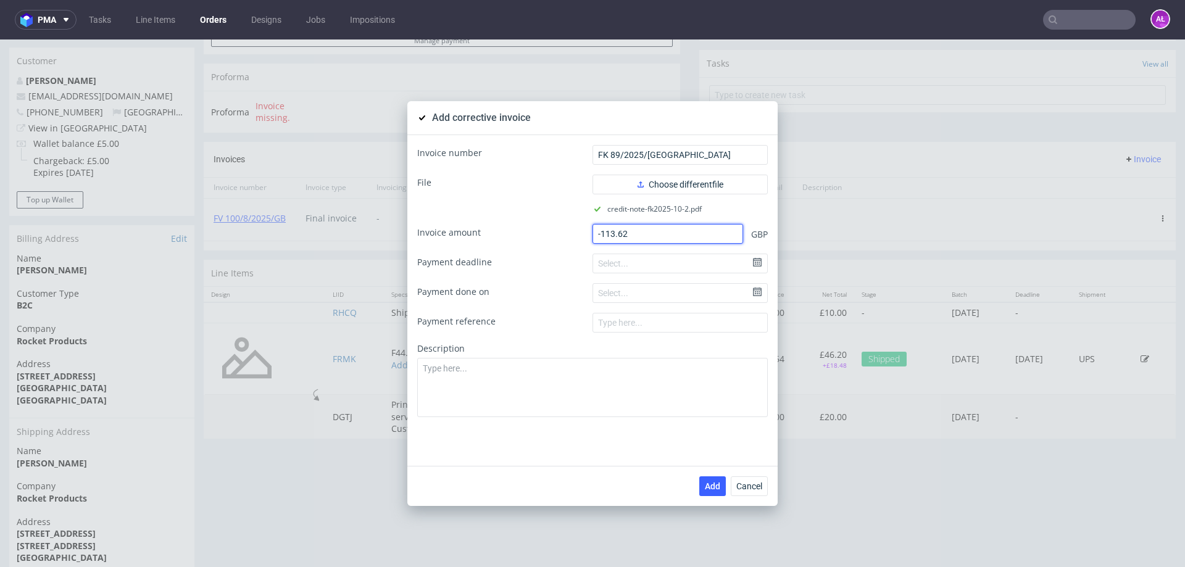
type input "-113.62"
click at [572, 401] on textarea at bounding box center [592, 387] width 351 height 59
paste textarea "Goods returend to the sender. Incomplete address"
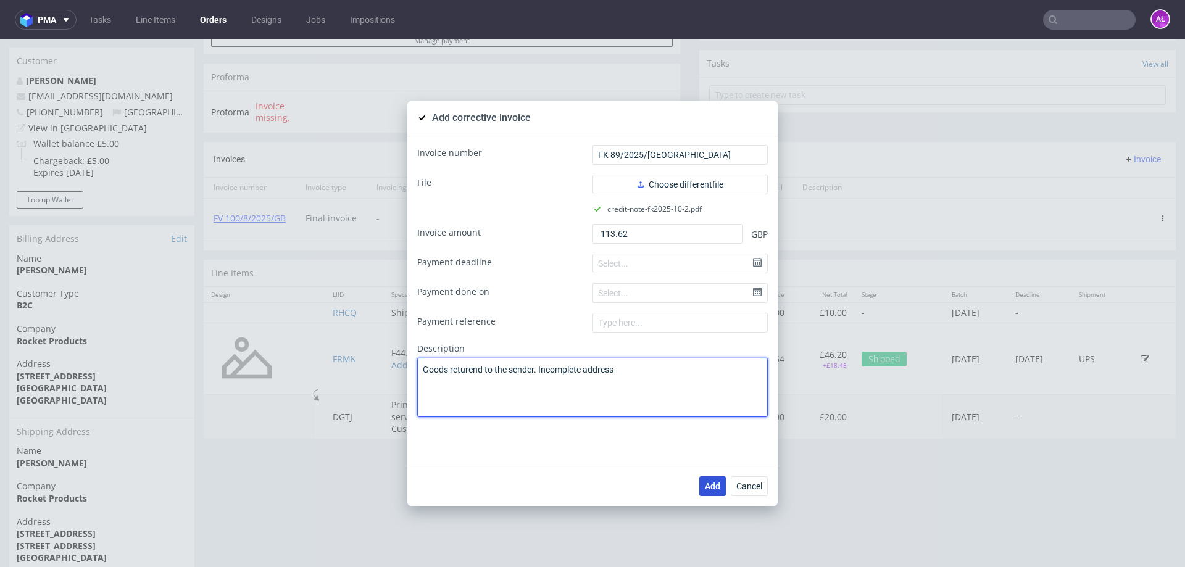
type textarea "Goods returend to the sender. Incomplete address"
click at [713, 433] on span "Add" at bounding box center [712, 486] width 15 height 9
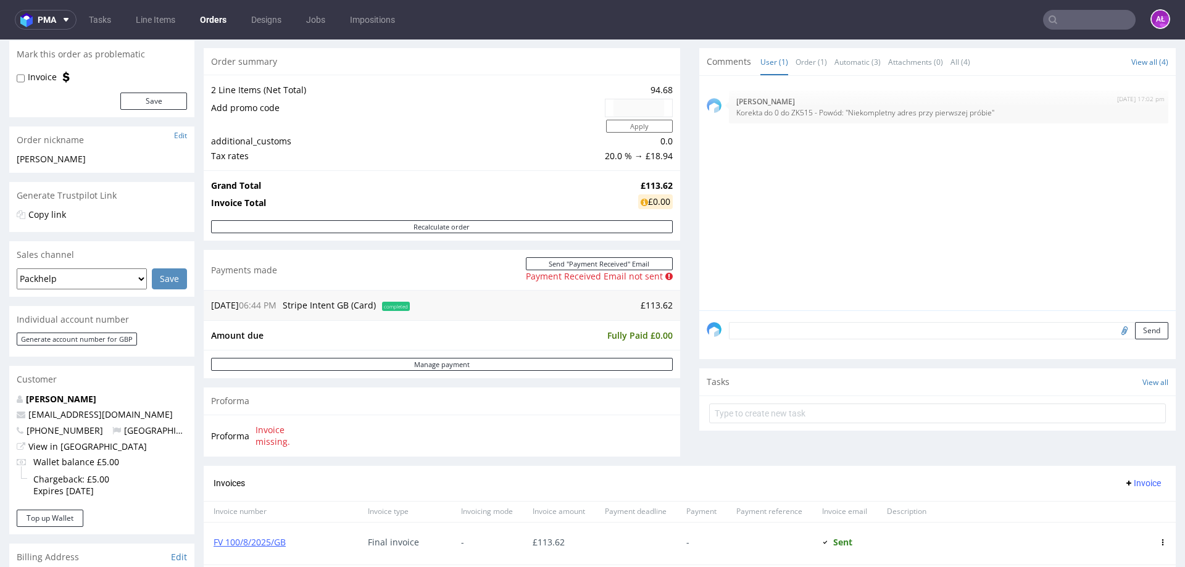
scroll to position [185, 0]
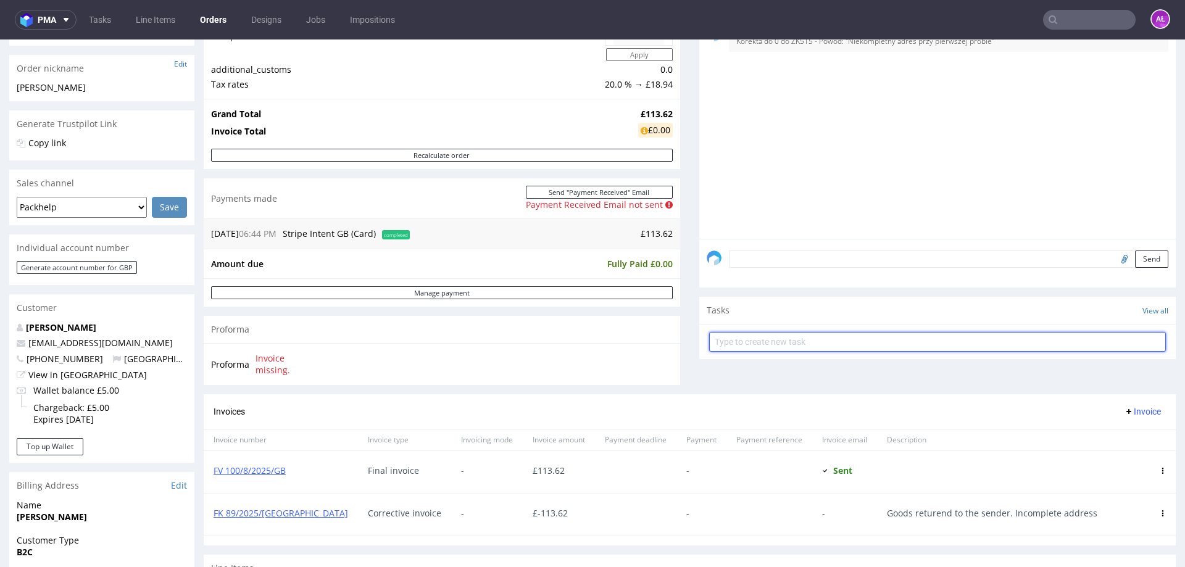
click at [821, 346] on input "text" at bounding box center [937, 342] width 457 height 20
type input "invoice"
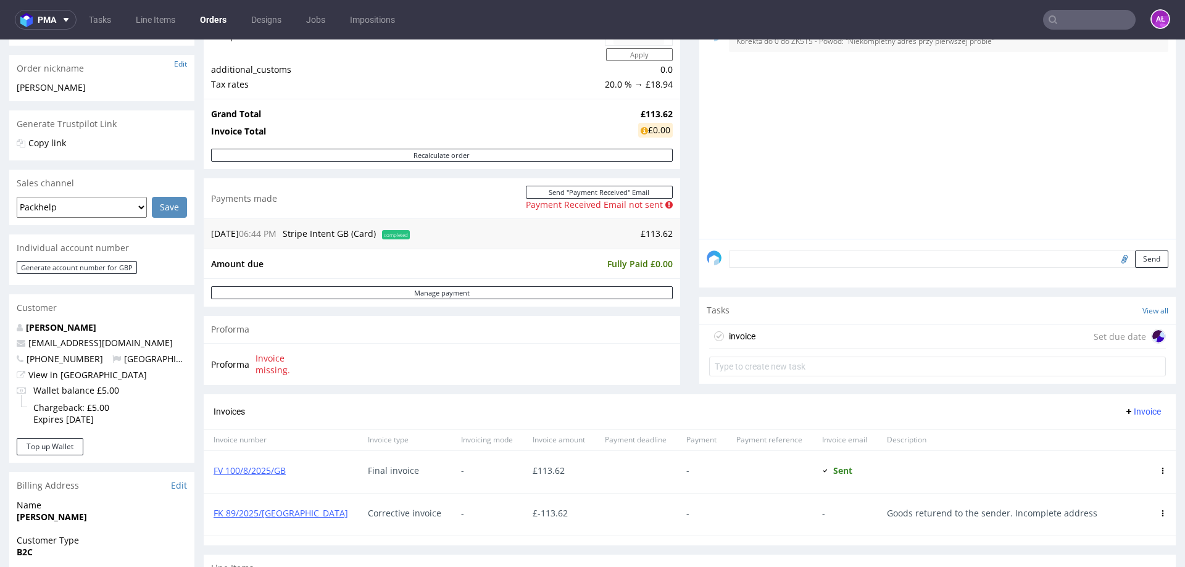
click at [820, 341] on div "invoice Set due date" at bounding box center [937, 337] width 457 height 25
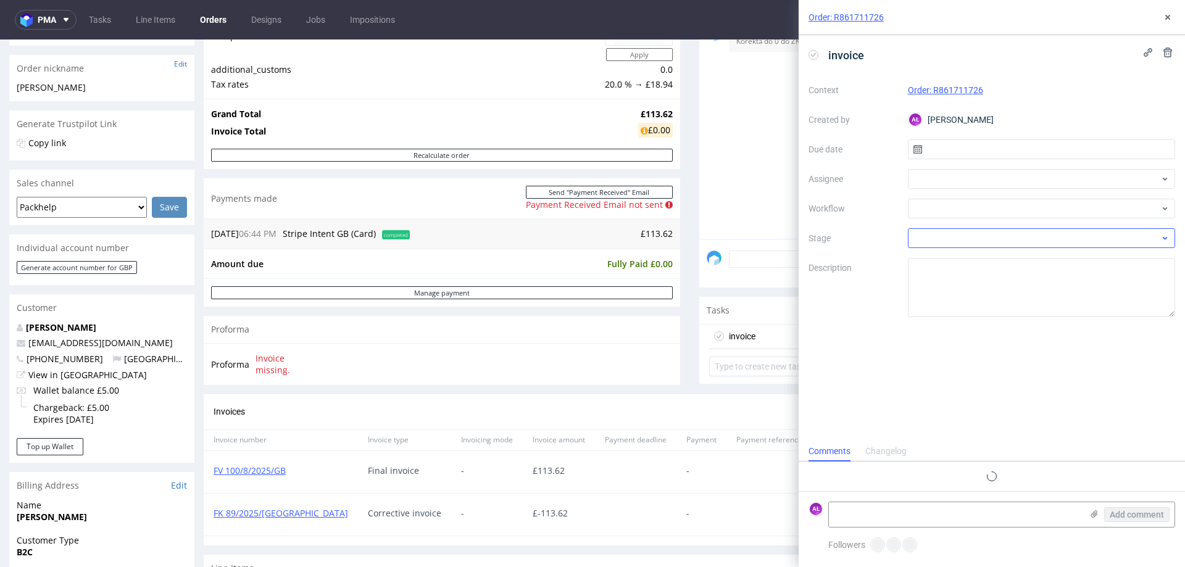
scroll to position [10, 0]
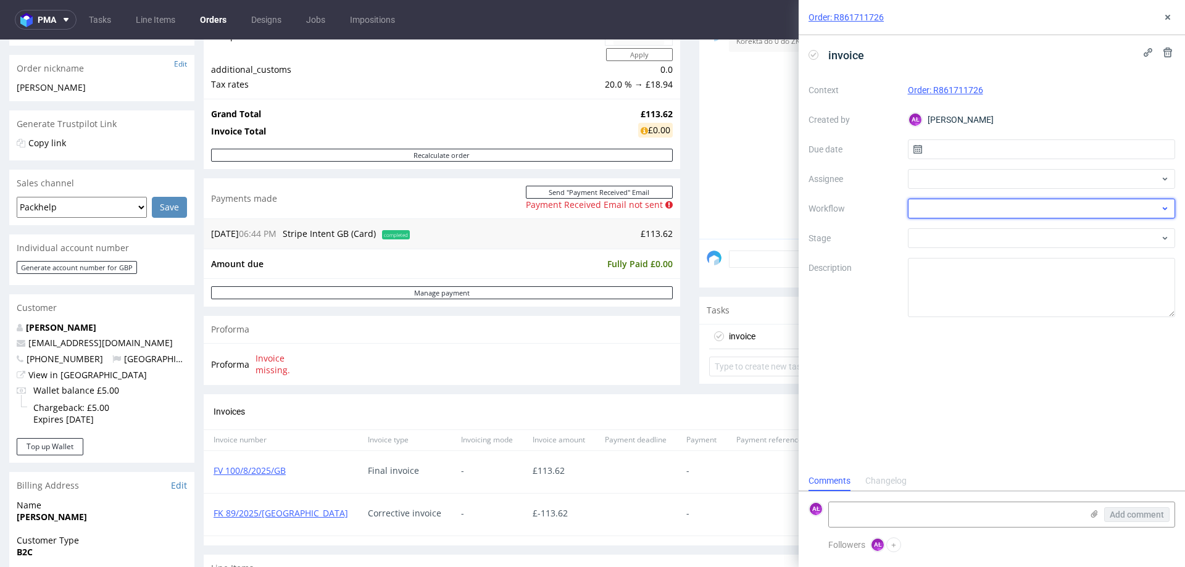
click at [960, 212] on div at bounding box center [1042, 209] width 268 height 20
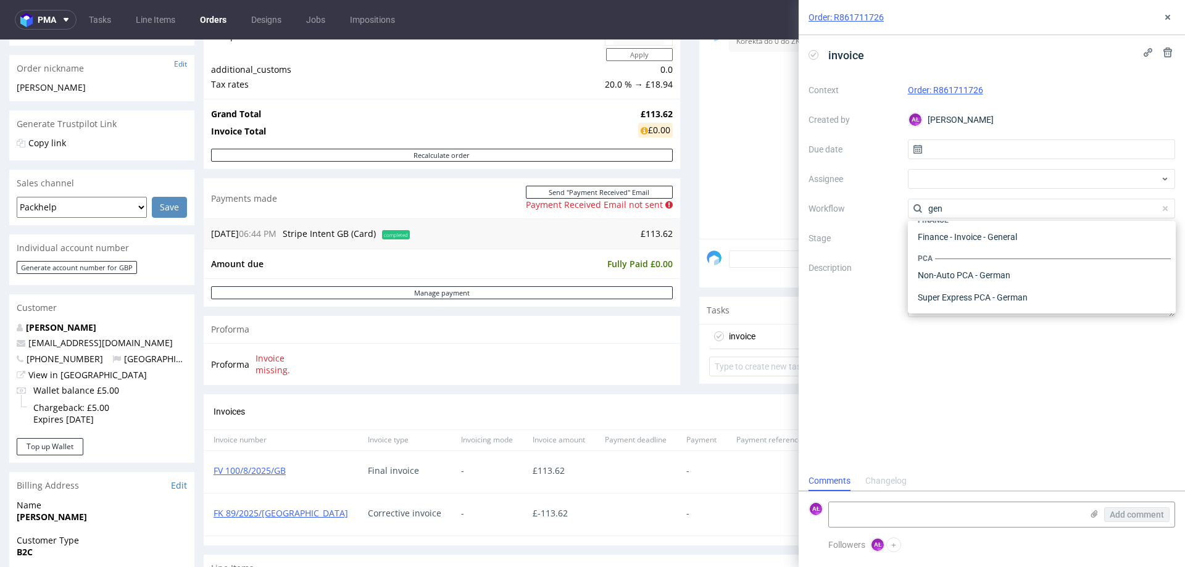
scroll to position [0, 0]
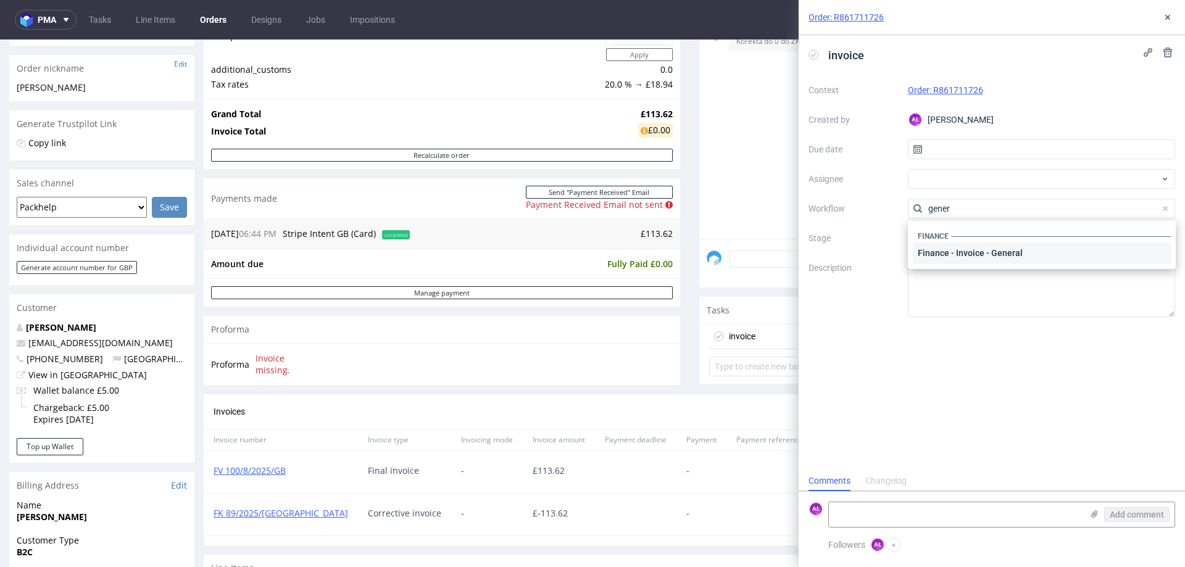
type input "gener"
click at [1016, 246] on div "Finance - Invoice - General" at bounding box center [1042, 253] width 258 height 22
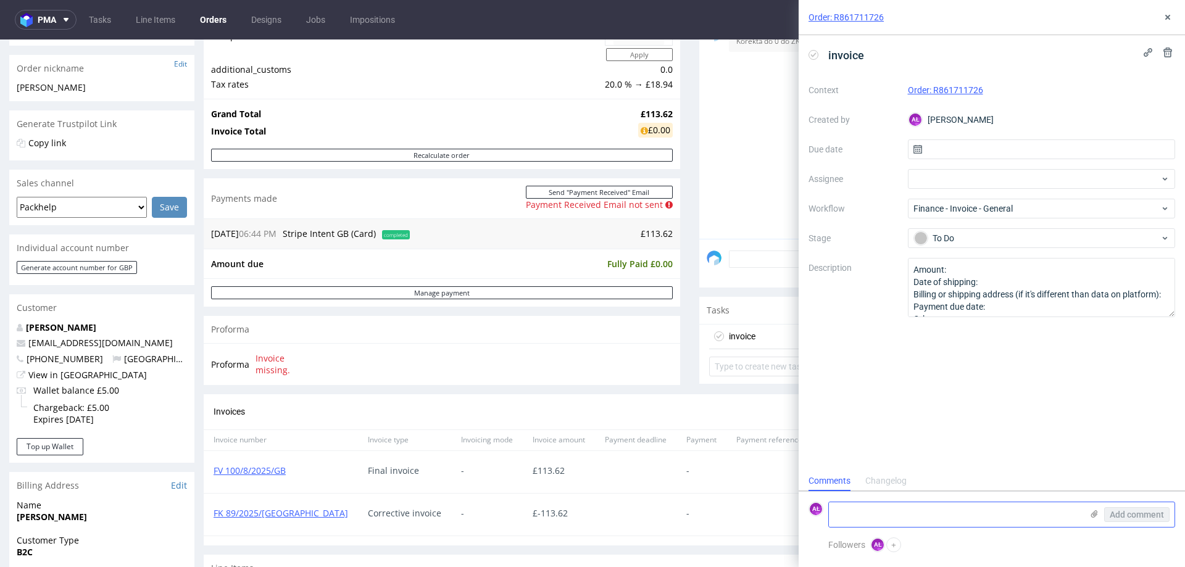
click at [1002, 512] on textarea at bounding box center [955, 514] width 253 height 25
type textarea "PH LTD - klient"
click at [1130, 511] on span "Add comment" at bounding box center [1137, 515] width 54 height 9
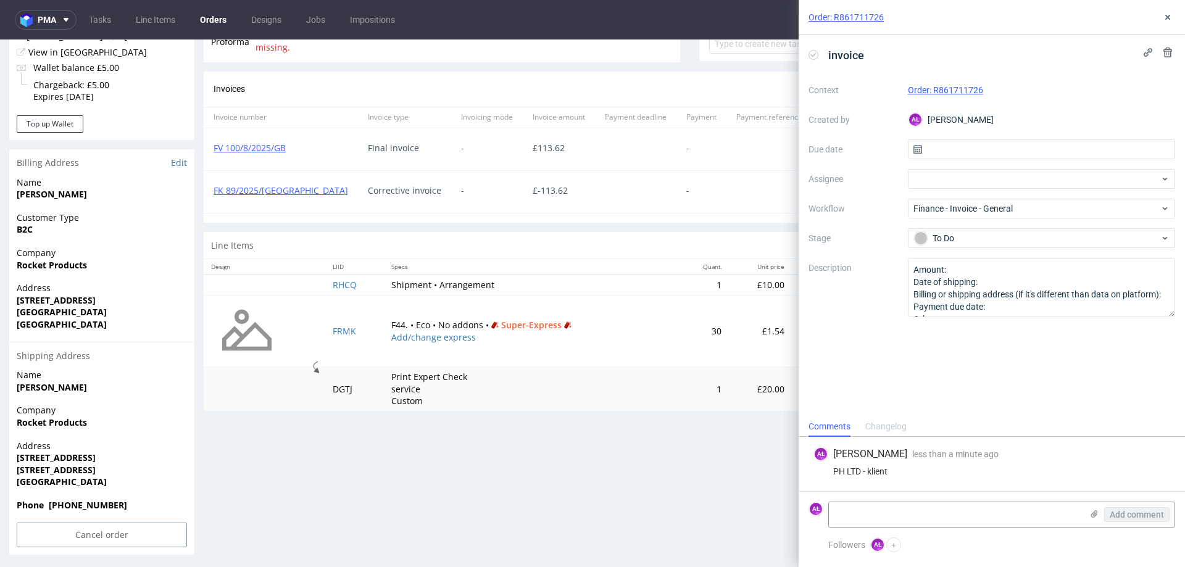
scroll to position [511, 0]
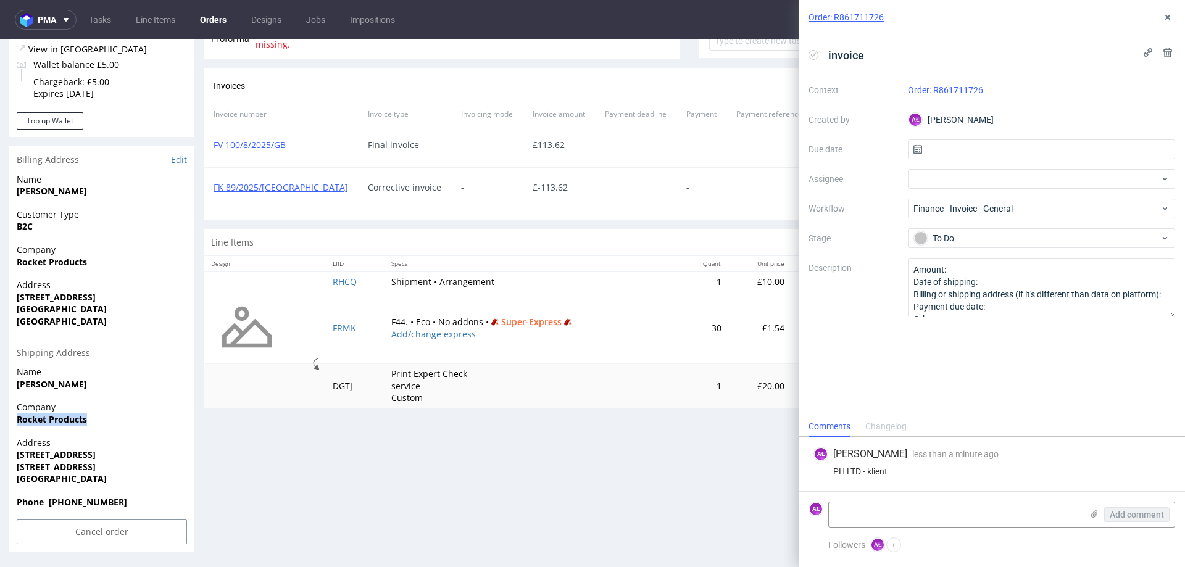
drag, startPoint x: 114, startPoint y: 415, endPoint x: 14, endPoint y: 423, distance: 99.7
click at [14, 423] on div "Company Rocket Products" at bounding box center [101, 418] width 185 height 35
copy strong "Rocket Products"
drag, startPoint x: 14, startPoint y: 452, endPoint x: 90, endPoint y: 465, distance: 77.6
click at [90, 465] on div "Address [STREET_ADDRESS]" at bounding box center [101, 466] width 185 height 59
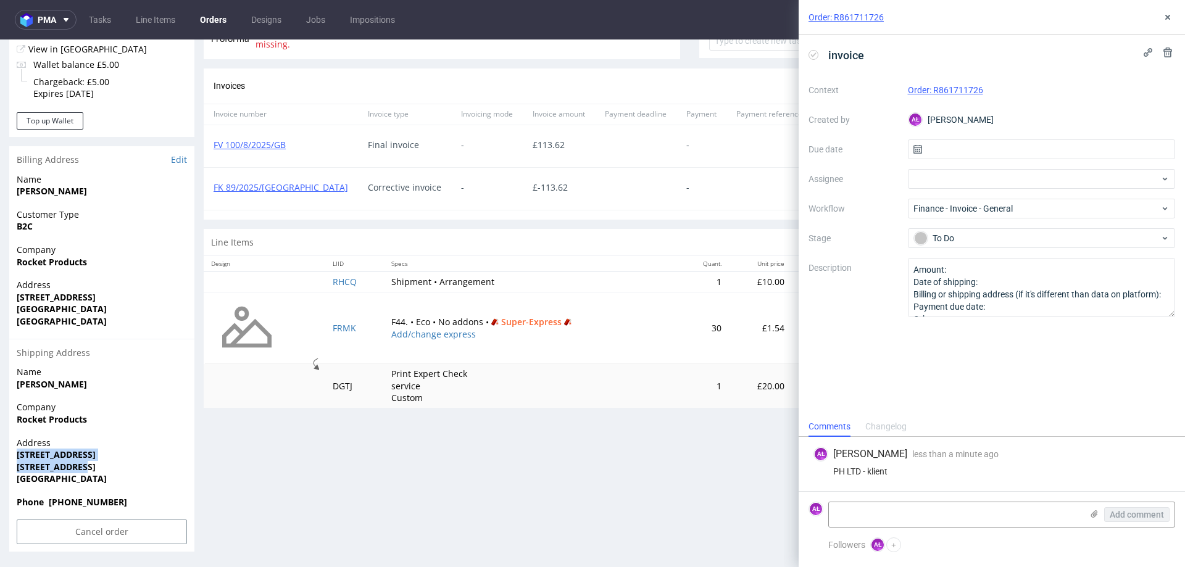
copy p "[STREET_ADDRESS]"
drag, startPoint x: 378, startPoint y: 319, endPoint x: 419, endPoint y: 325, distance: 41.9
click at [419, 325] on td "F44. • Eco • No addons • Super-Express Add/change express" at bounding box center [532, 328] width 296 height 72
copy td "F44. • Eco"
drag, startPoint x: 489, startPoint y: 325, endPoint x: 545, endPoint y: 328, distance: 56.2
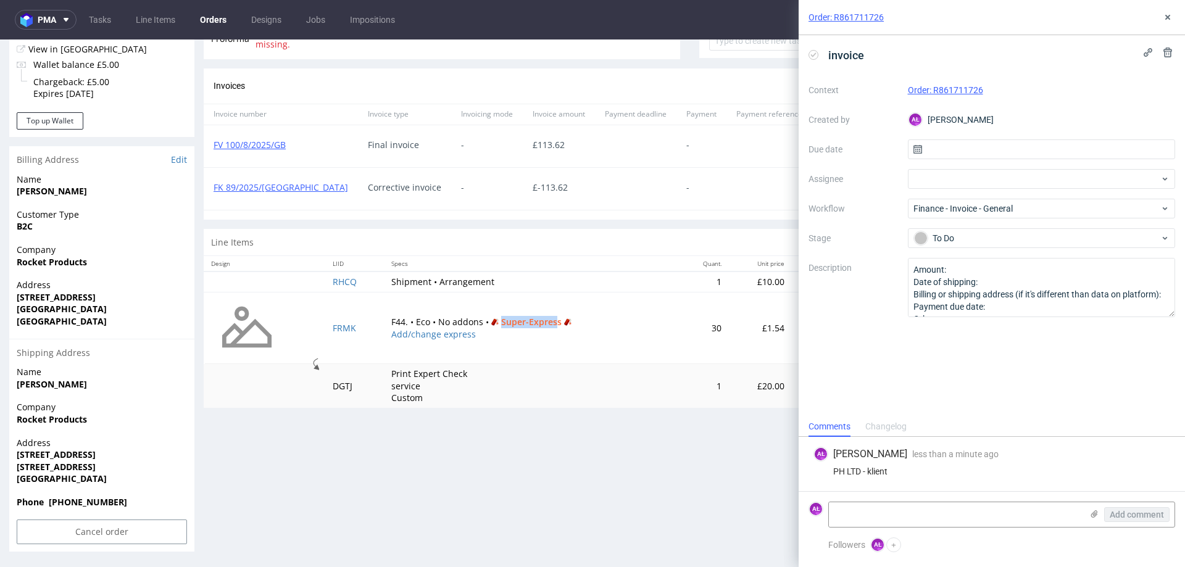
click at [545, 328] on span "Super-Express" at bounding box center [531, 322] width 85 height 12
copy span "Super-Expres"
drag, startPoint x: 1167, startPoint y: 11, endPoint x: 1160, endPoint y: 27, distance: 16.9
click at [1165, 13] on button at bounding box center [1168, 17] width 15 height 15
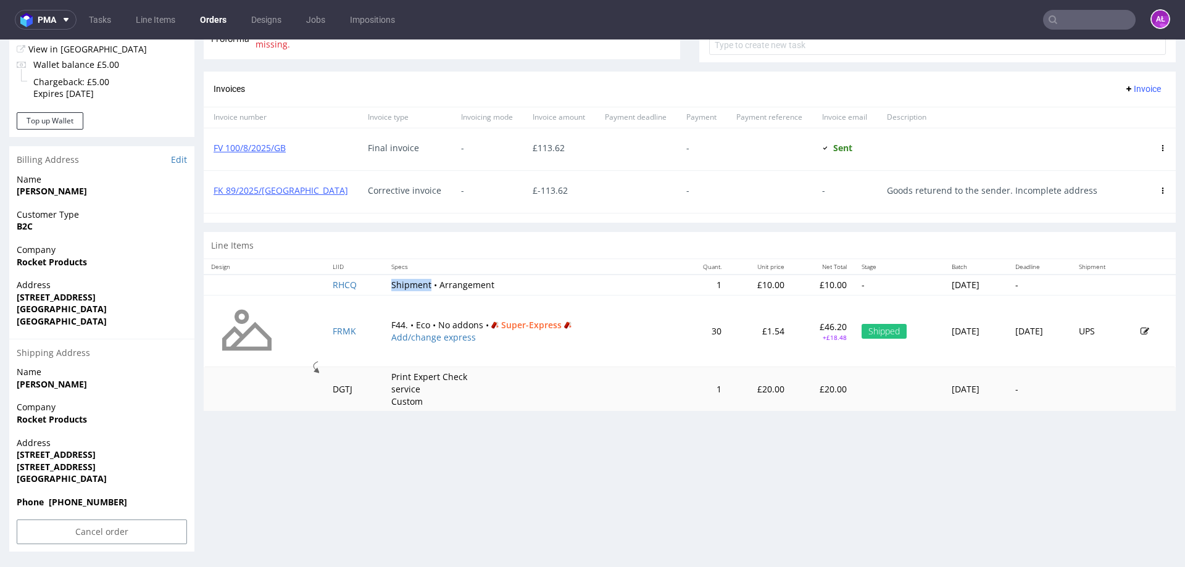
drag, startPoint x: 375, startPoint y: 290, endPoint x: 419, endPoint y: 288, distance: 43.3
click at [419, 288] on td "Shipment • Arrangement" at bounding box center [532, 285] width 296 height 20
drag, startPoint x: 371, startPoint y: 376, endPoint x: 422, endPoint y: 402, distance: 57.7
click at [422, 402] on td "Print Expert Check service Custom" at bounding box center [532, 389] width 296 height 44
copy p "Print Expert Check service Custom"
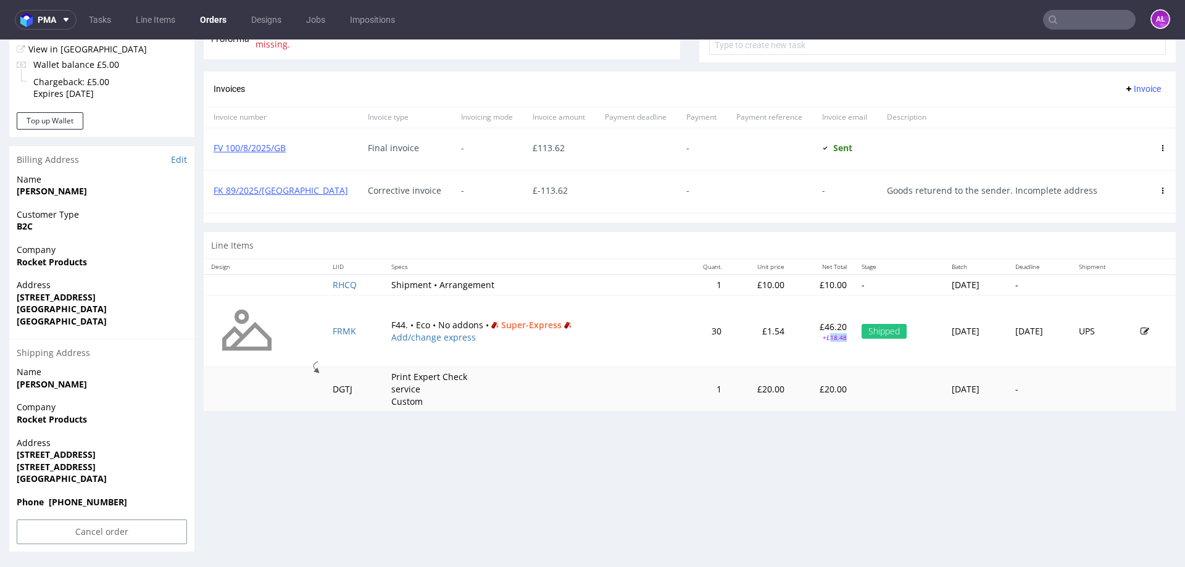
drag, startPoint x: 801, startPoint y: 343, endPoint x: 785, endPoint y: 343, distance: 16.7
click at [792, 343] on td "£46.20 +£18.48" at bounding box center [823, 331] width 63 height 72
copy p "18.48"
drag, startPoint x: 780, startPoint y: 393, endPoint x: 1182, endPoint y: 433, distance: 403.9
click at [807, 390] on td "£20.00" at bounding box center [823, 389] width 63 height 44
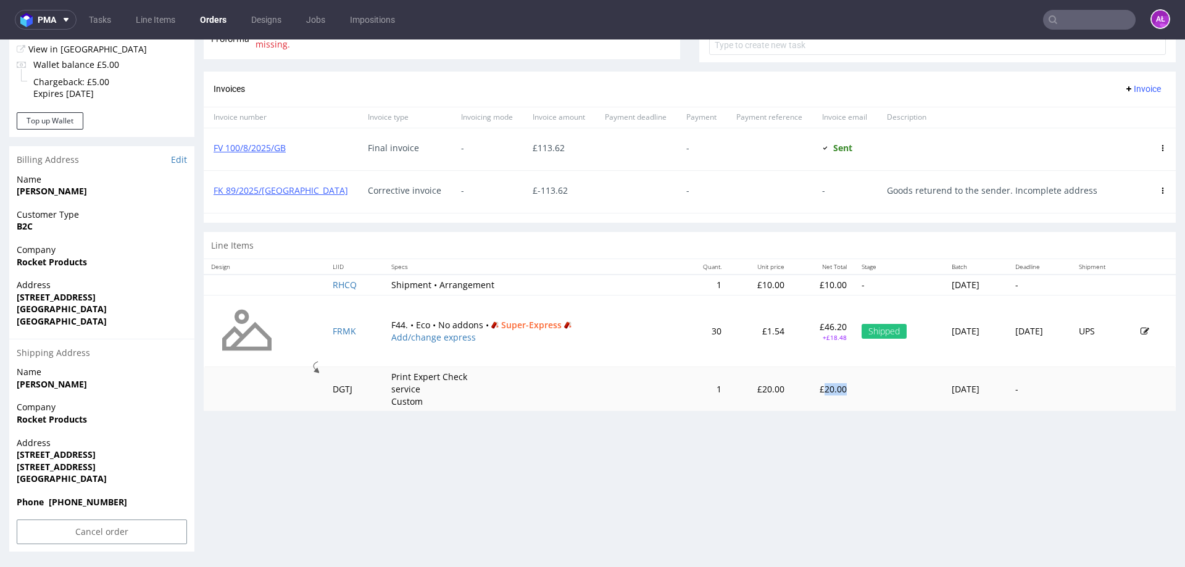
copy p "20.00"
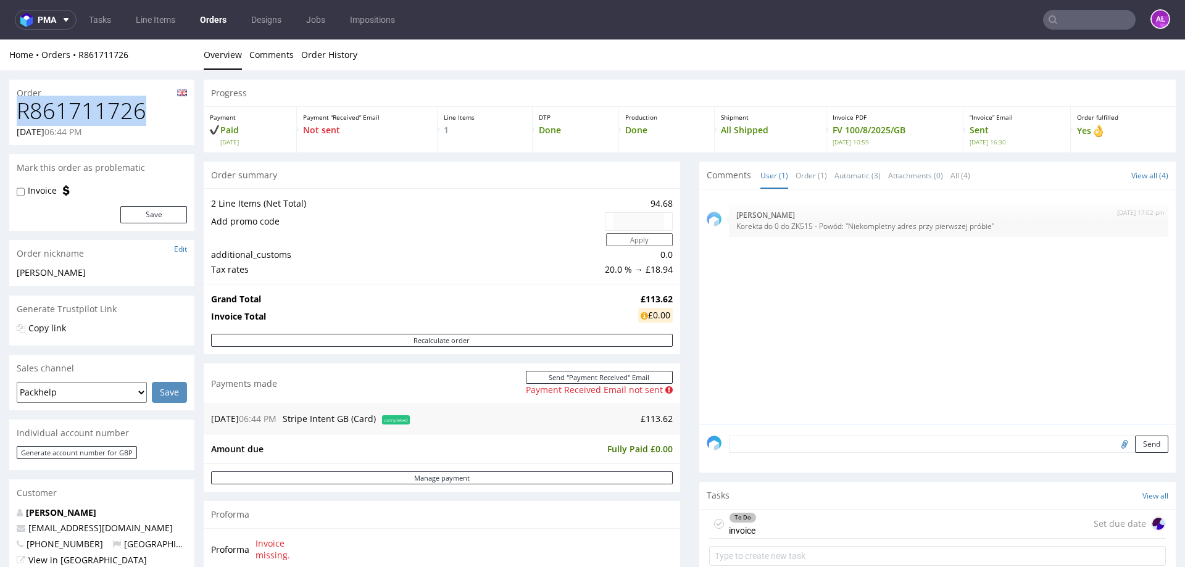
drag, startPoint x: 149, startPoint y: 114, endPoint x: 20, endPoint y: 116, distance: 128.4
click at [20, 116] on h1 "R861711726" at bounding box center [102, 111] width 170 height 25
copy h1 "R861711726"
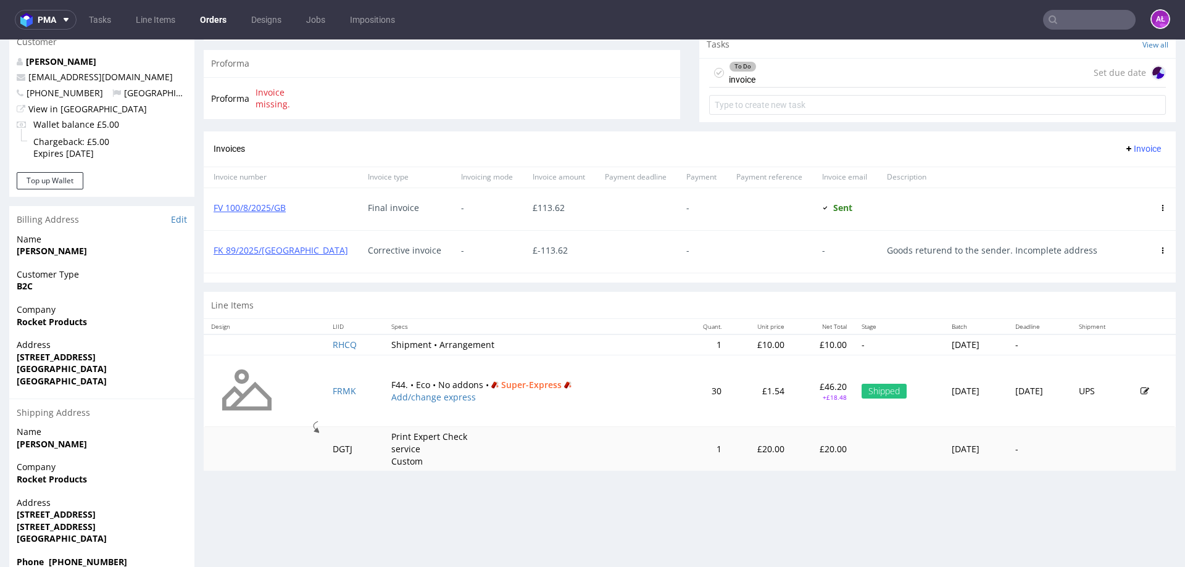
scroll to position [511, 0]
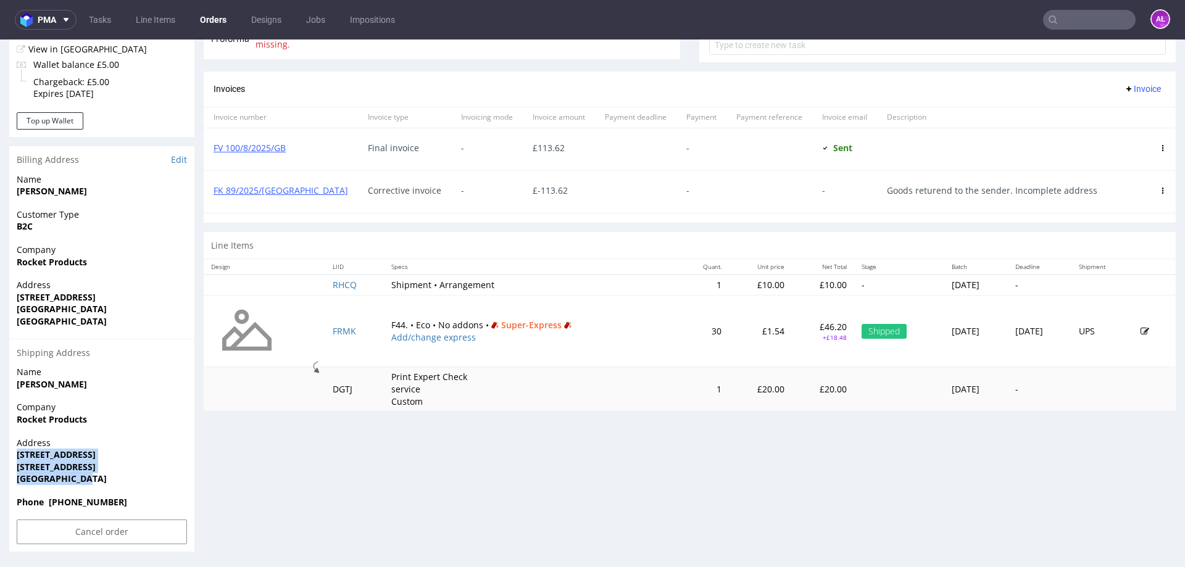
drag, startPoint x: 75, startPoint y: 477, endPoint x: 11, endPoint y: 457, distance: 66.4
click at [11, 457] on div "Address [STREET_ADDRESS]" at bounding box center [101, 466] width 185 height 59
copy p "[STREET_ADDRESS]"
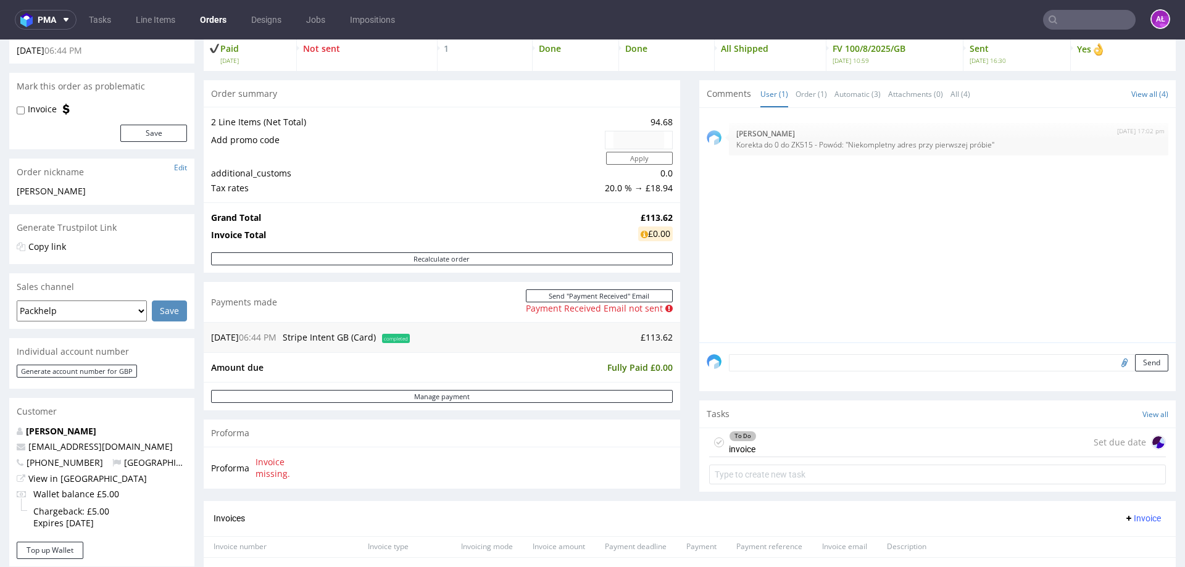
scroll to position [17, 0]
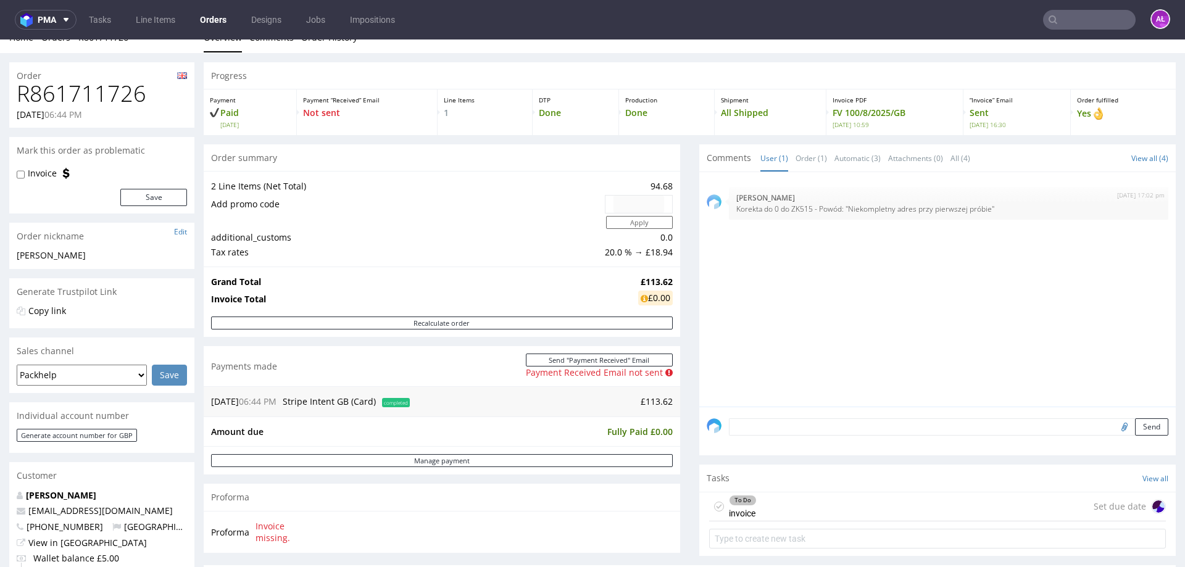
click at [901, 419] on textarea at bounding box center [949, 427] width 440 height 17
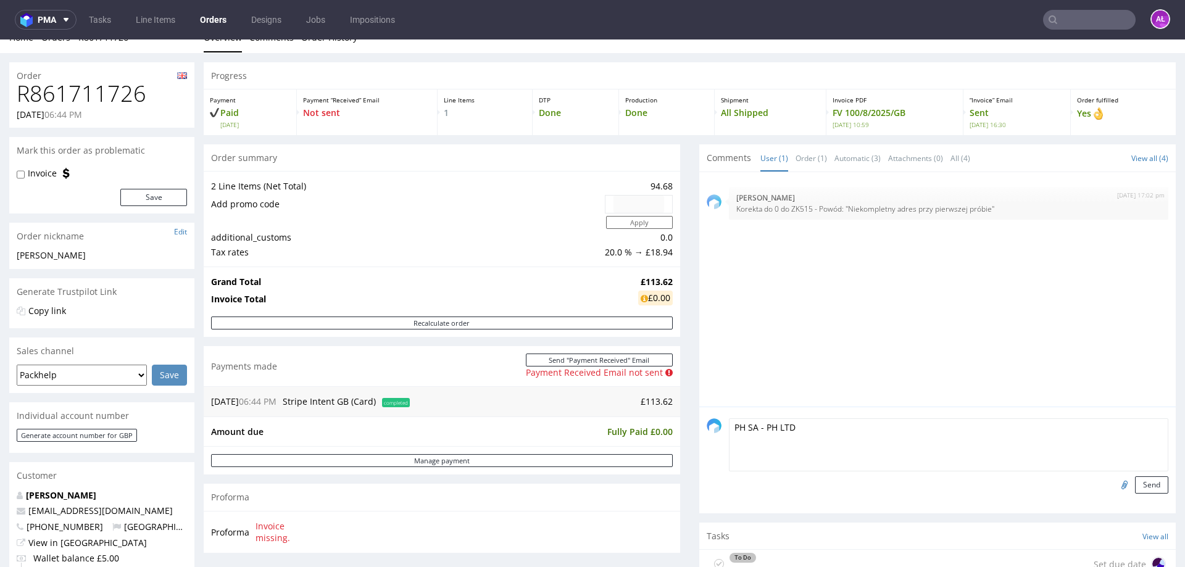
type textarea "PH SA - PH LTD"
click at [1114, 486] on input "file" at bounding box center [1122, 485] width 17 height 16
type input "C:\fakepath\Faktura FV 902_10_2025.pdf"
click at [1135, 486] on button "Send" at bounding box center [1151, 485] width 33 height 17
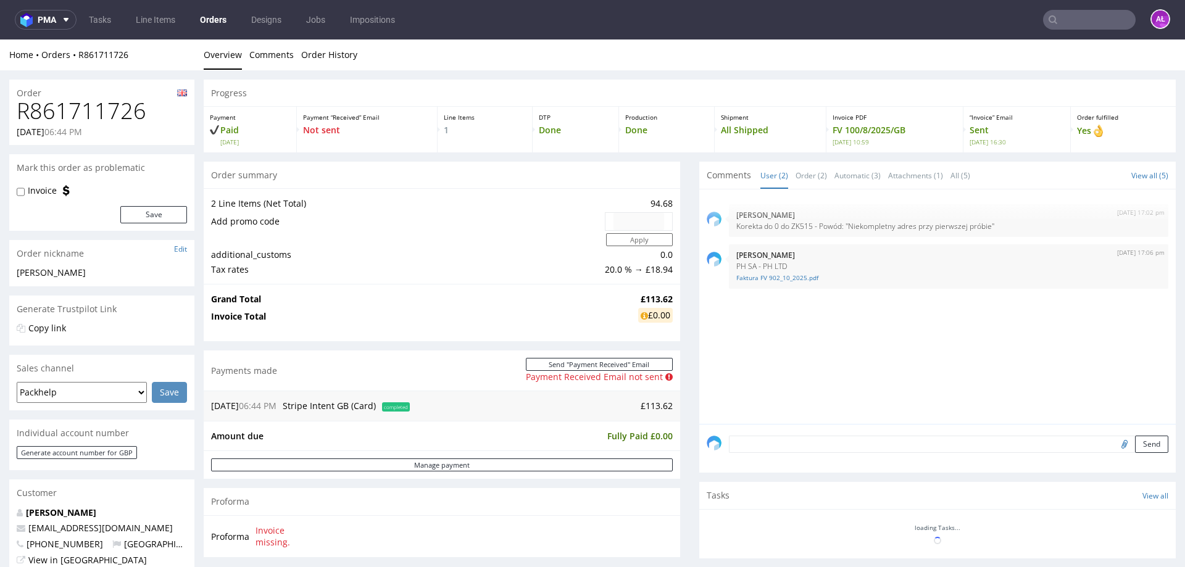
scroll to position [0, 0]
